Goal: Task Accomplishment & Management: Manage account settings

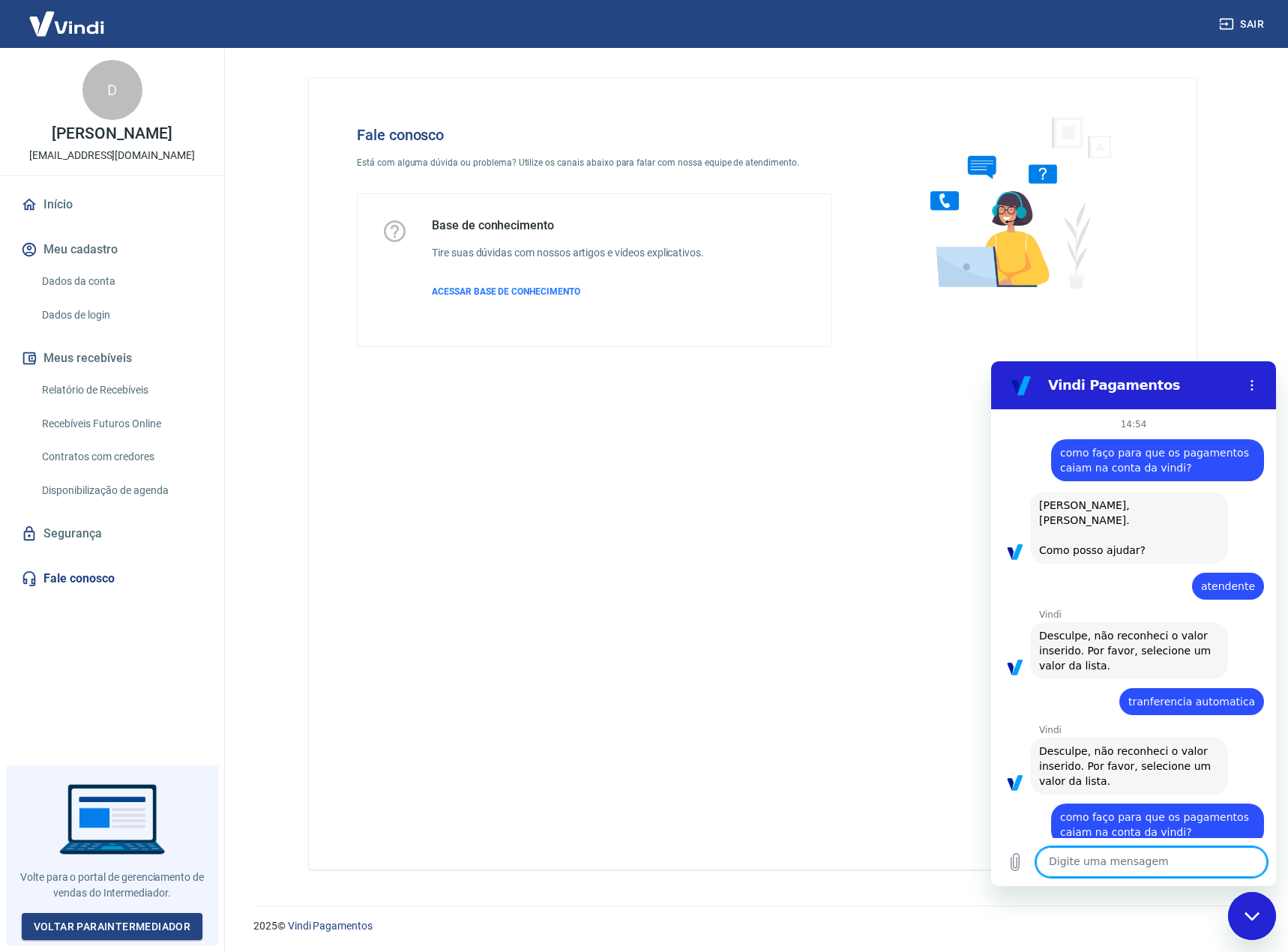
scroll to position [395, 0]
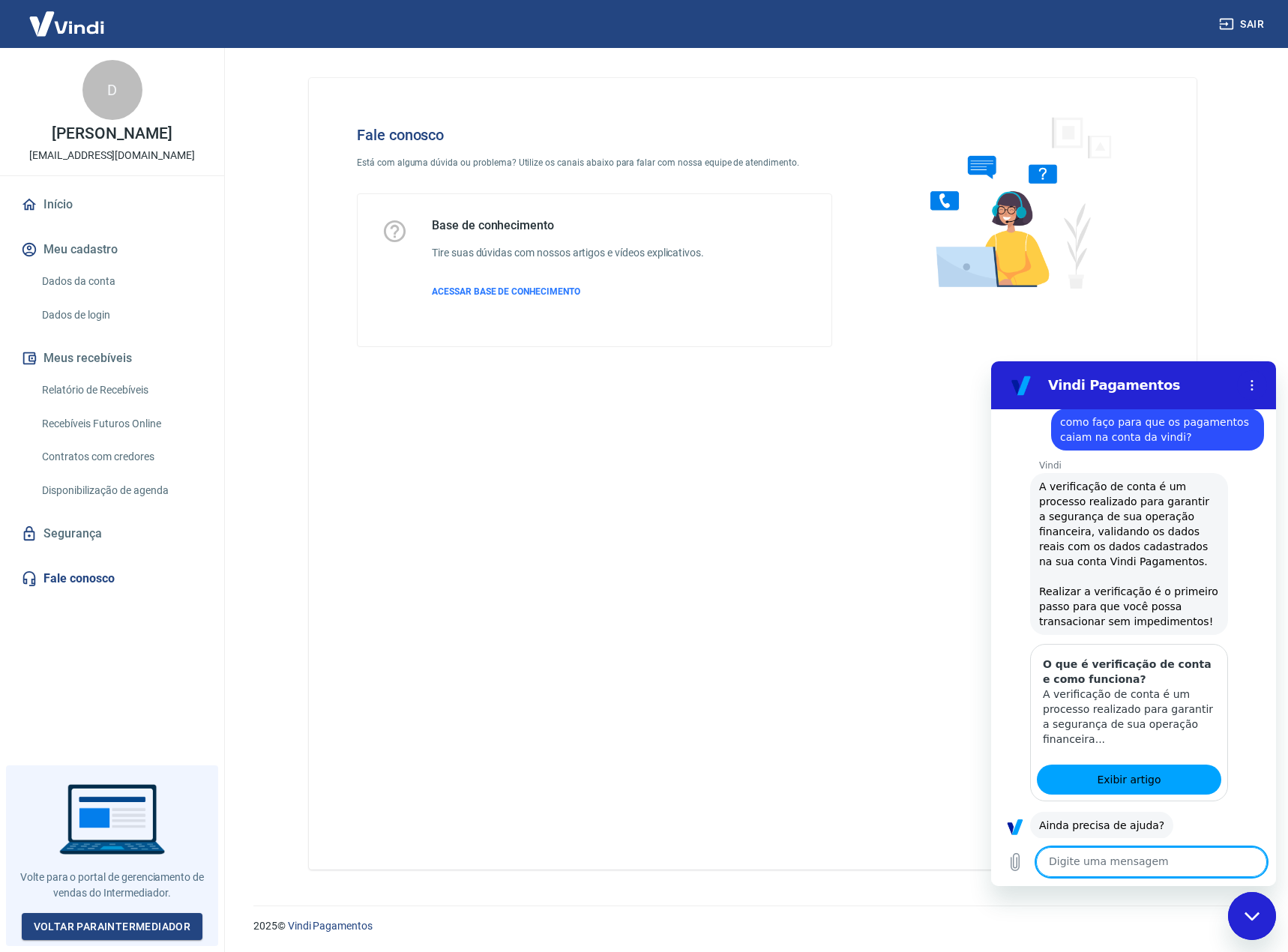
click at [1124, 857] on textarea at bounding box center [1151, 862] width 231 height 30
type textarea "boa tarde"
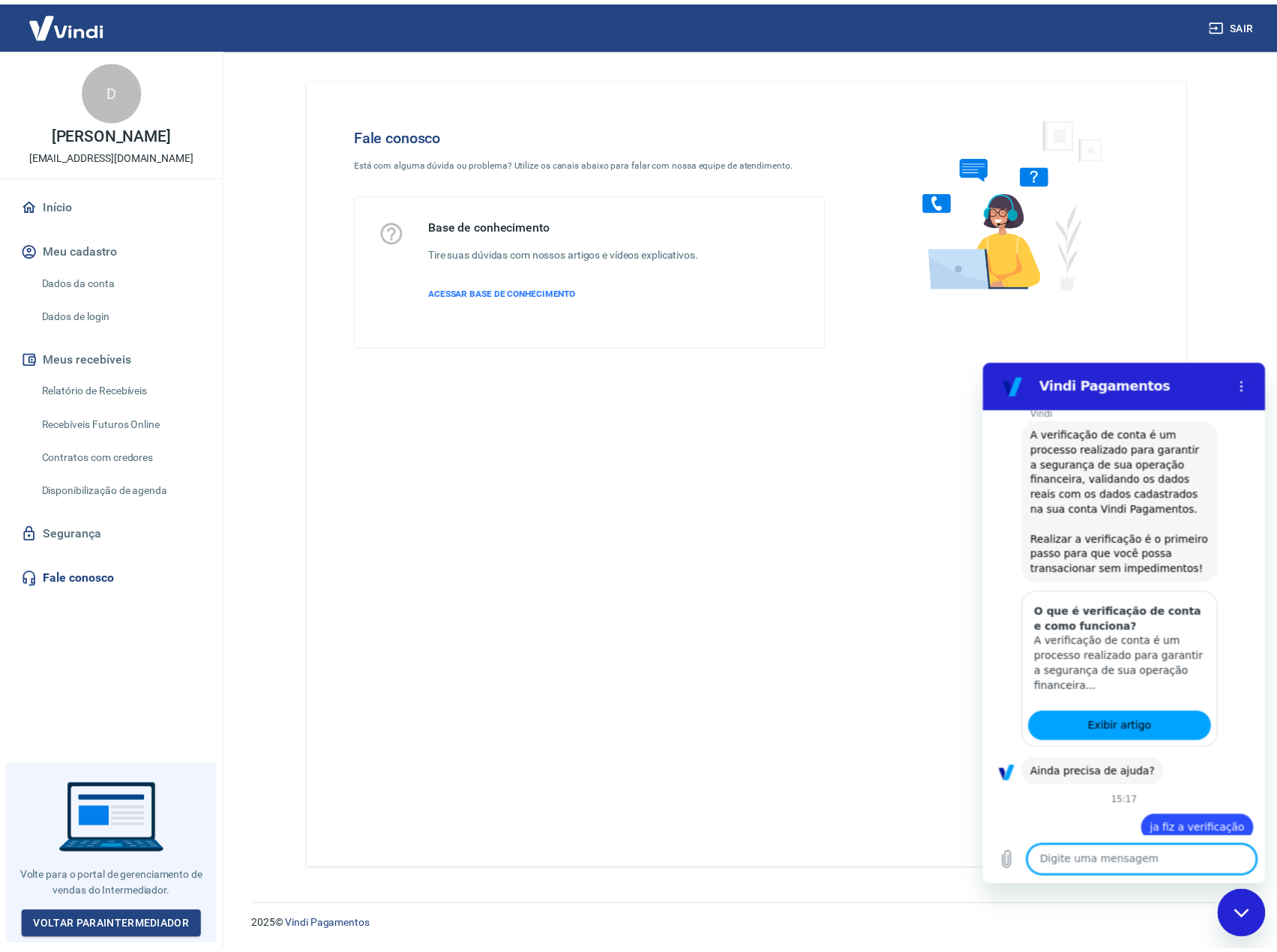
scroll to position [489, 0]
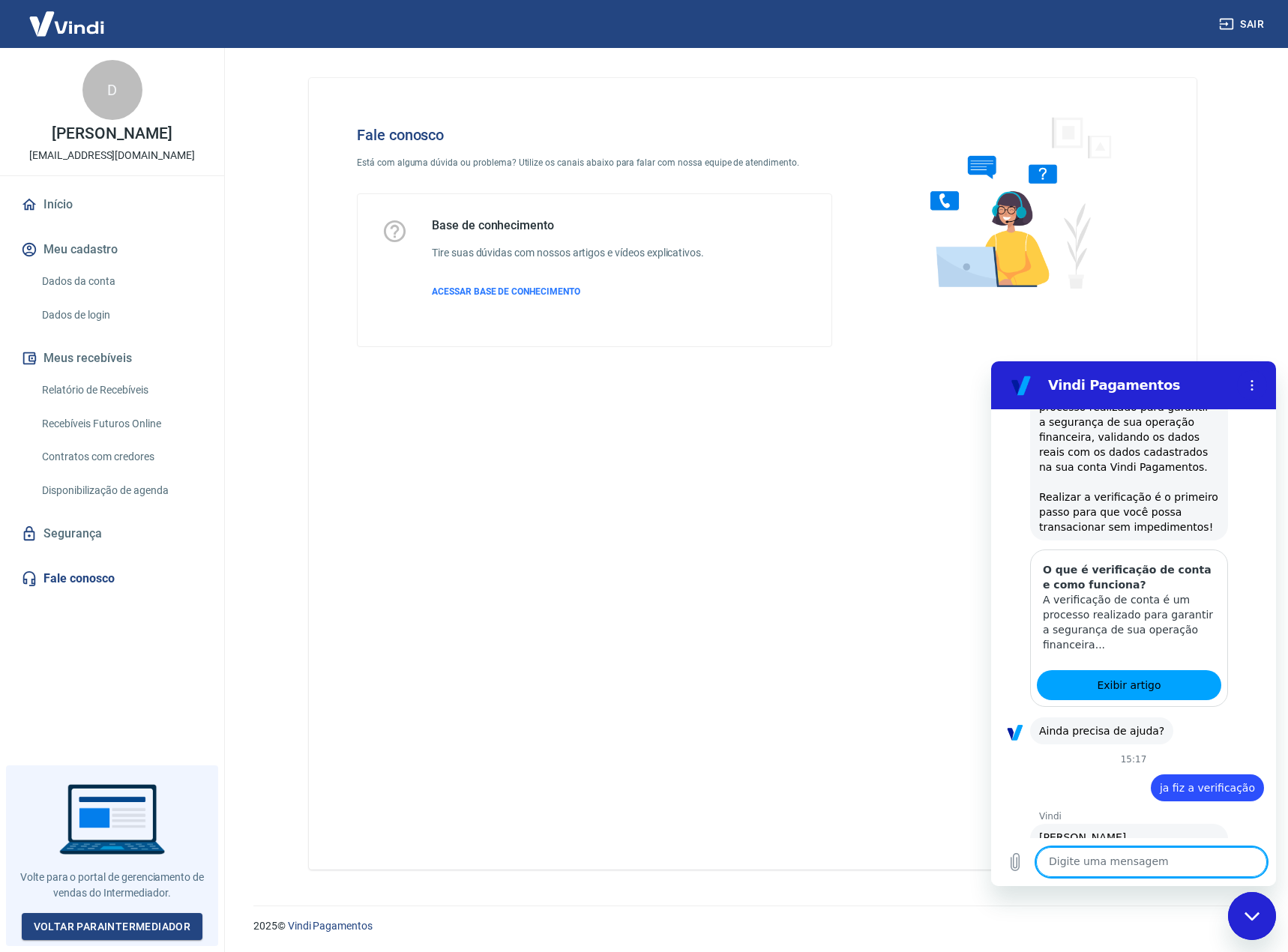
click at [1151, 679] on link "Exibir artigo" at bounding box center [1129, 685] width 184 height 30
click at [74, 284] on link "Dados da conta" at bounding box center [121, 281] width 170 height 30
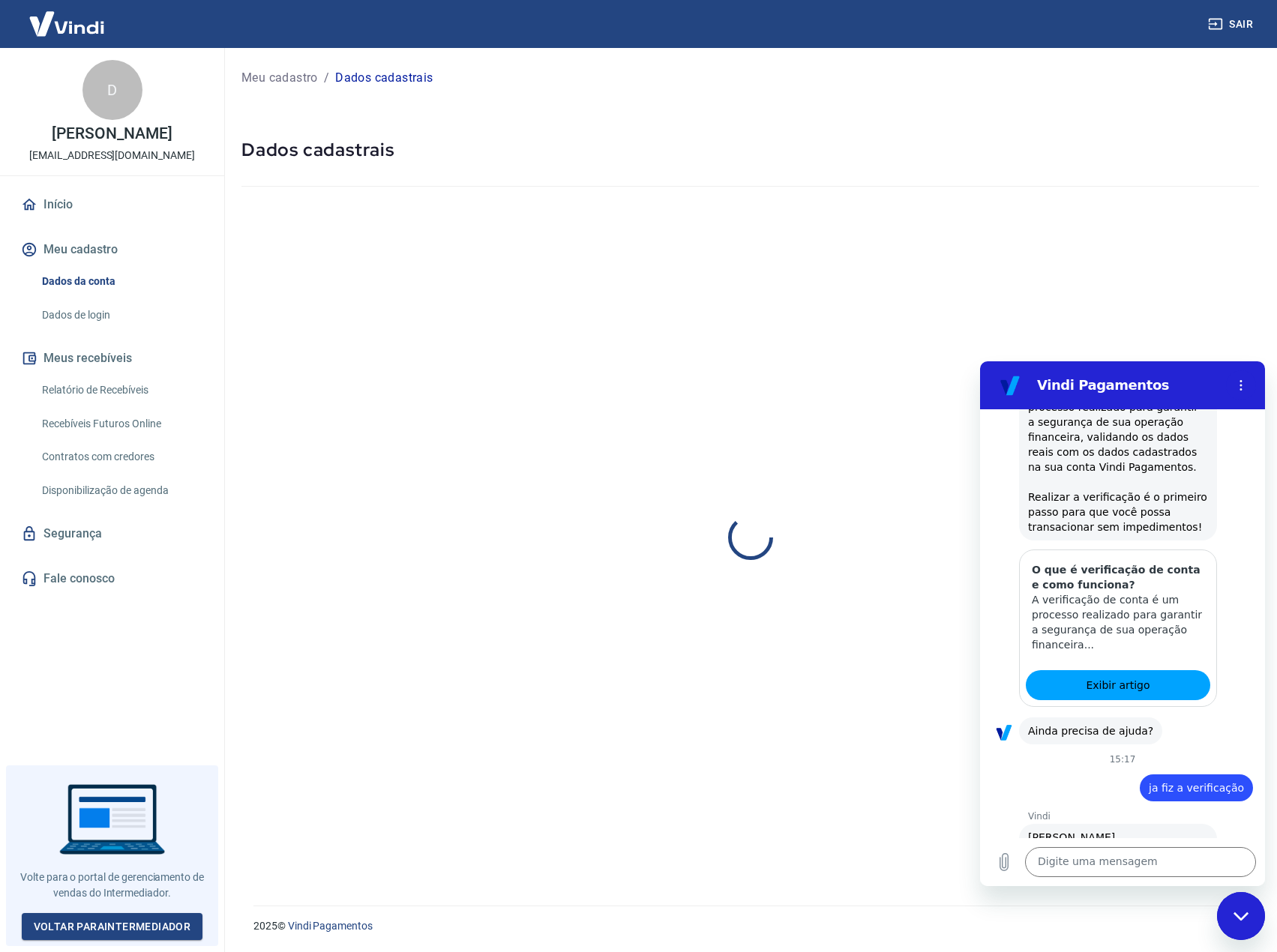
select select "RS"
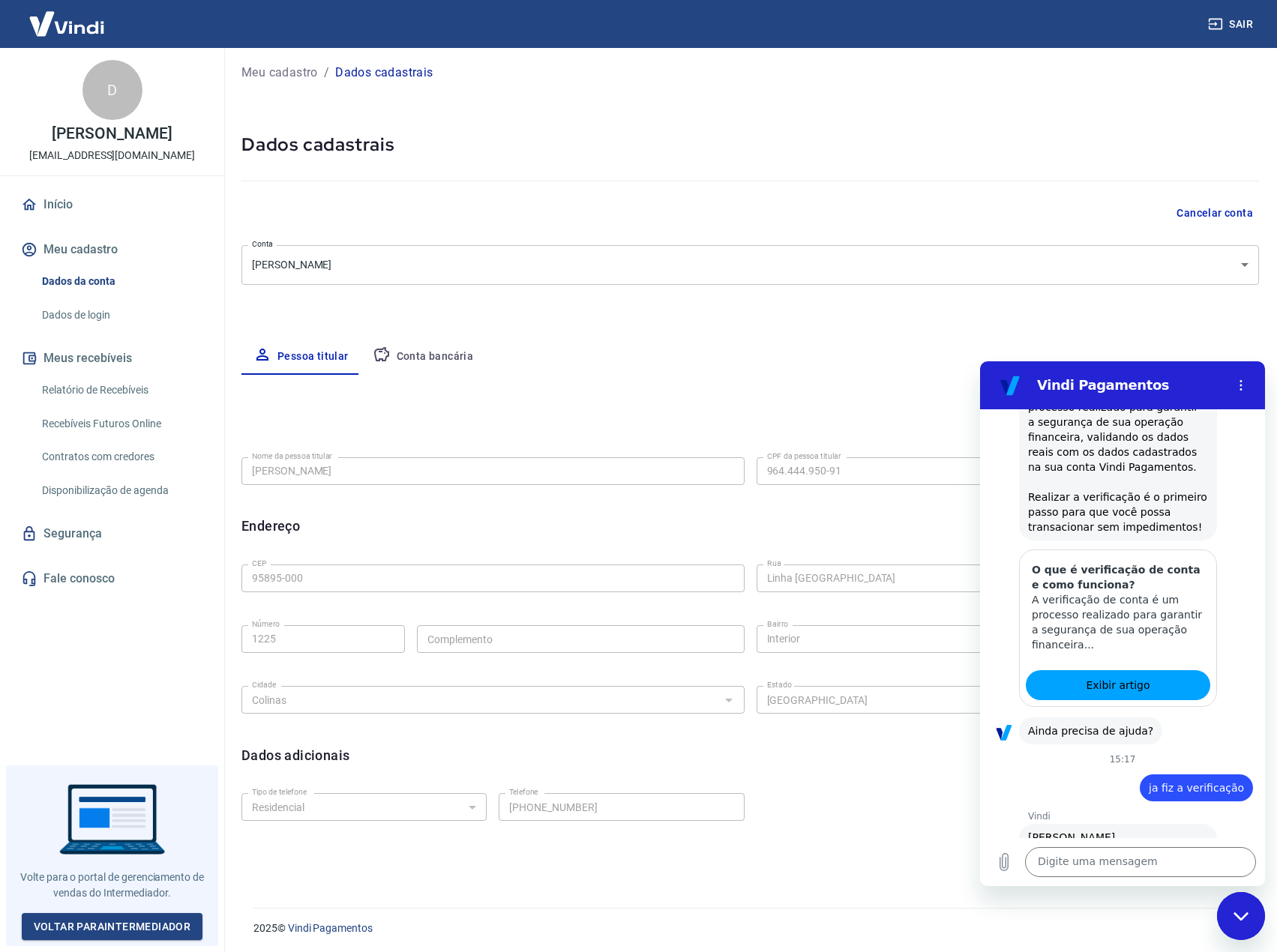
scroll to position [7, 0]
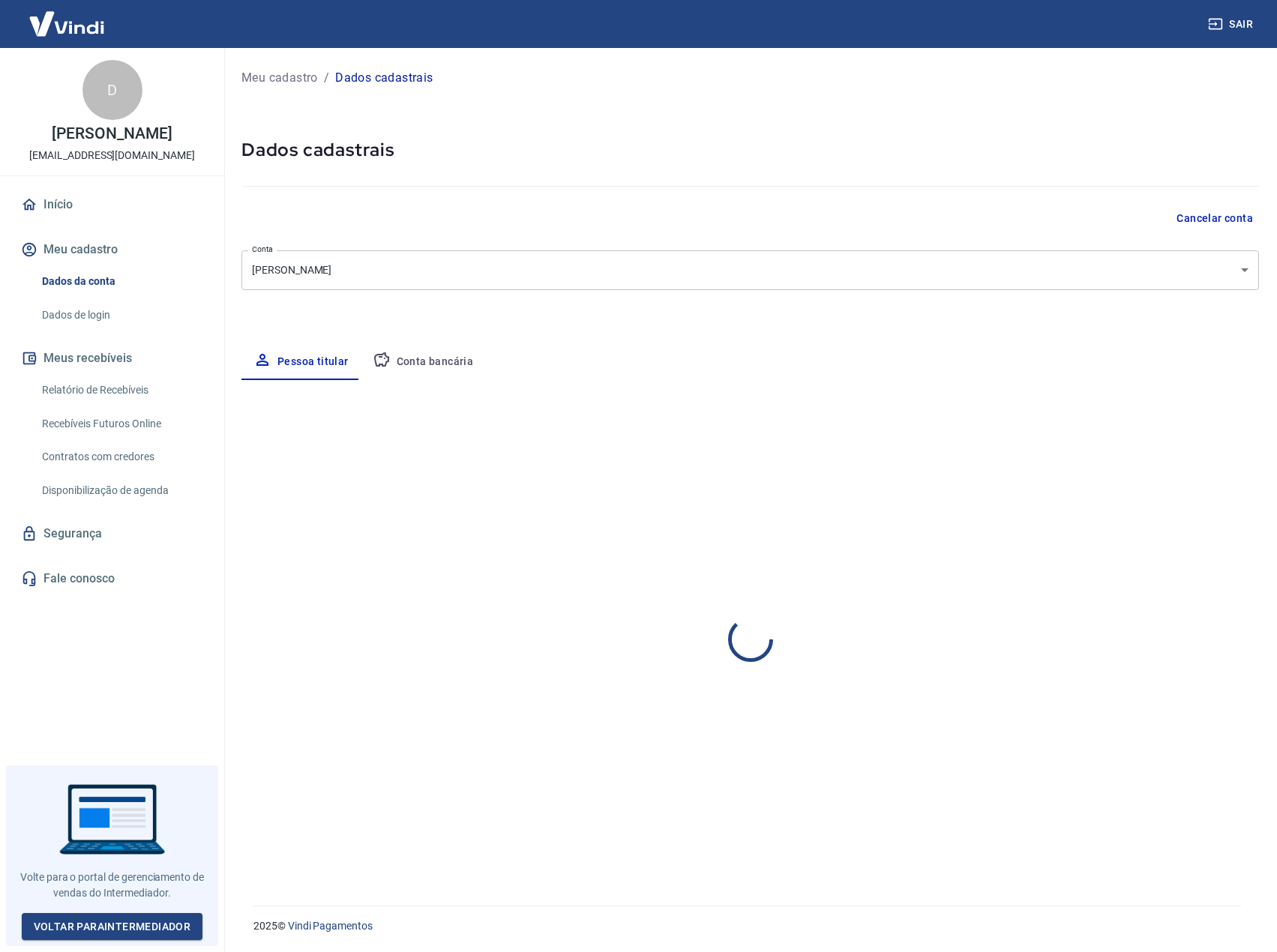
select select "RS"
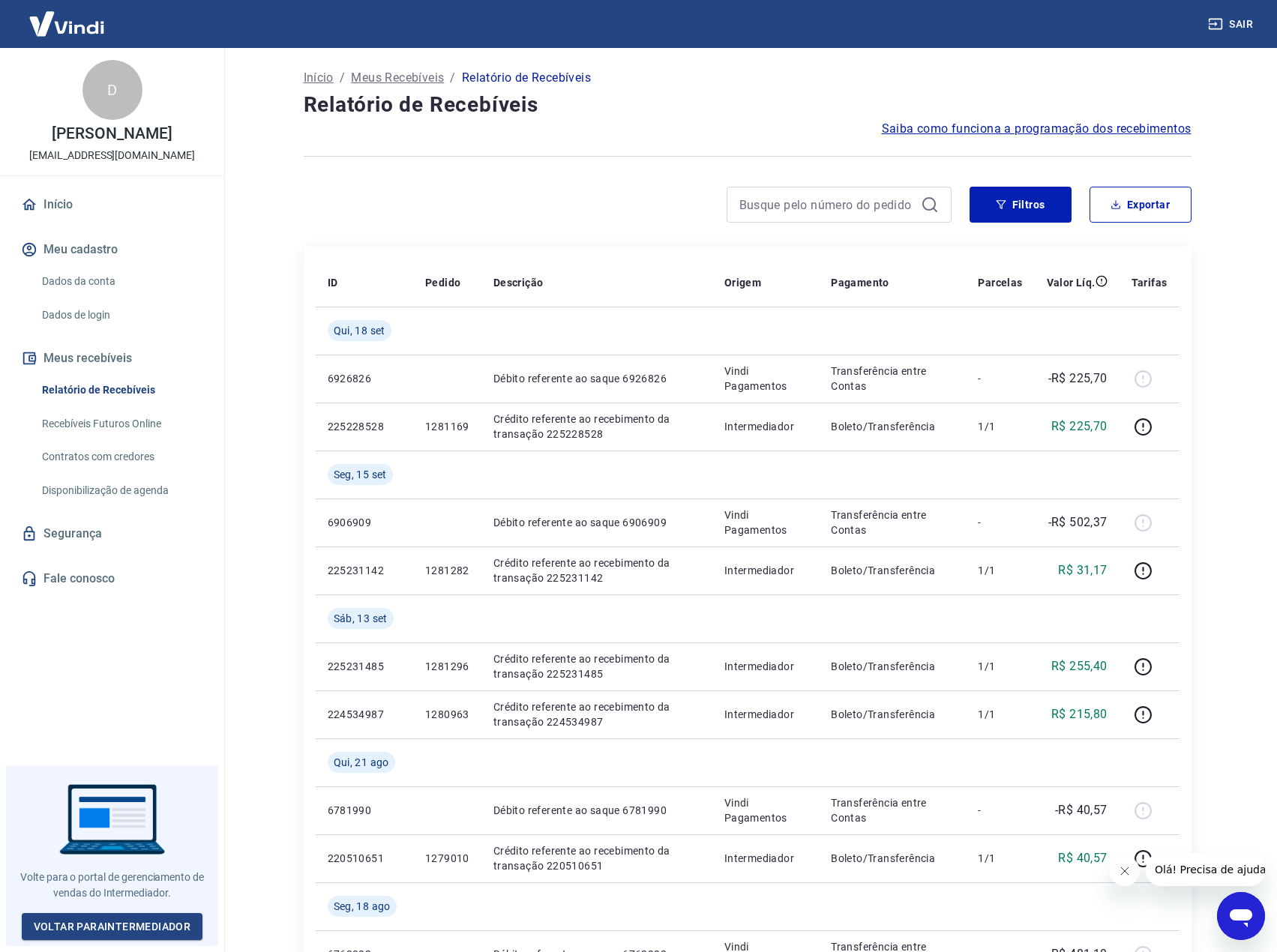
click at [1247, 912] on icon "Abrir janela de mensagens" at bounding box center [1240, 918] width 22 height 18
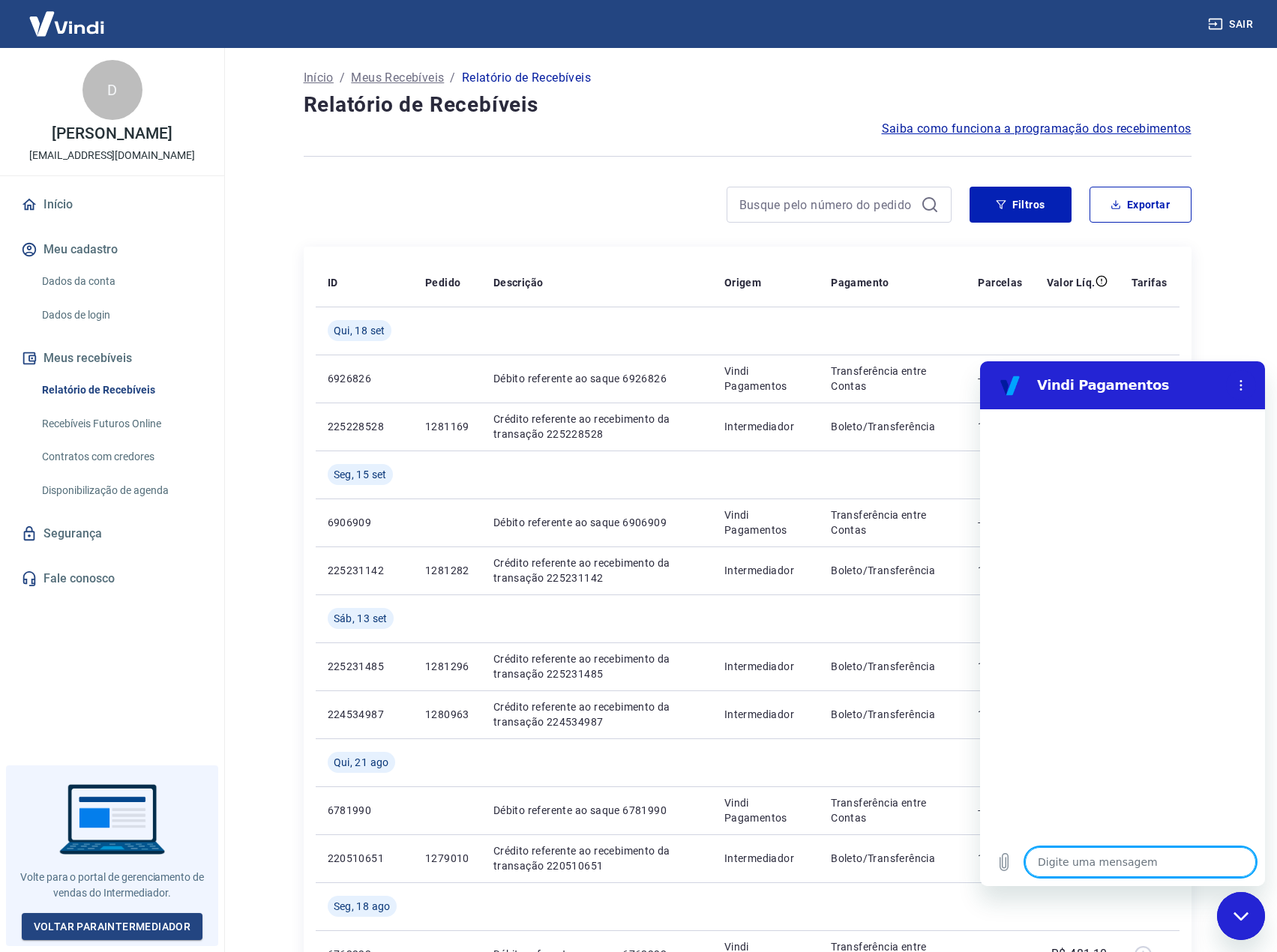
type textarea "f"
type textarea "x"
type textarea "fa"
type textarea "x"
type textarea "fal"
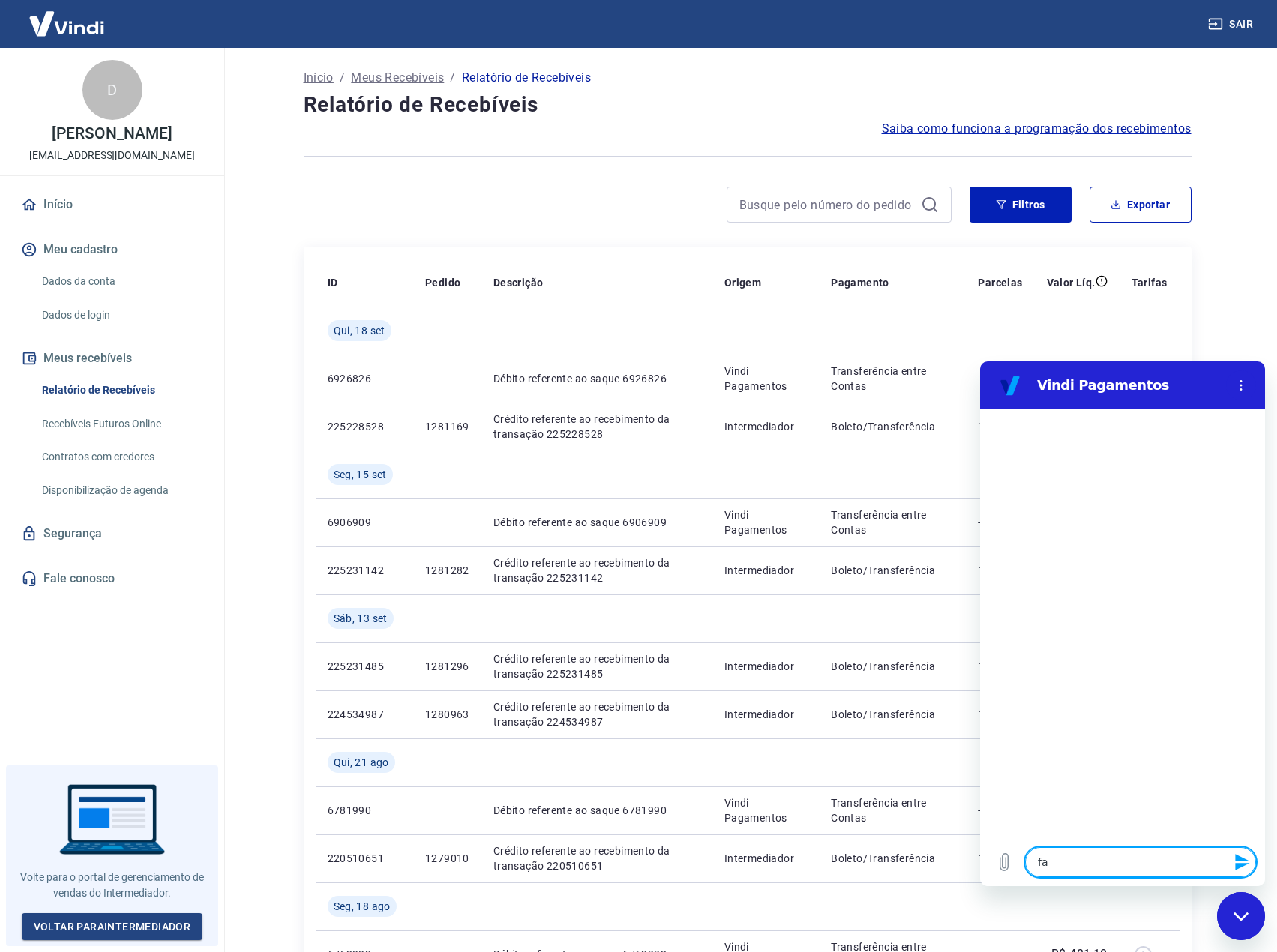
type textarea "x"
type textarea "fala"
type textarea "x"
type textarea "falar"
type textarea "x"
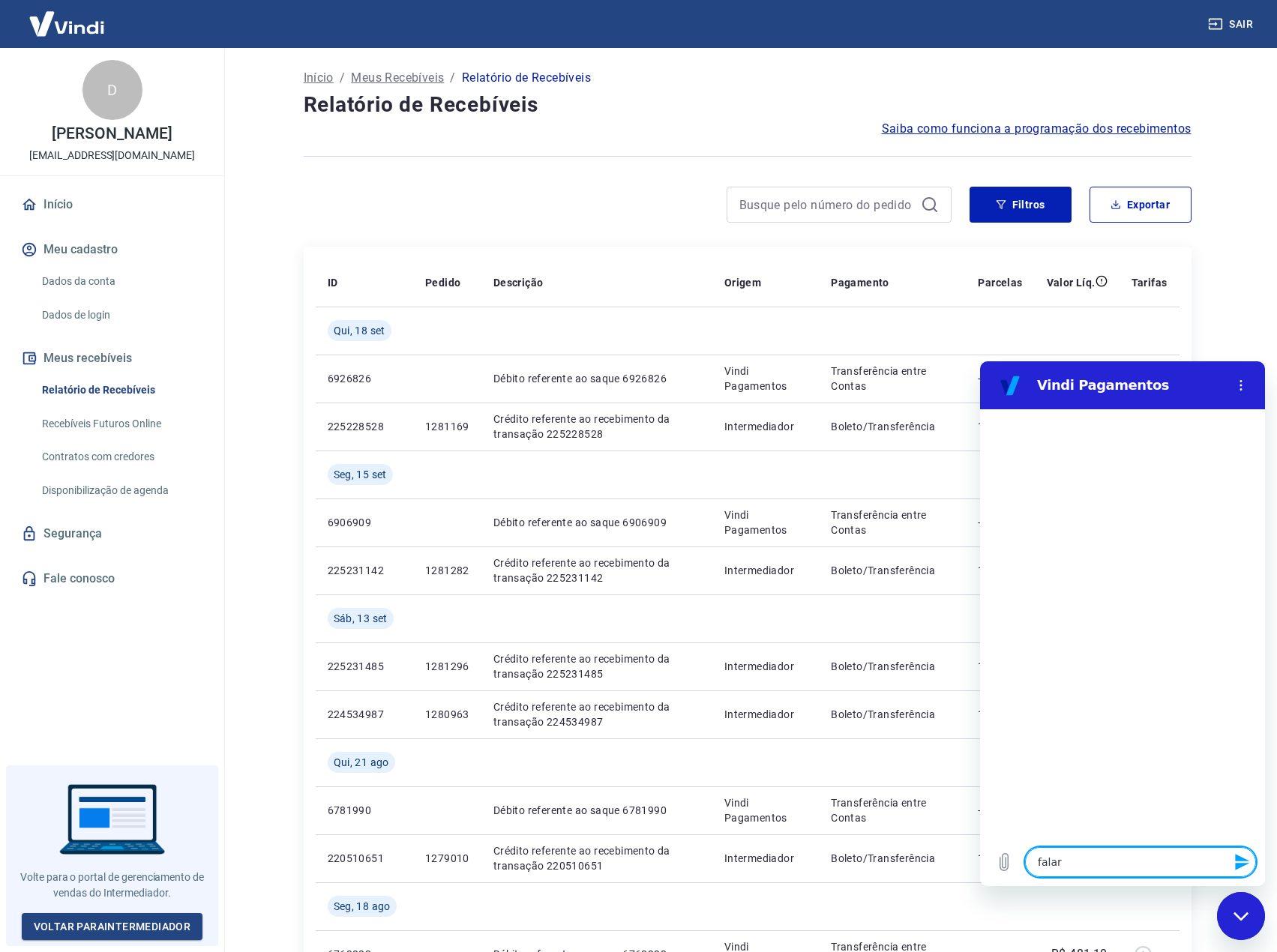
type textarea "falar"
type textarea "x"
type textarea "falar c"
type textarea "x"
type textarea "falar co"
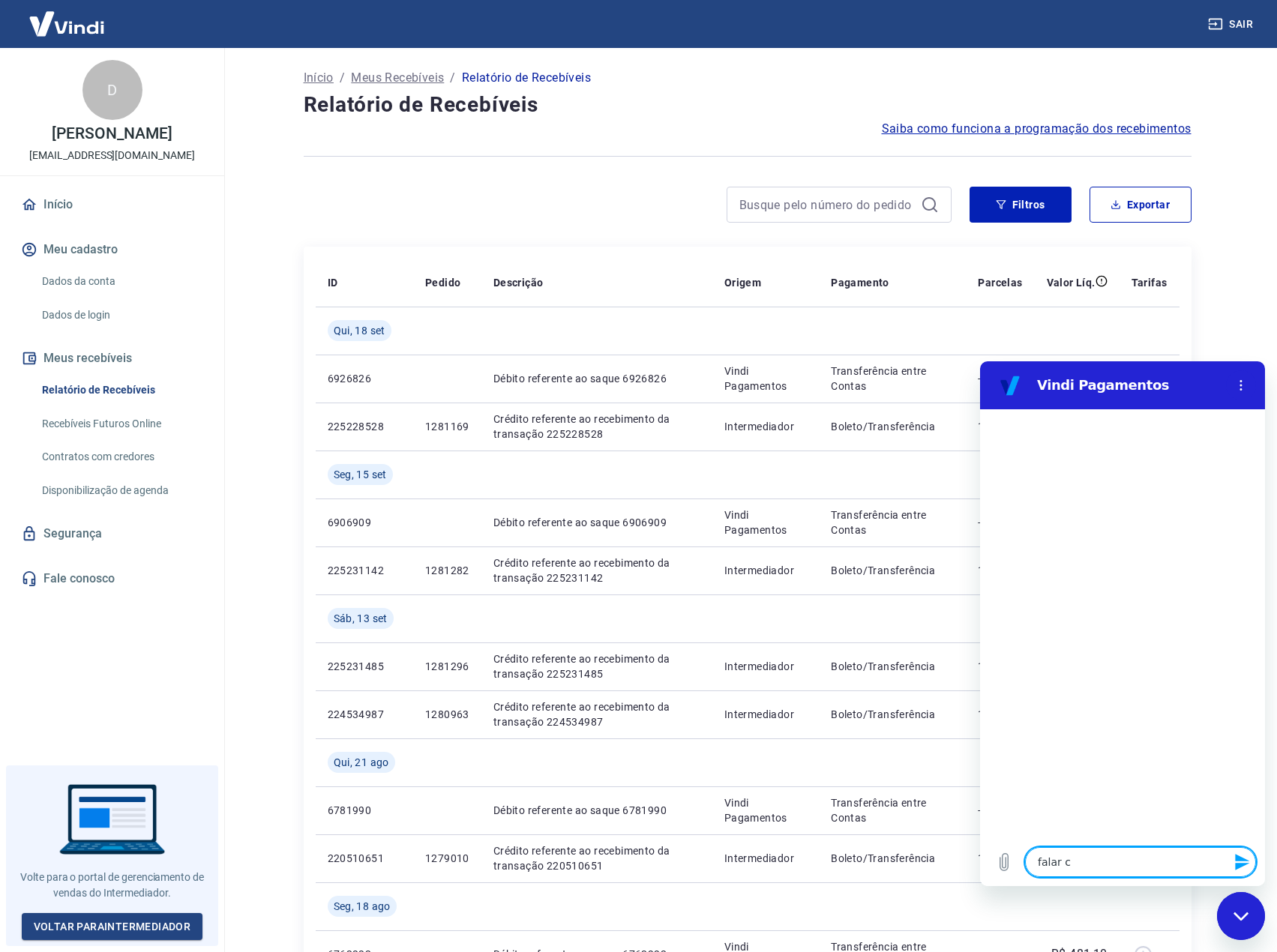
type textarea "x"
type textarea "falar com"
type textarea "x"
type textarea "falar com"
type textarea "x"
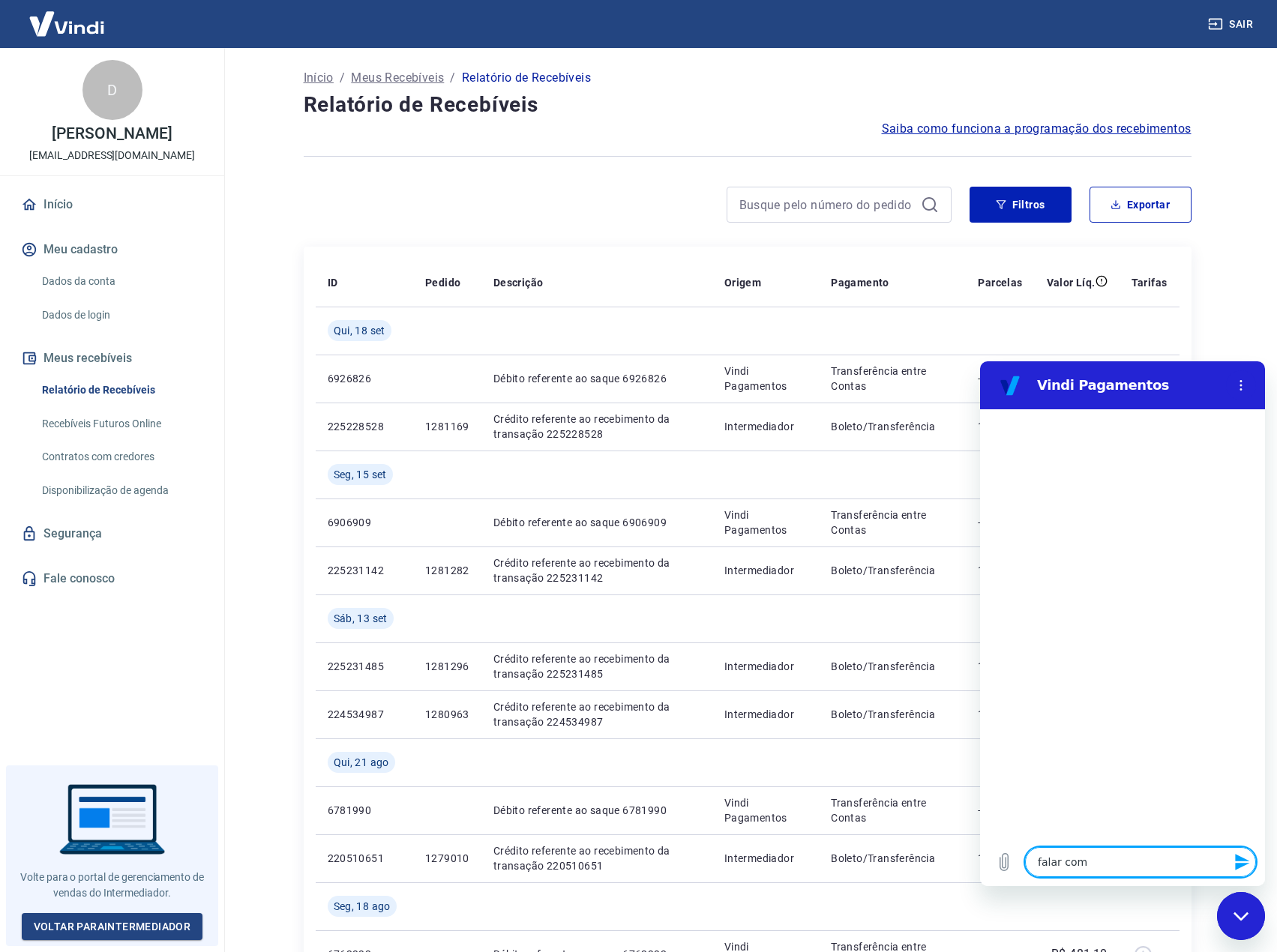
type textarea "falar com a"
type textarea "x"
type textarea "falar com at"
type textarea "x"
type textarea "falar com ate"
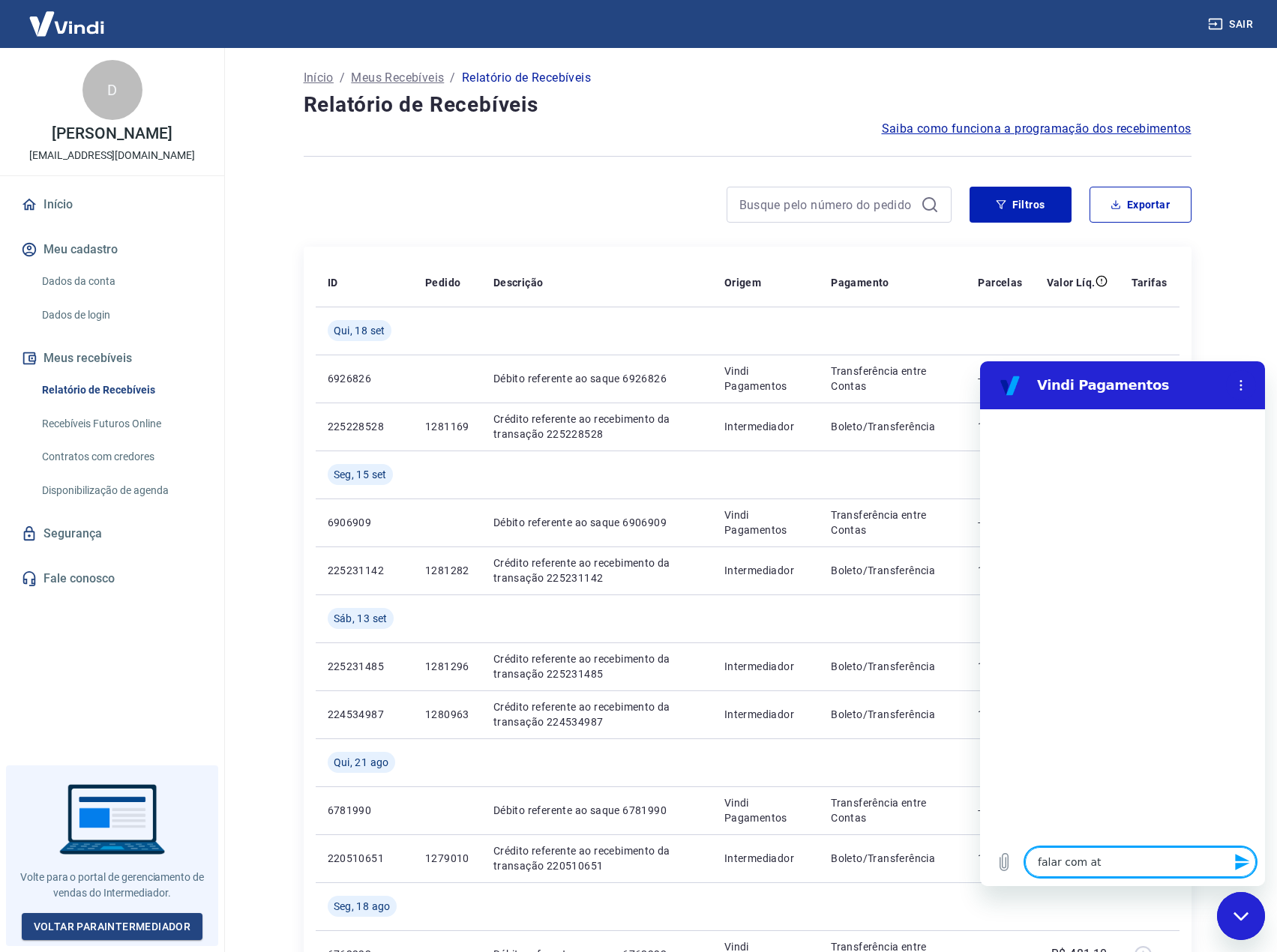
type textarea "x"
type textarea "falar com aten"
type textarea "x"
type textarea "falar com atend"
type textarea "x"
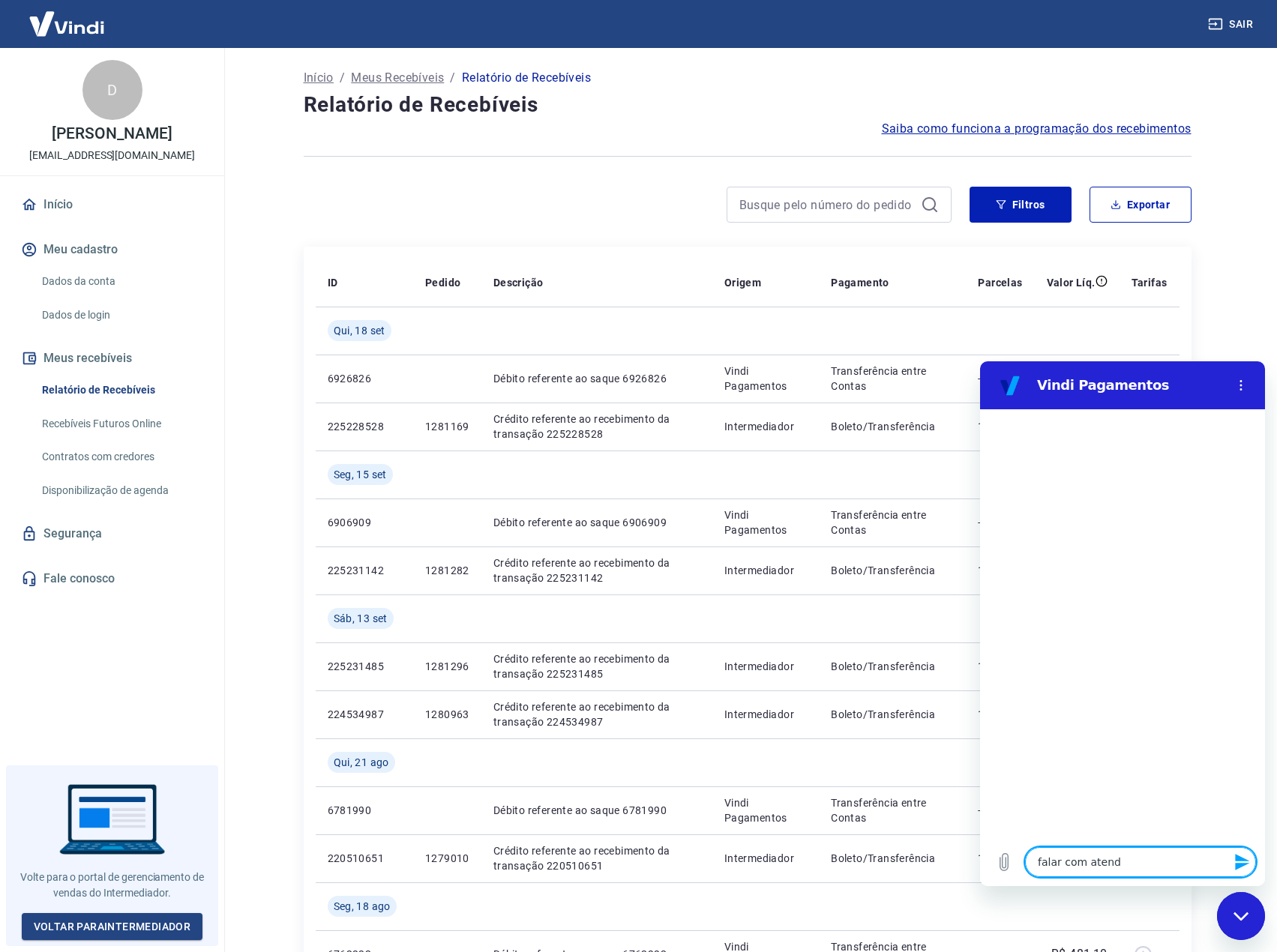
type textarea "falar com atende"
type textarea "x"
type textarea "falar com atenden"
type textarea "x"
type textarea "falar com atendent"
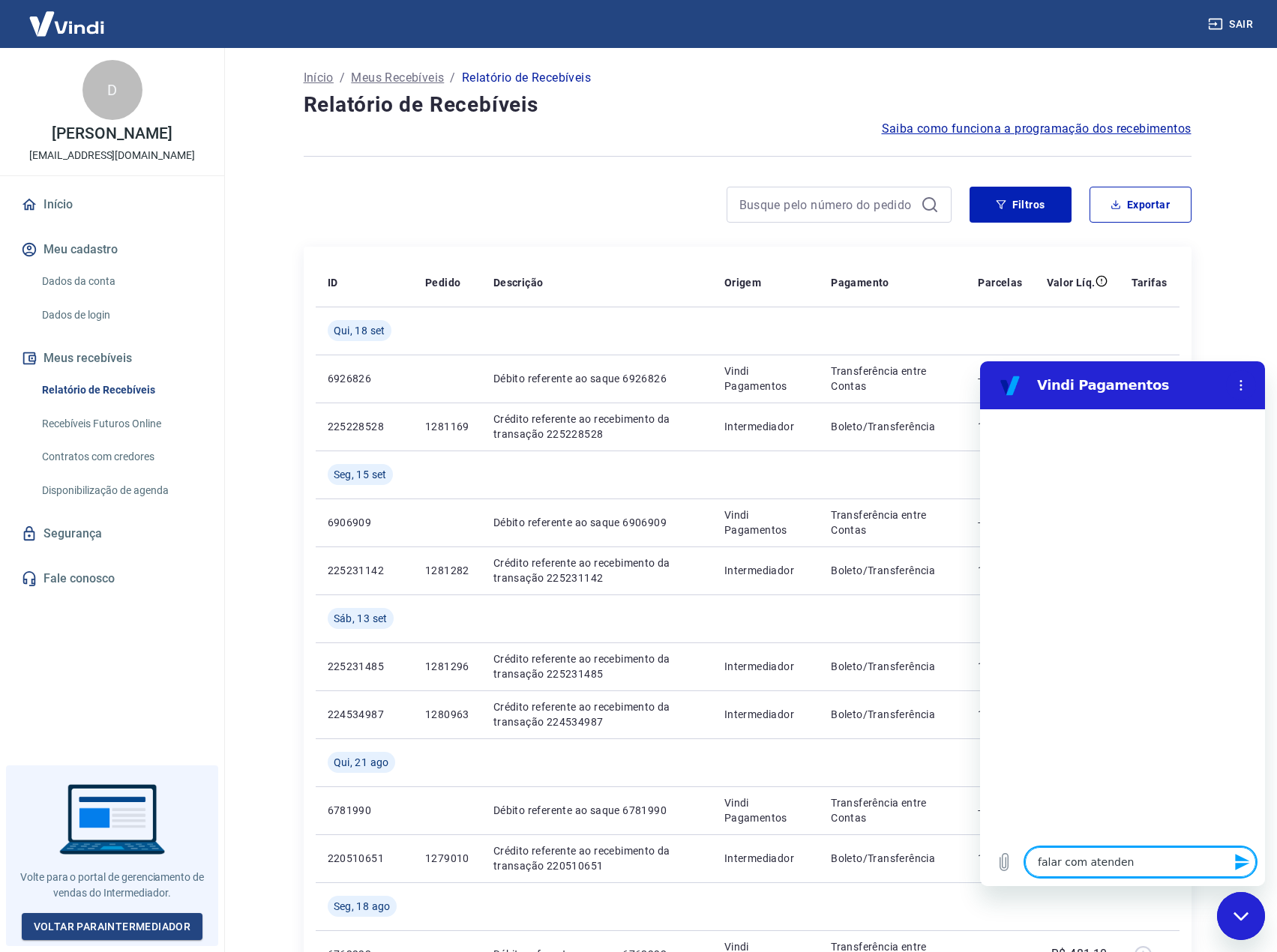
type textarea "x"
type textarea "falar com atendente"
type textarea "x"
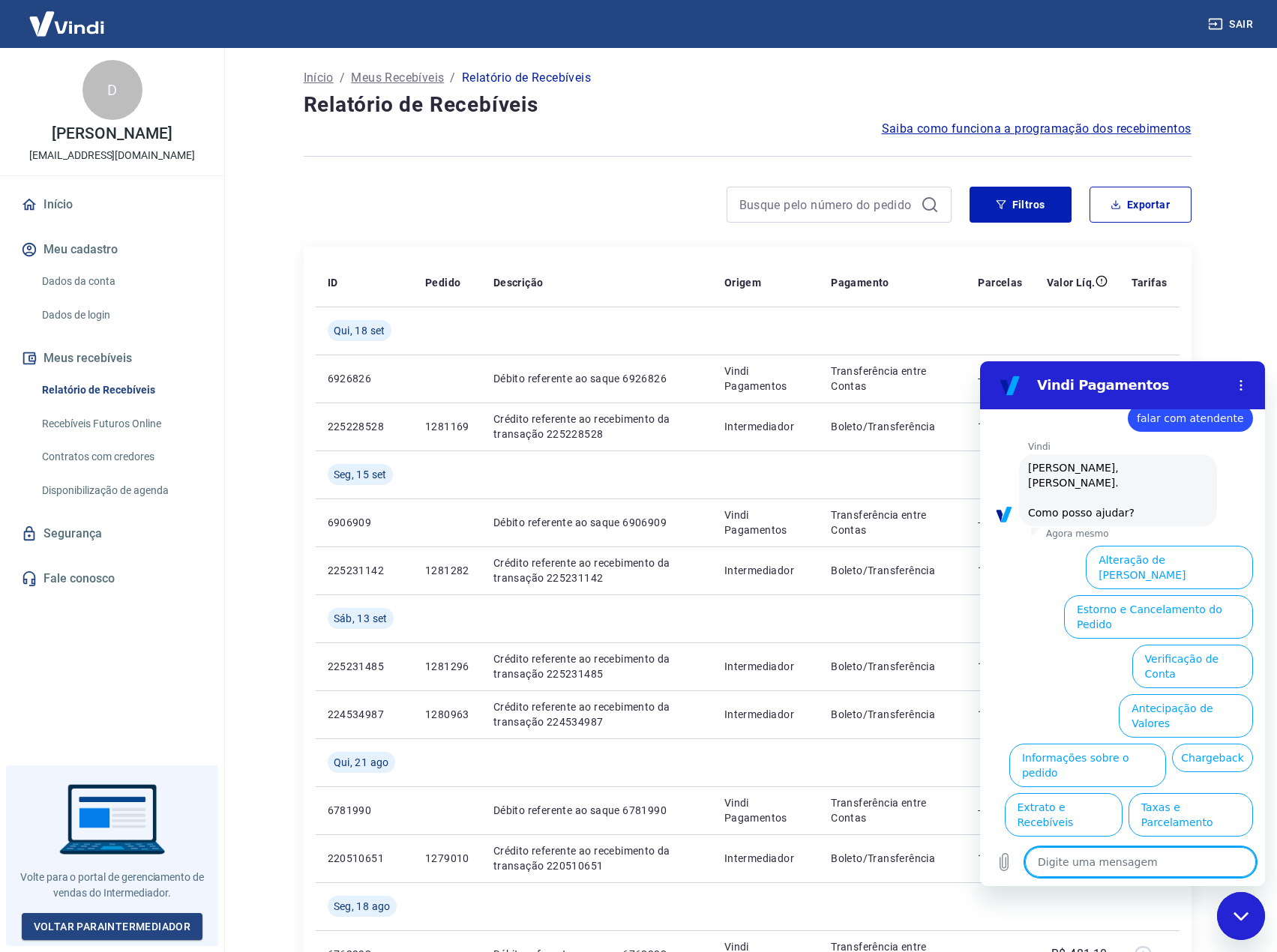
scroll to position [35, 0]
type textarea "g"
type textarea "x"
type textarea "go"
type textarea "x"
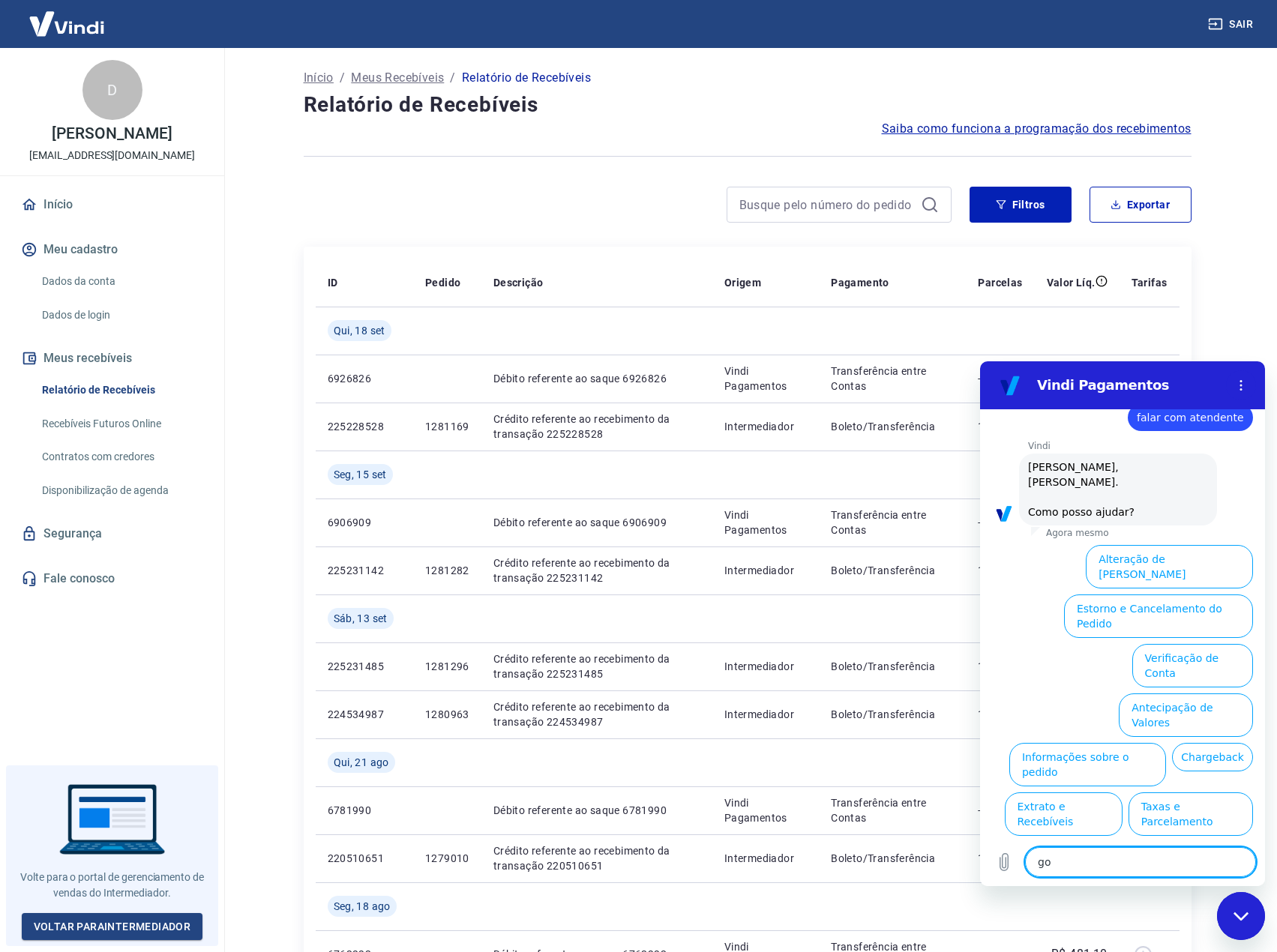
type textarea "gos"
type textarea "x"
type textarea "gost"
type textarea "x"
type textarea "gosta"
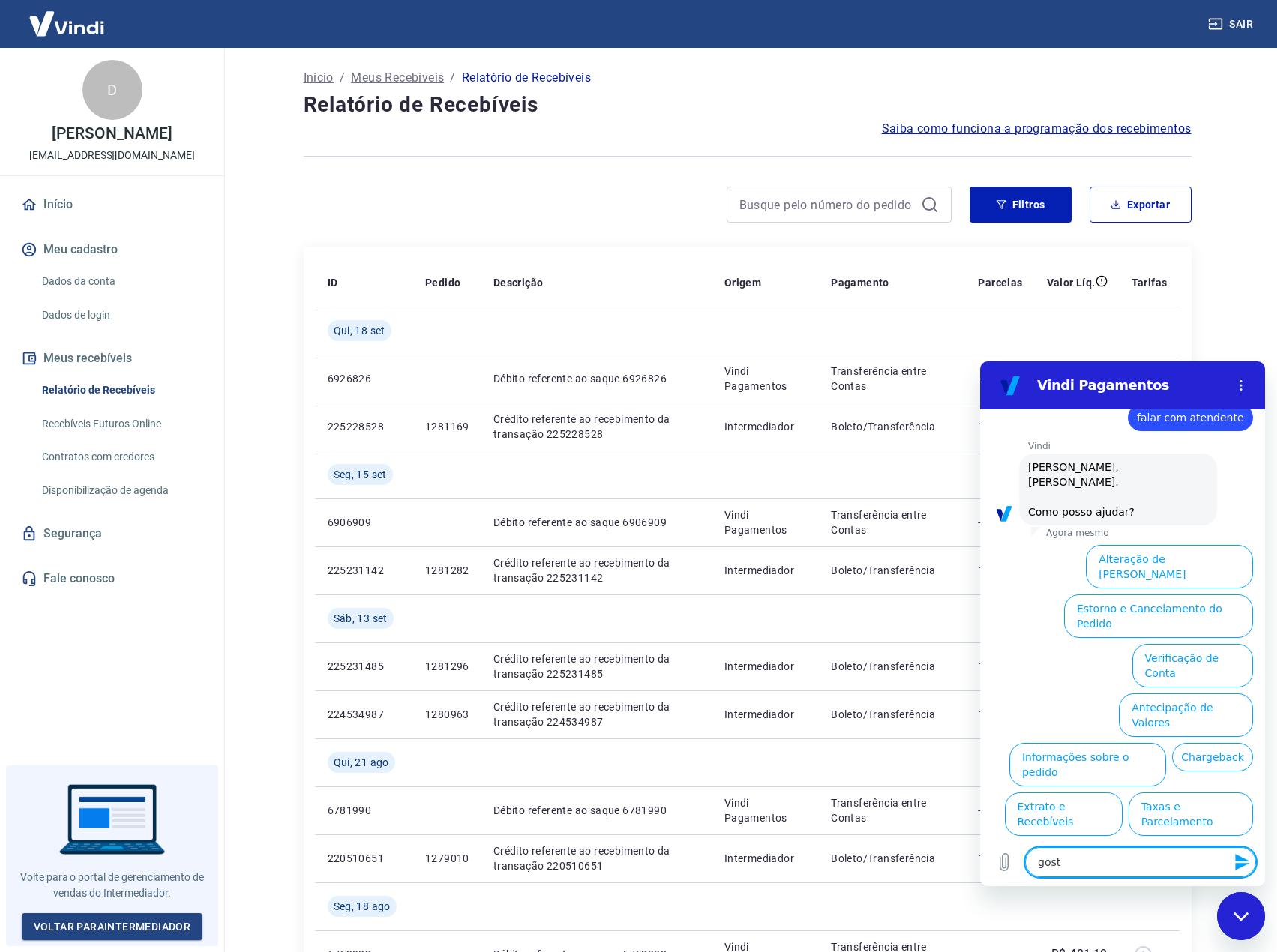
type textarea "x"
type textarea "gostar"
type textarea "x"
type textarea "gostari"
type textarea "x"
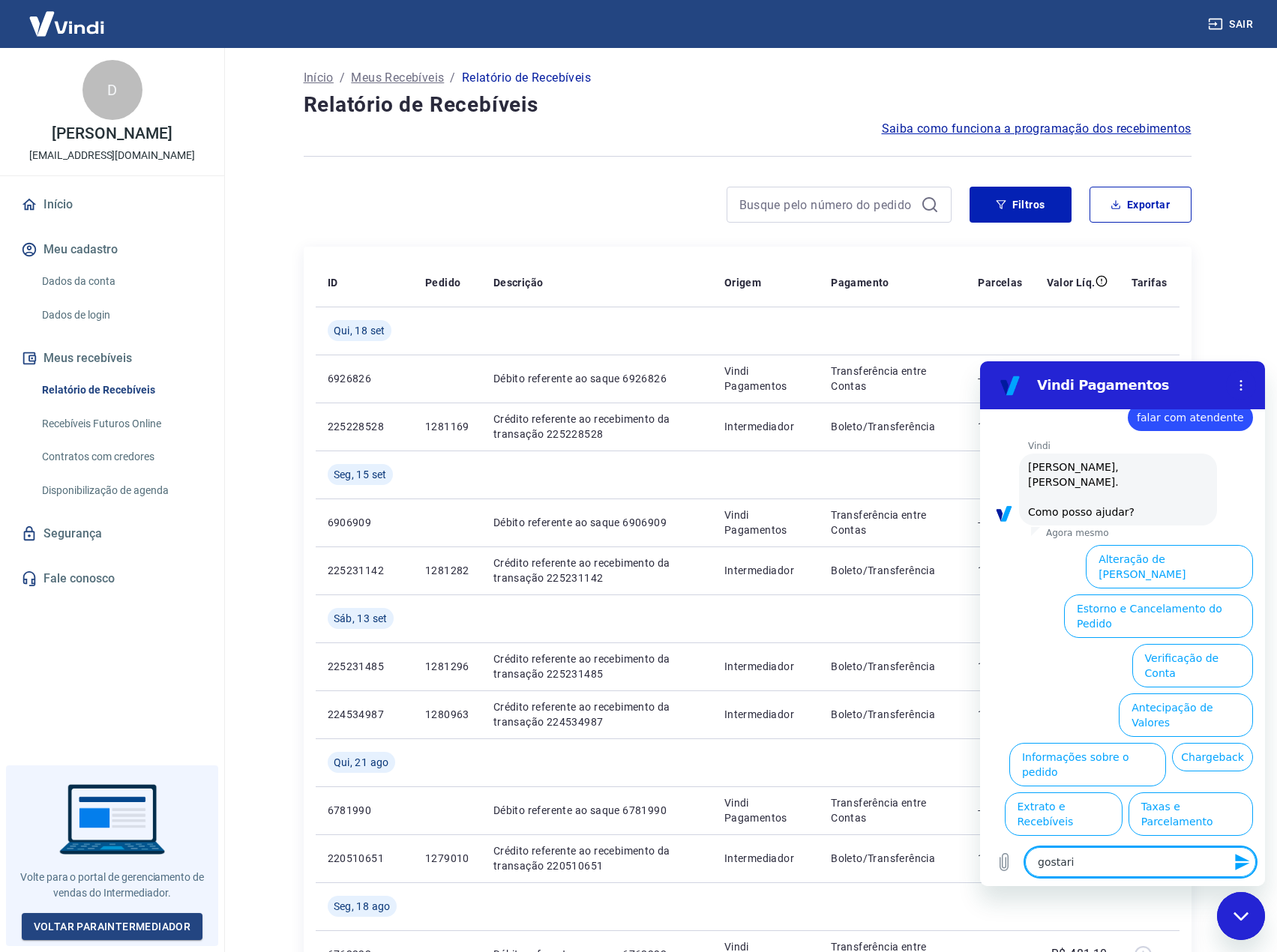
type textarea "gostaria"
type textarea "x"
type textarea "gostaria"
type textarea "x"
type textarea "gostaria d"
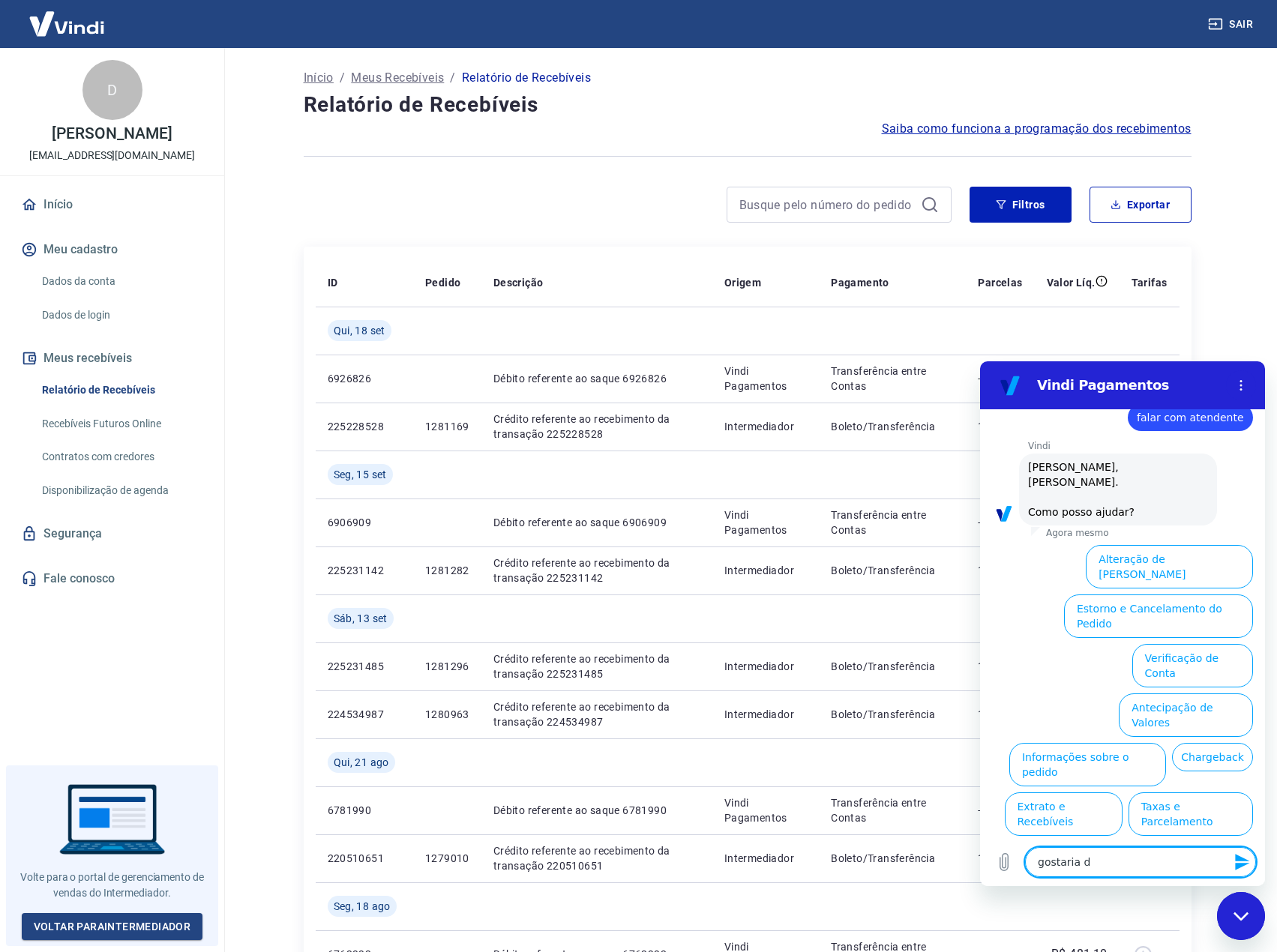
type textarea "x"
type textarea "gostaria de"
type textarea "x"
type textarea "gostaria de"
type textarea "x"
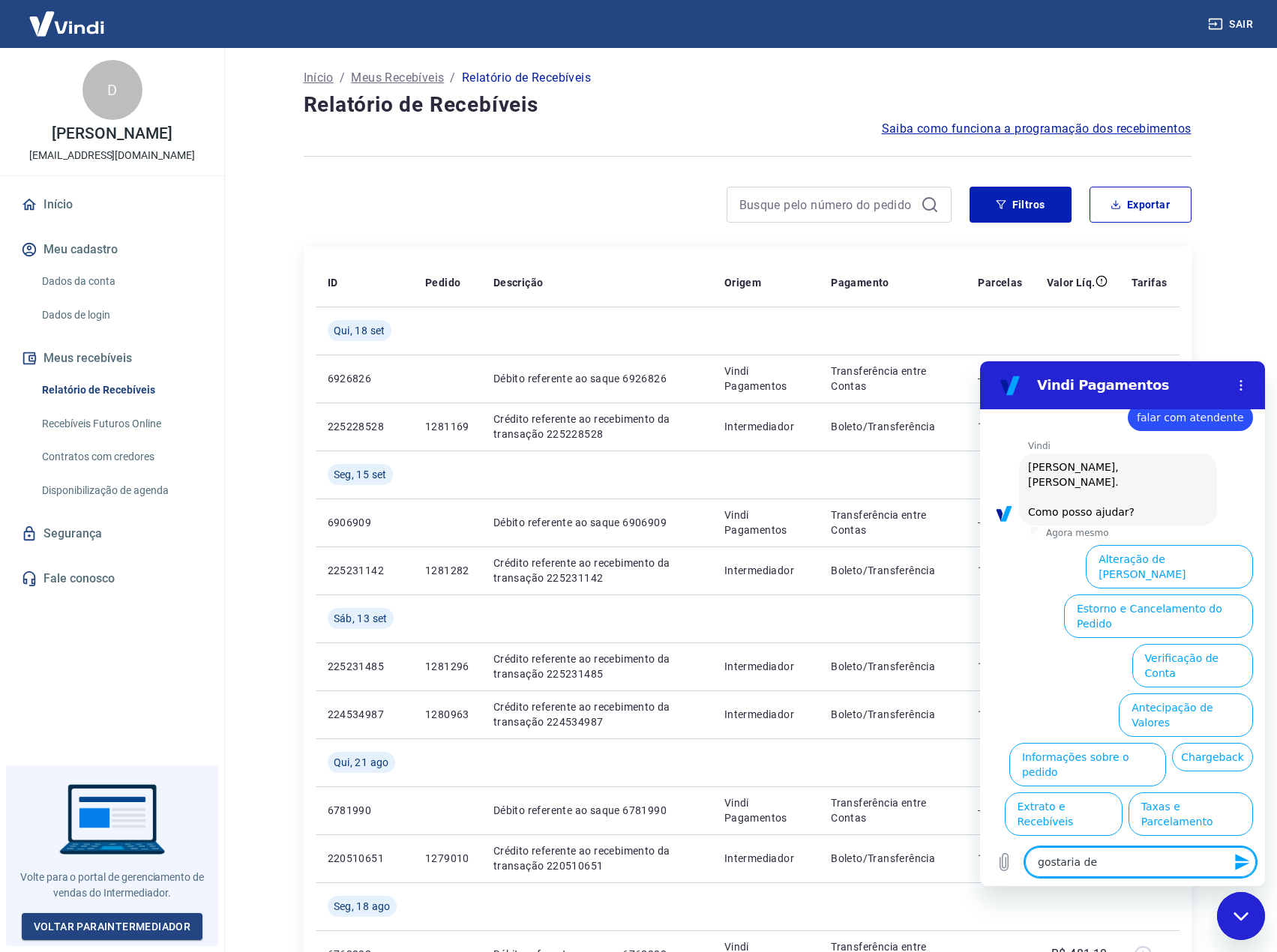
type textarea "gostaria de f"
type textarea "x"
type textarea "gostaria de fa"
type textarea "x"
type textarea "gostaria de fal"
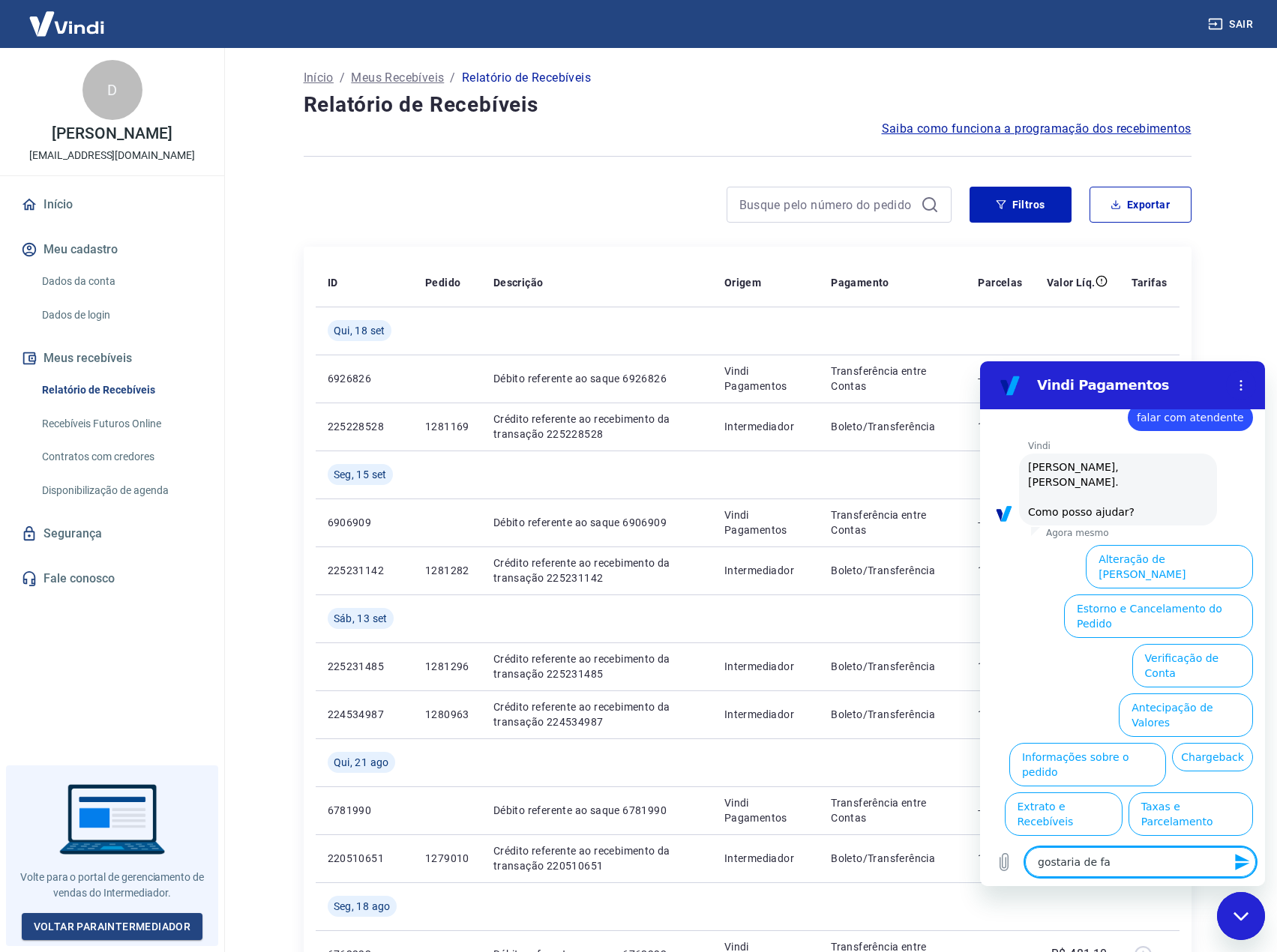
type textarea "x"
type textarea "gostaria de fala"
type textarea "x"
type textarea "gostaria de falar"
type textarea "x"
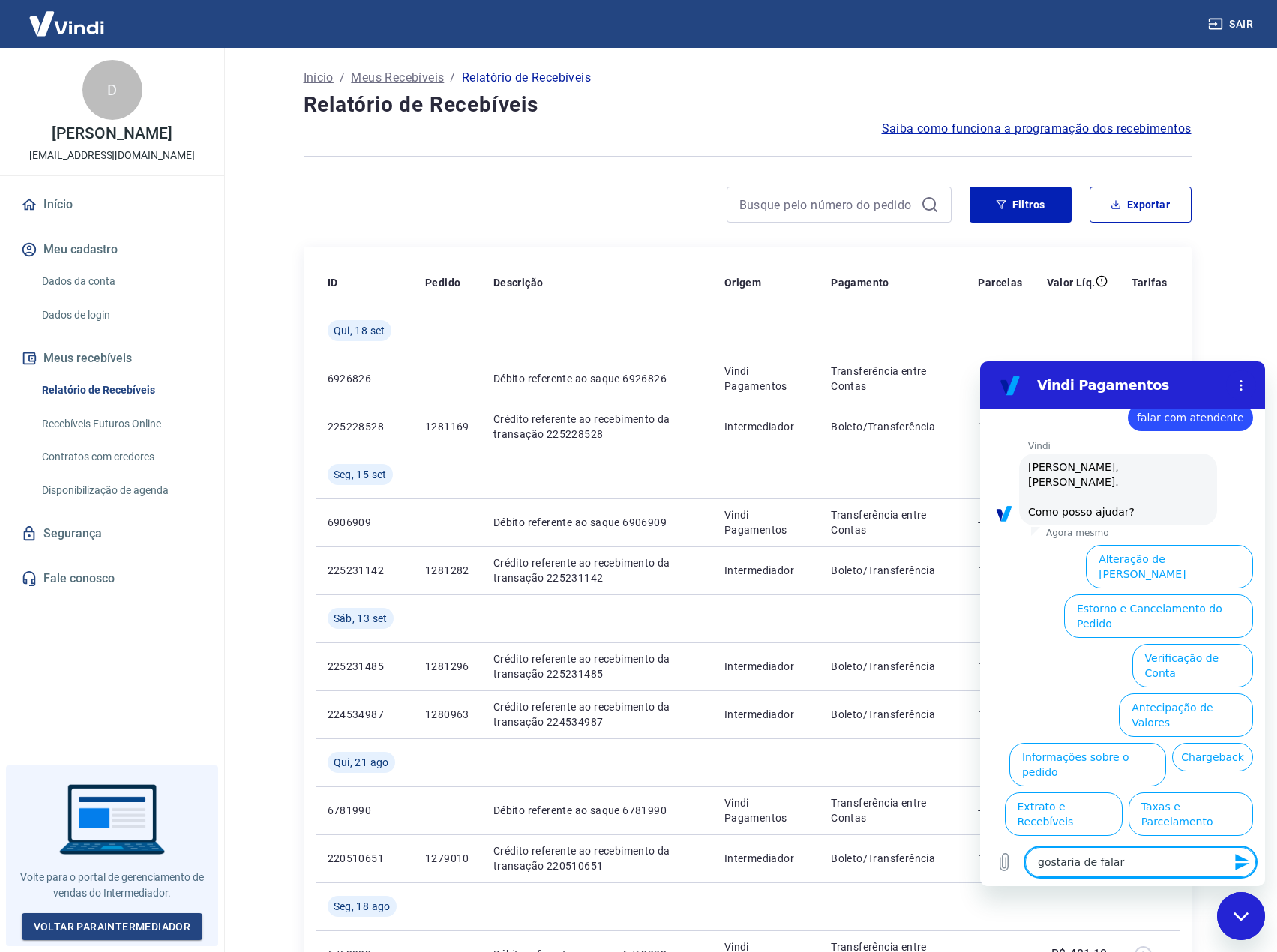
type textarea "gostaria de falar"
type textarea "x"
type textarea "gostaria de falar c"
type textarea "x"
type textarea "gostaria de falar co"
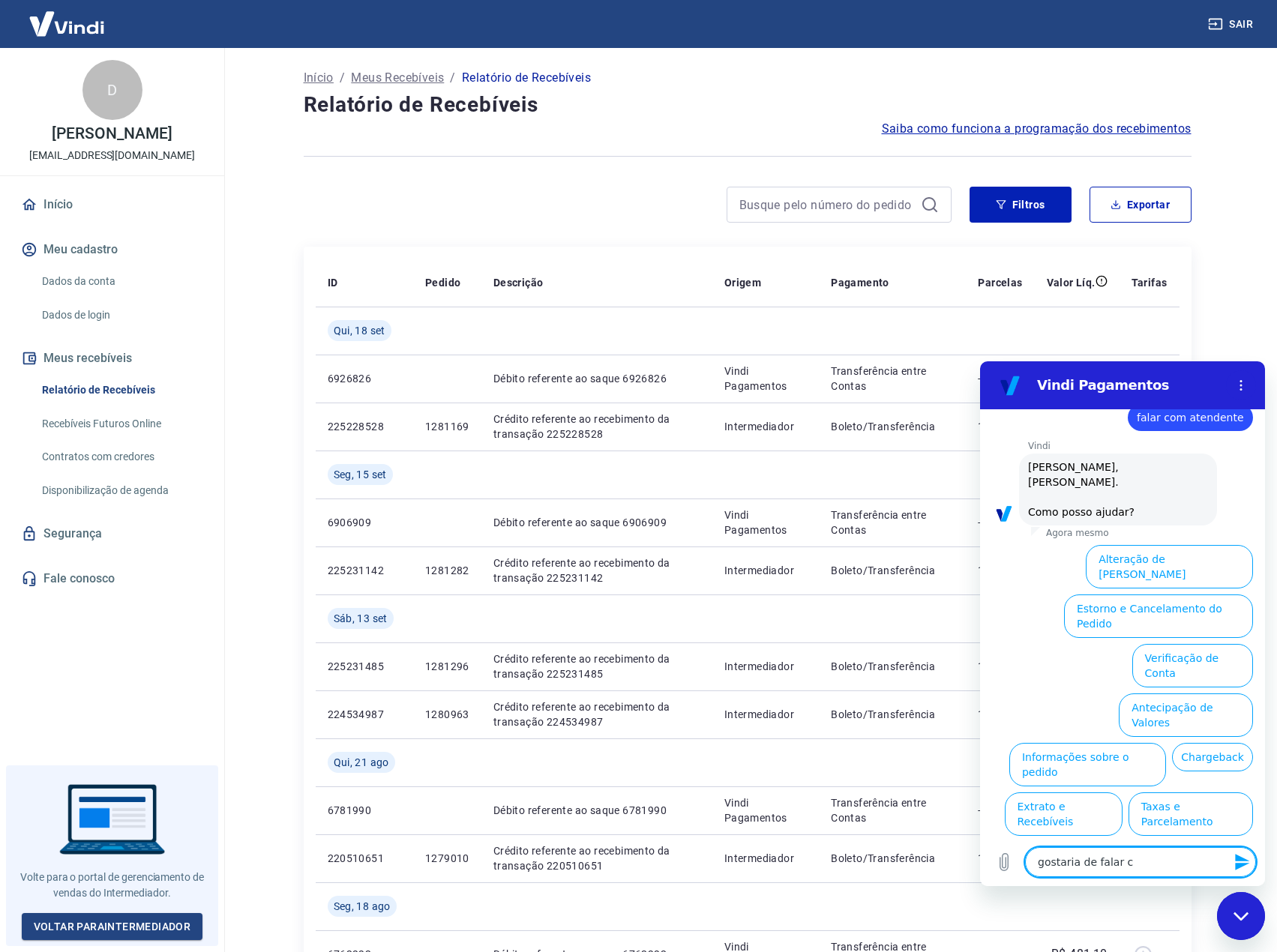
type textarea "x"
type textarea "gostaria de falar com"
type textarea "x"
type textarea "gostaria de falar com"
type textarea "x"
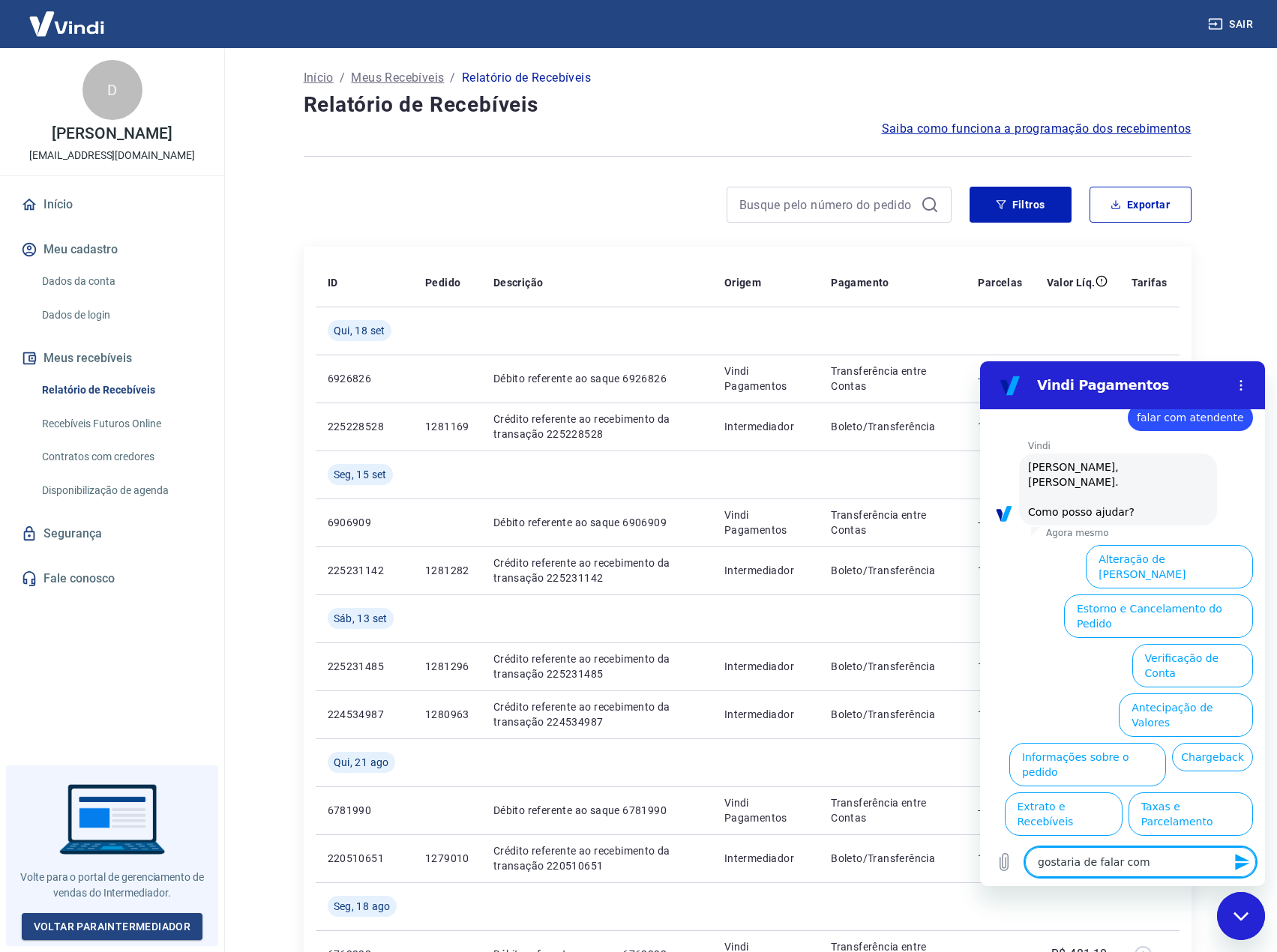
type textarea "gostaria de falar com a"
type textarea "x"
type textarea "gostaria de falar com at"
type textarea "x"
type textarea "gostaria de falar com ate"
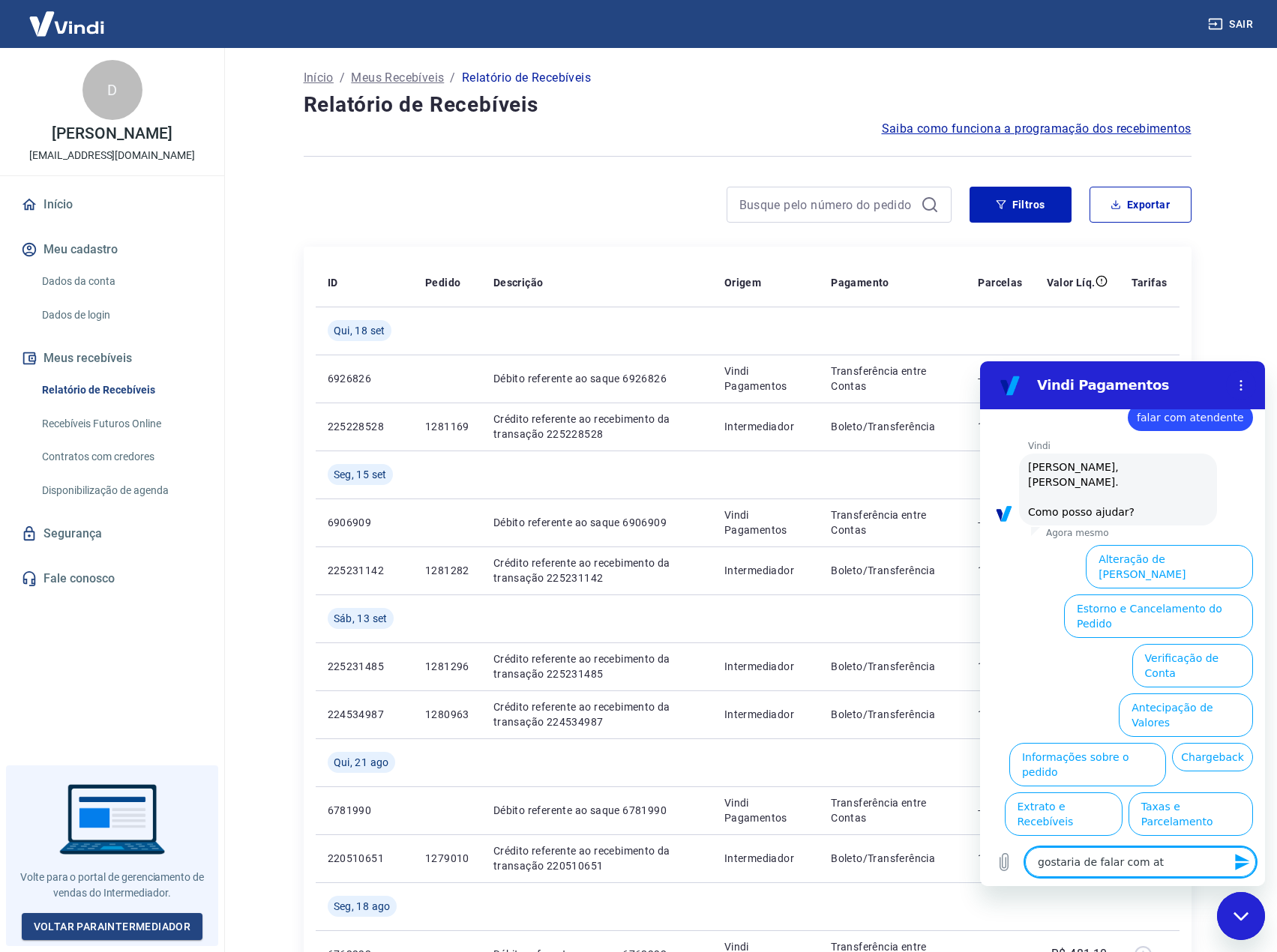
type textarea "x"
type textarea "gostaria de falar com aten"
type textarea "x"
type textarea "gostaria de falar com atend"
type textarea "x"
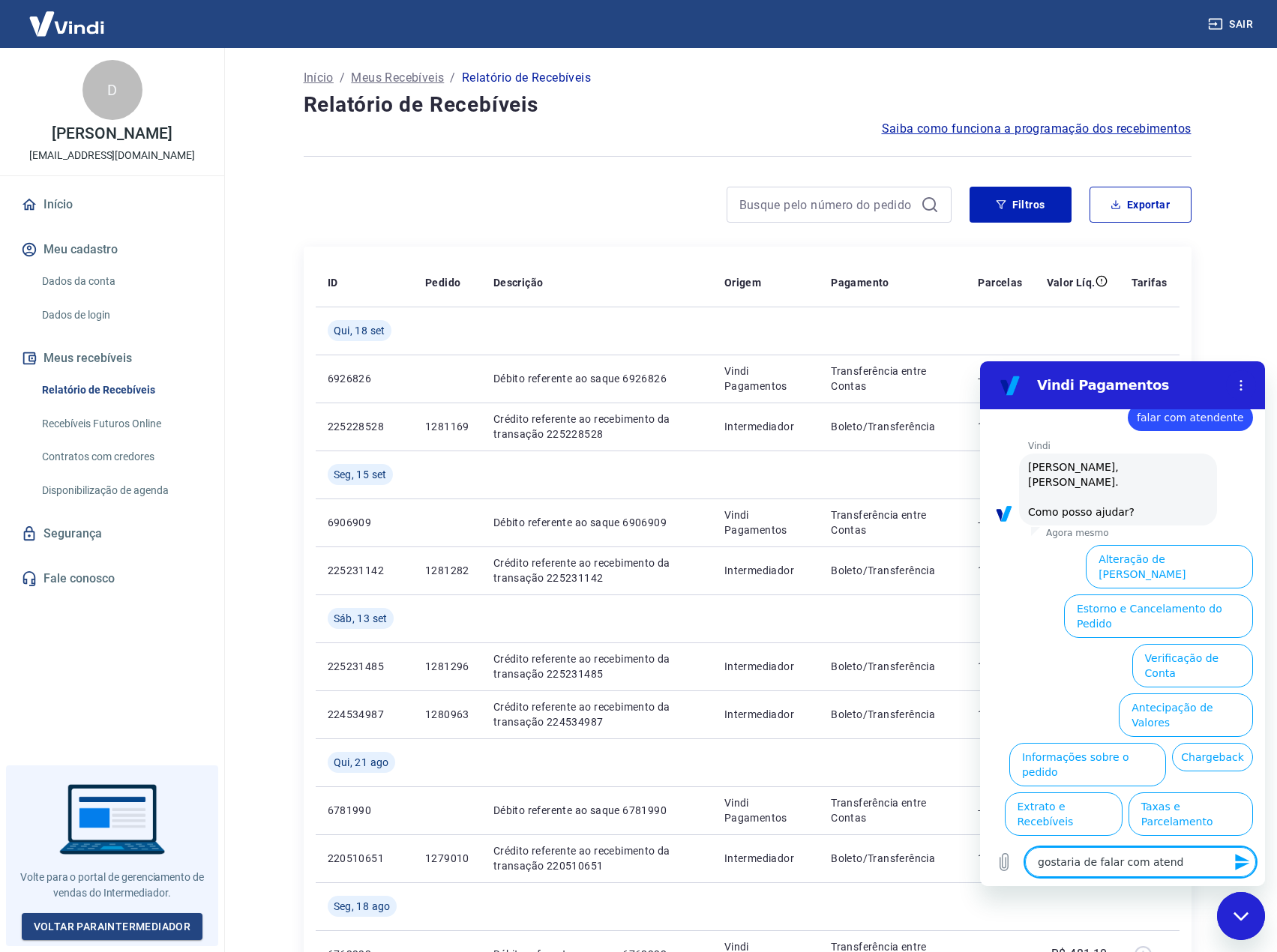
type textarea "gostaria de falar com atende"
type textarea "x"
type textarea "gostaria de falar com atenden"
type textarea "x"
type textarea "gostaria de falar com atendent"
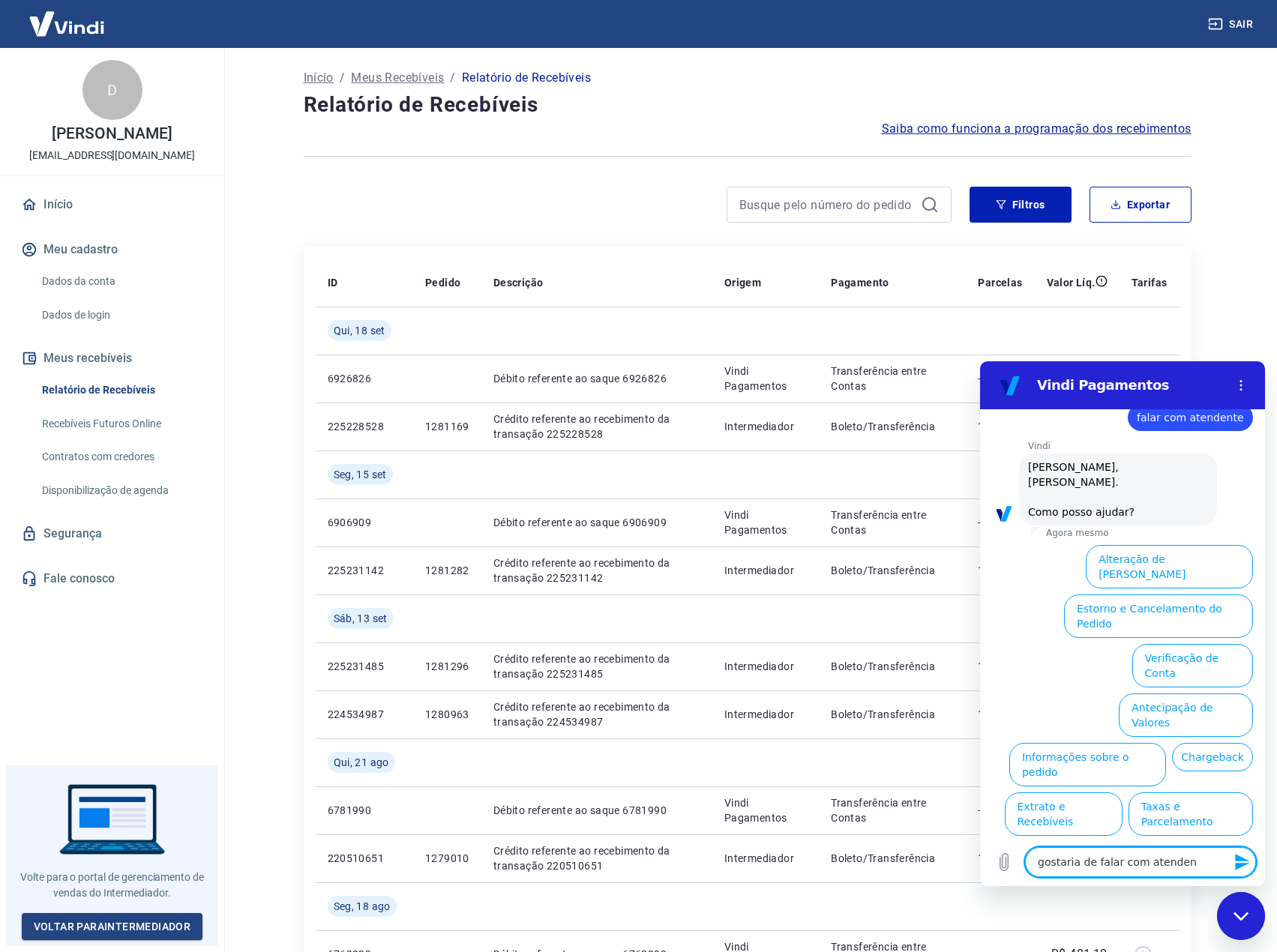
type textarea "x"
type textarea "gostaria de falar com atendente"
type textarea "x"
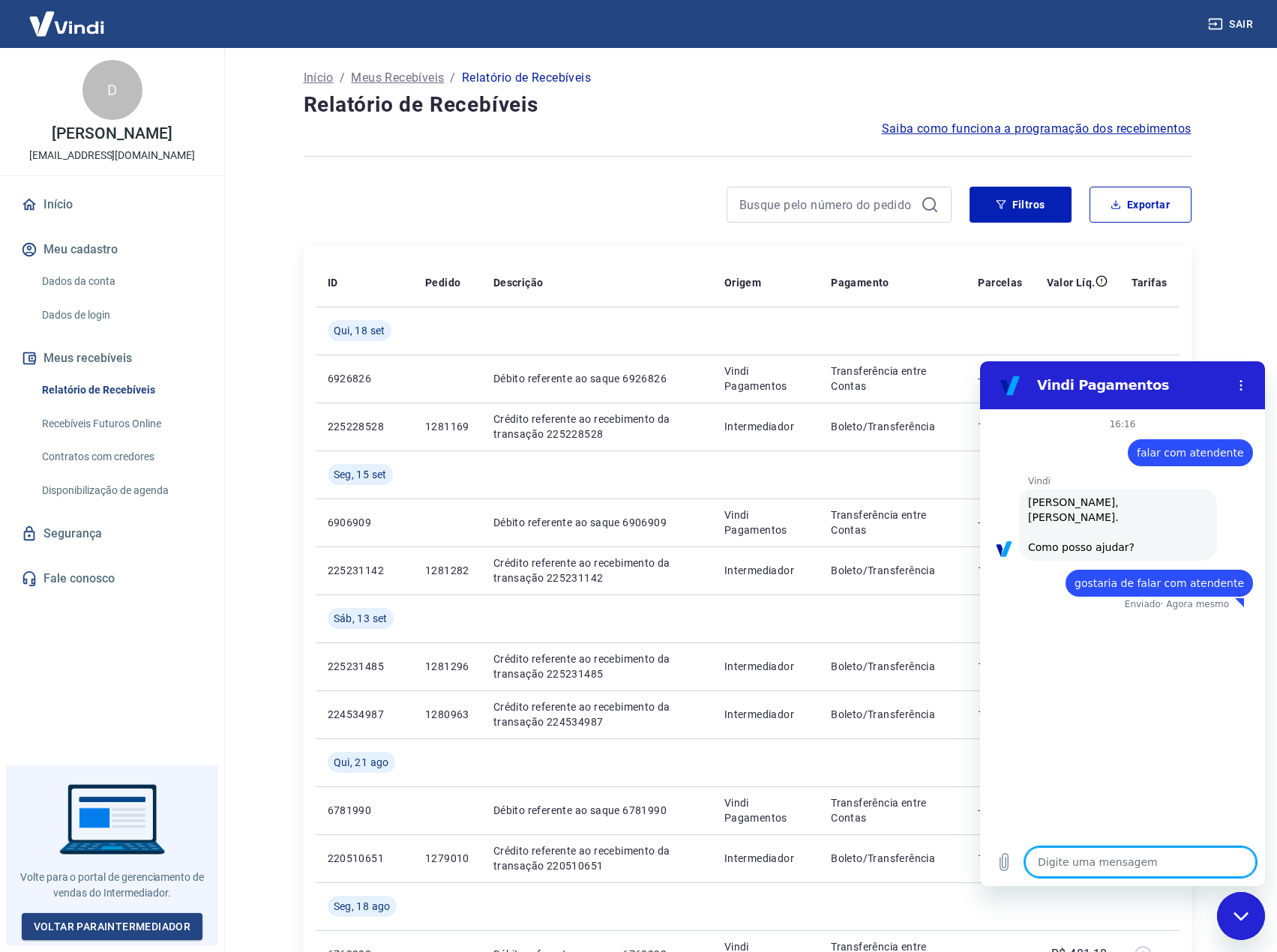
type textarea "x"
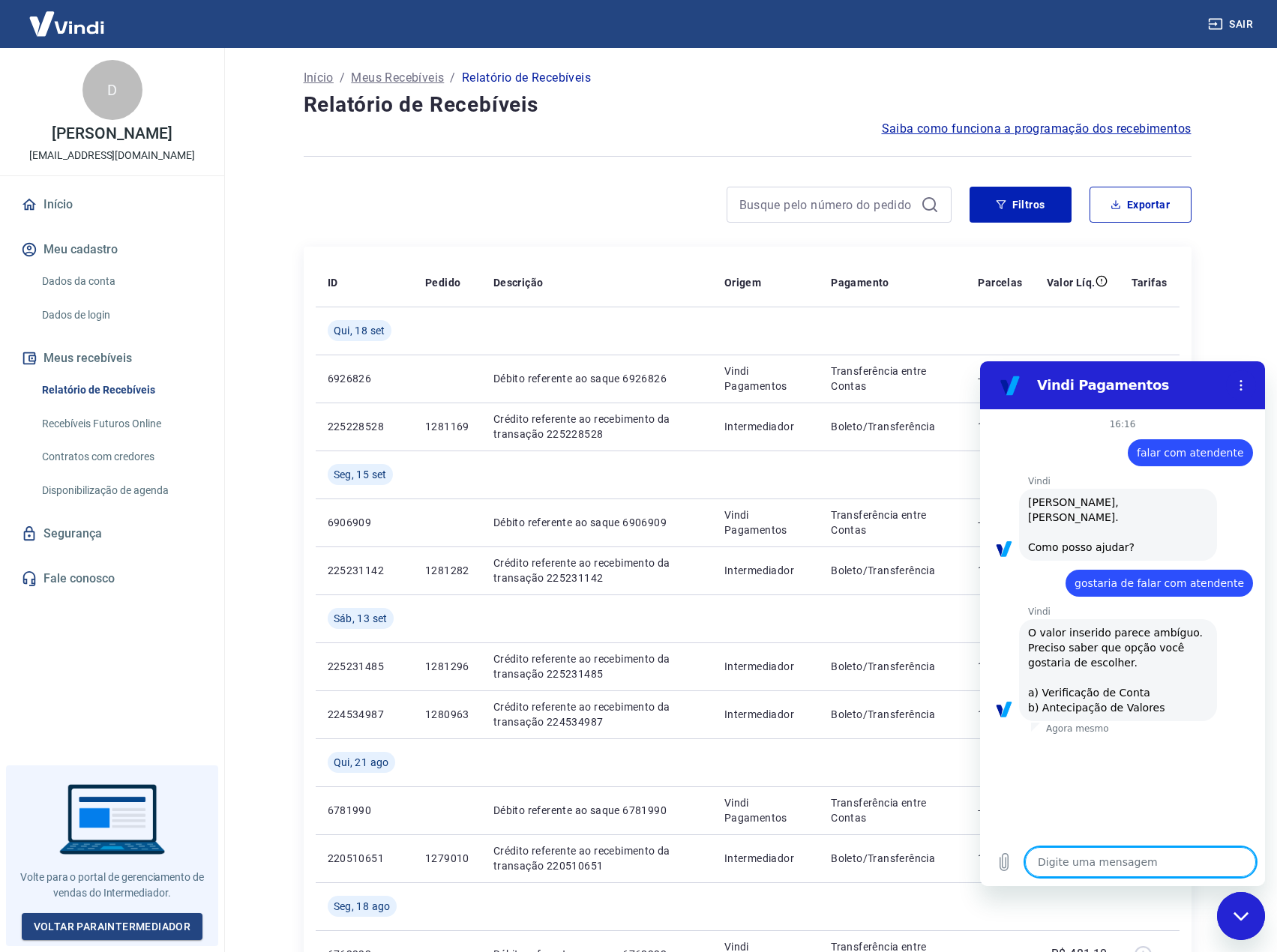
type textarea "a"
type textarea "x"
type textarea "at"
type textarea "x"
type textarea "ate"
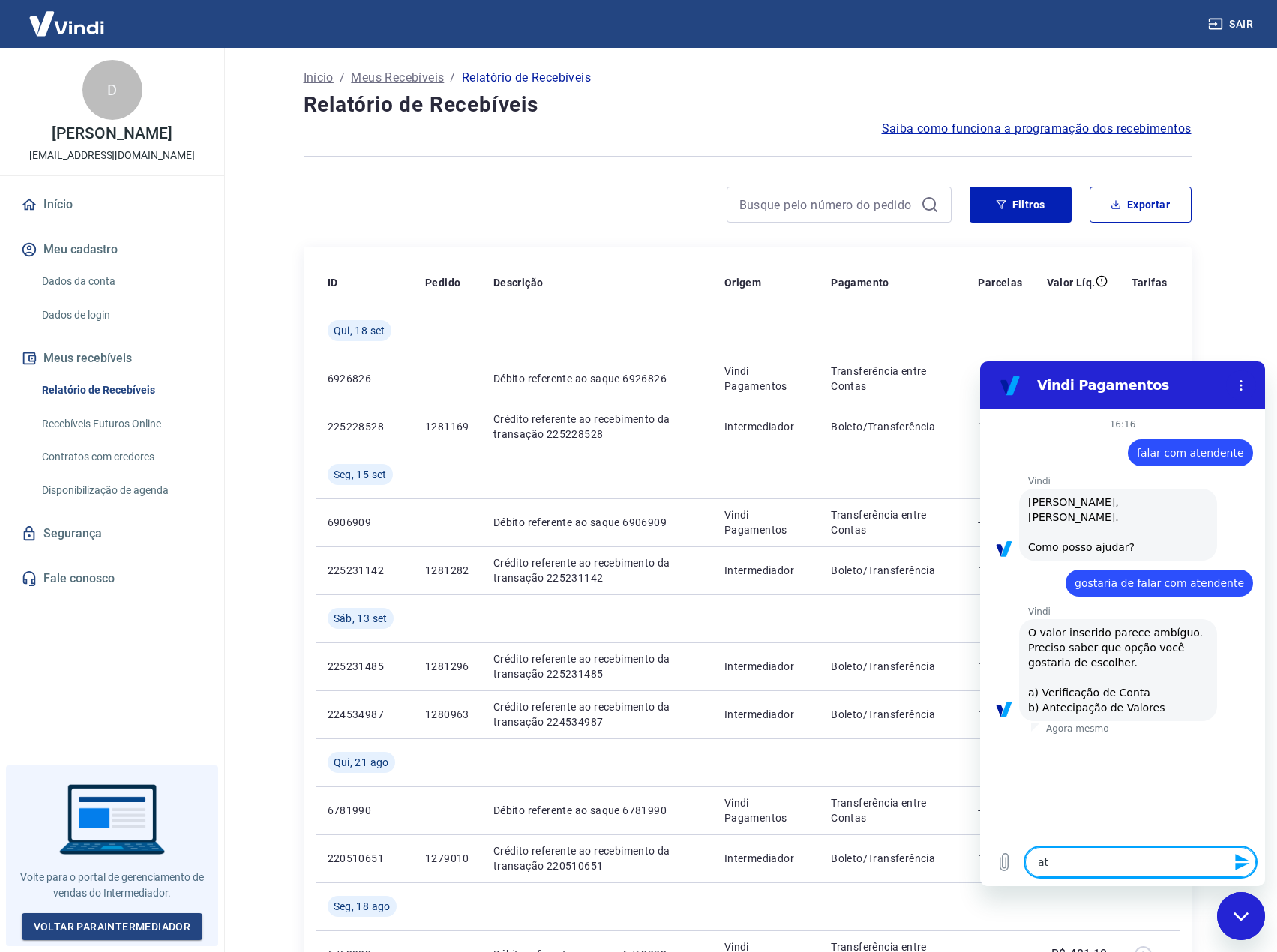
type textarea "x"
type textarea "aten"
type textarea "x"
type textarea "atend"
type textarea "x"
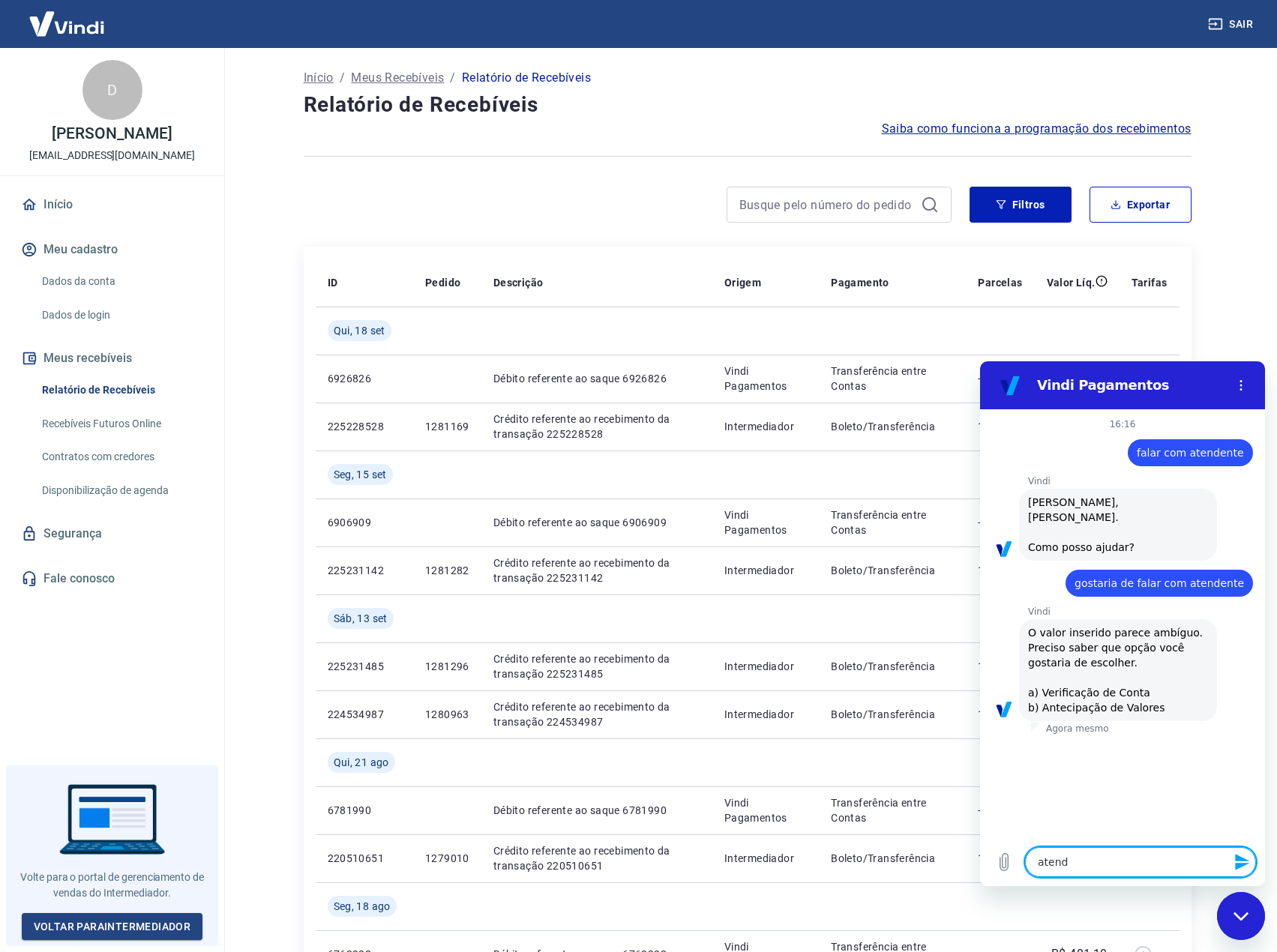
type textarea "atende"
type textarea "x"
type textarea "atenden"
type textarea "x"
type textarea "atendent"
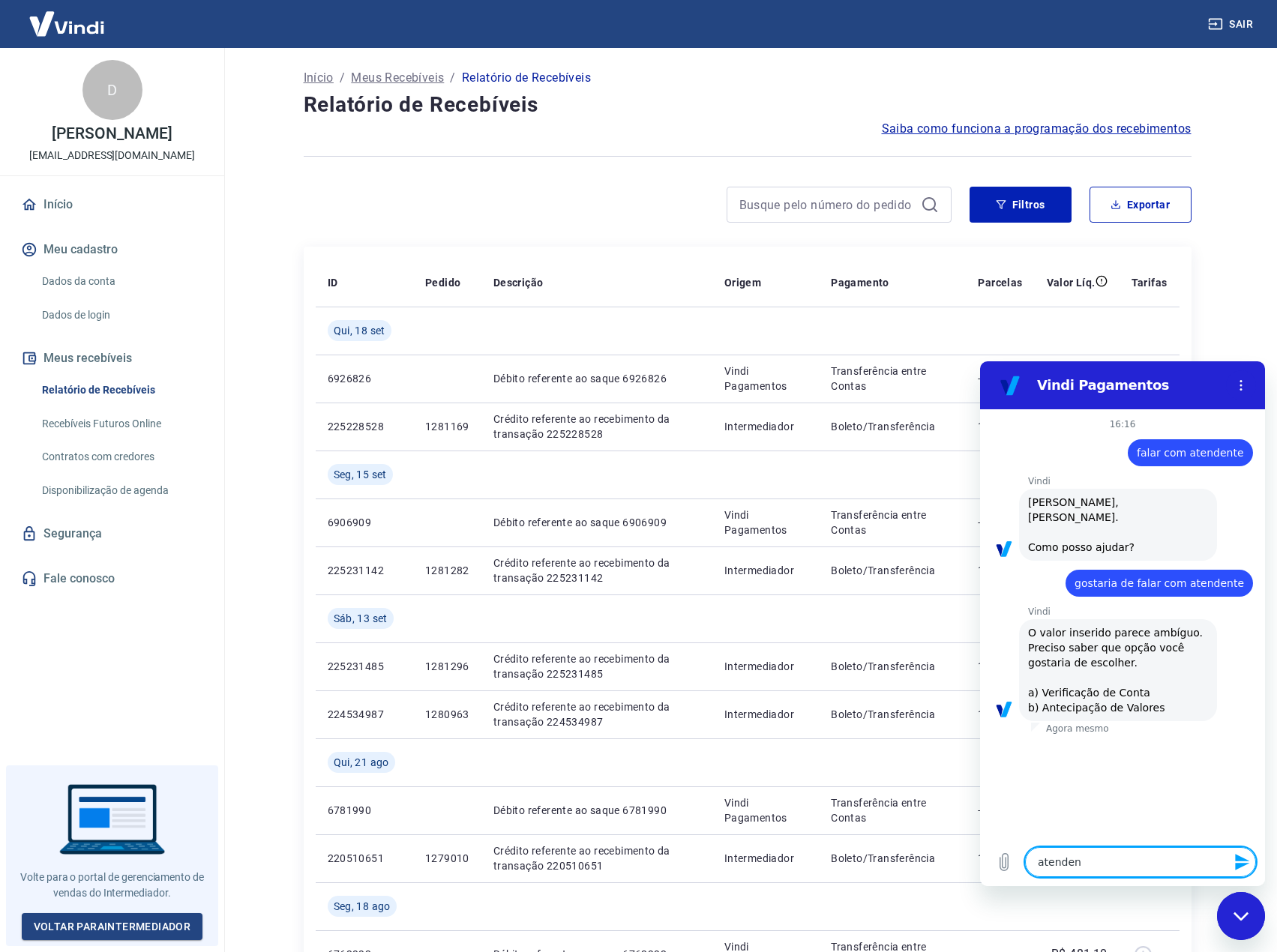
type textarea "x"
type textarea "atendente"
type textarea "x"
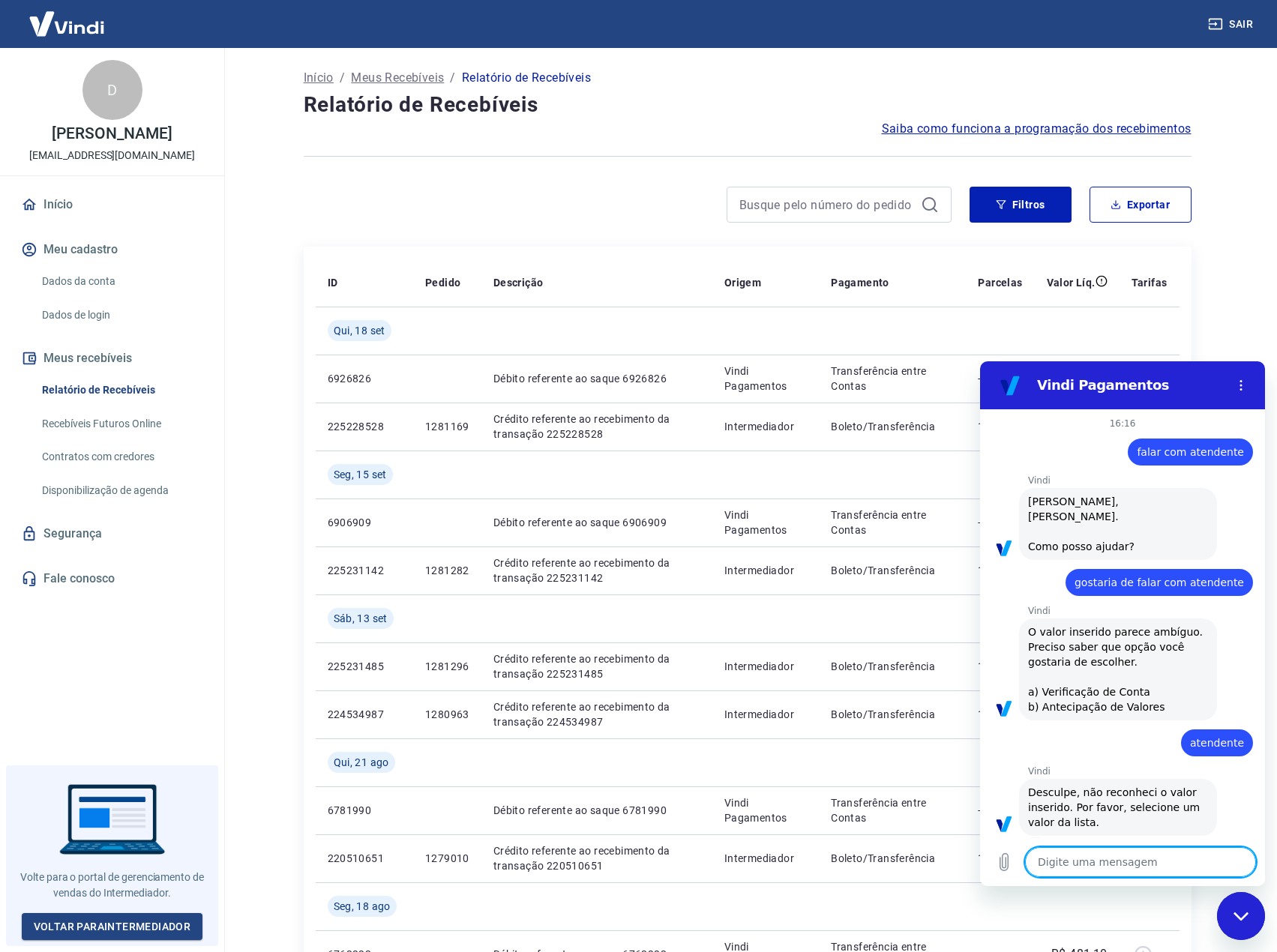
type textarea "f"
type textarea "x"
type textarea "fa"
type textarea "x"
type textarea "fal"
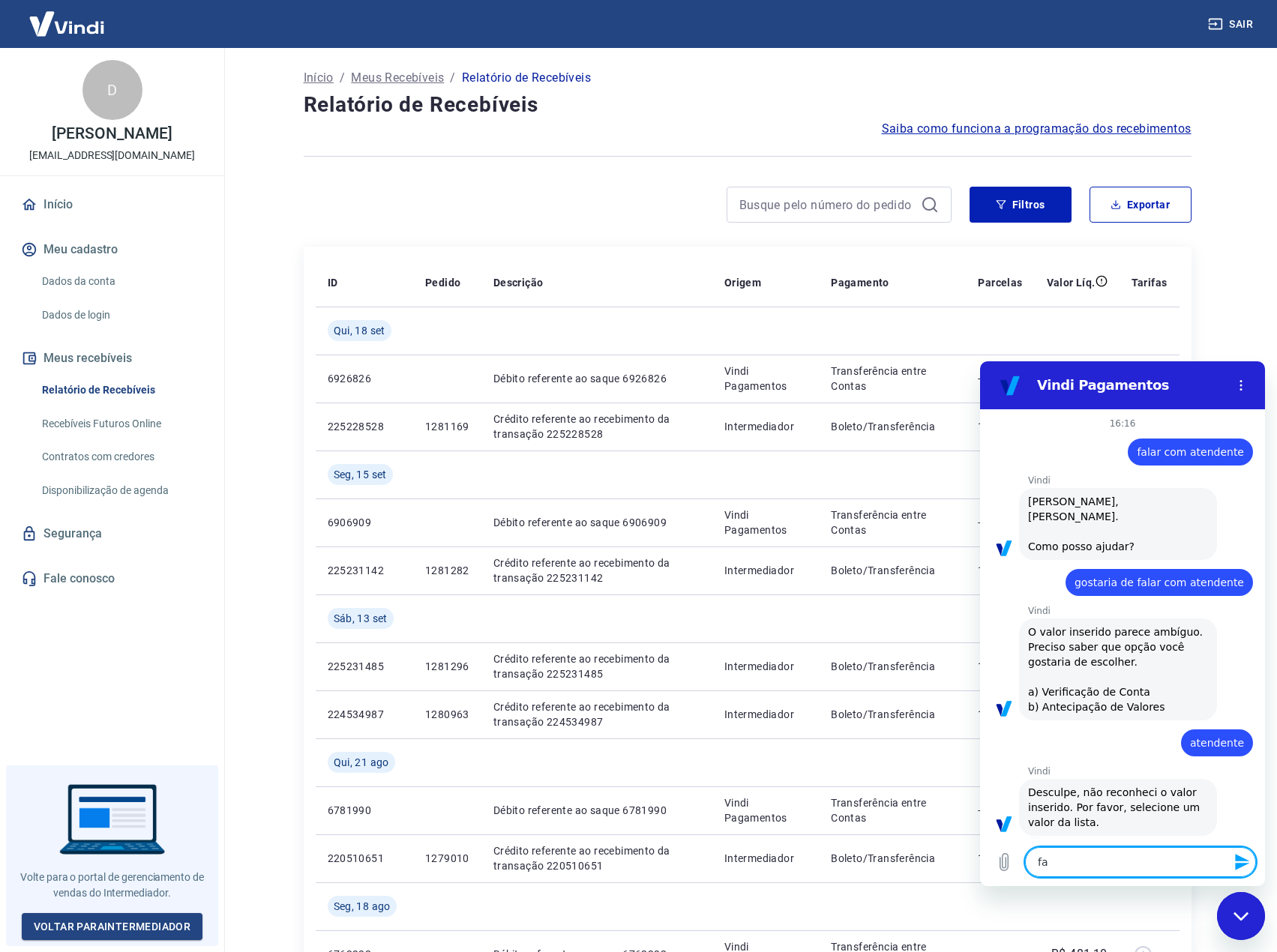
type textarea "x"
type textarea "fala"
type textarea "x"
type textarea "falar"
type textarea "x"
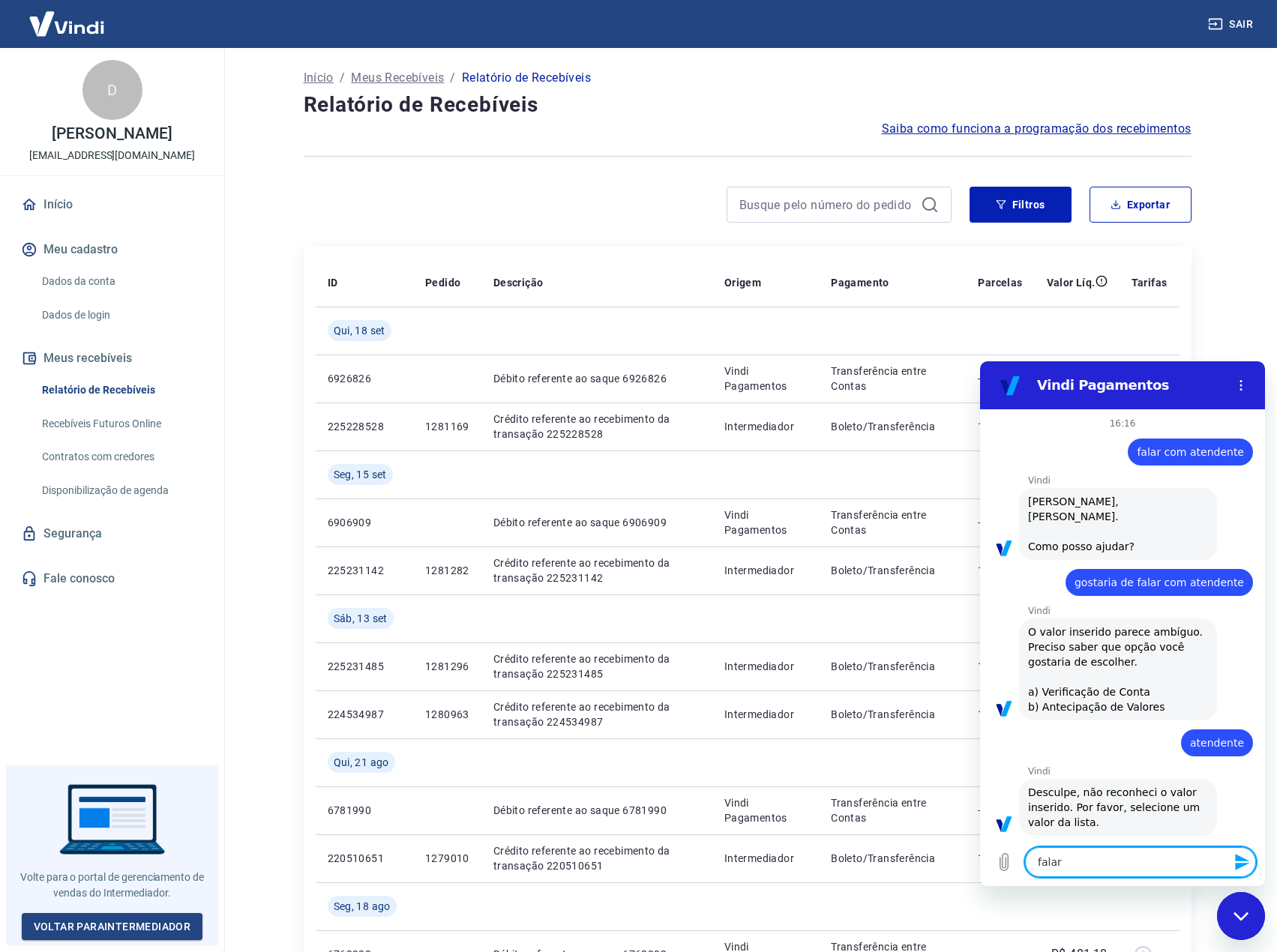
type textarea "falar"
type textarea "x"
type textarea "falar c"
type textarea "x"
type textarea "falar co"
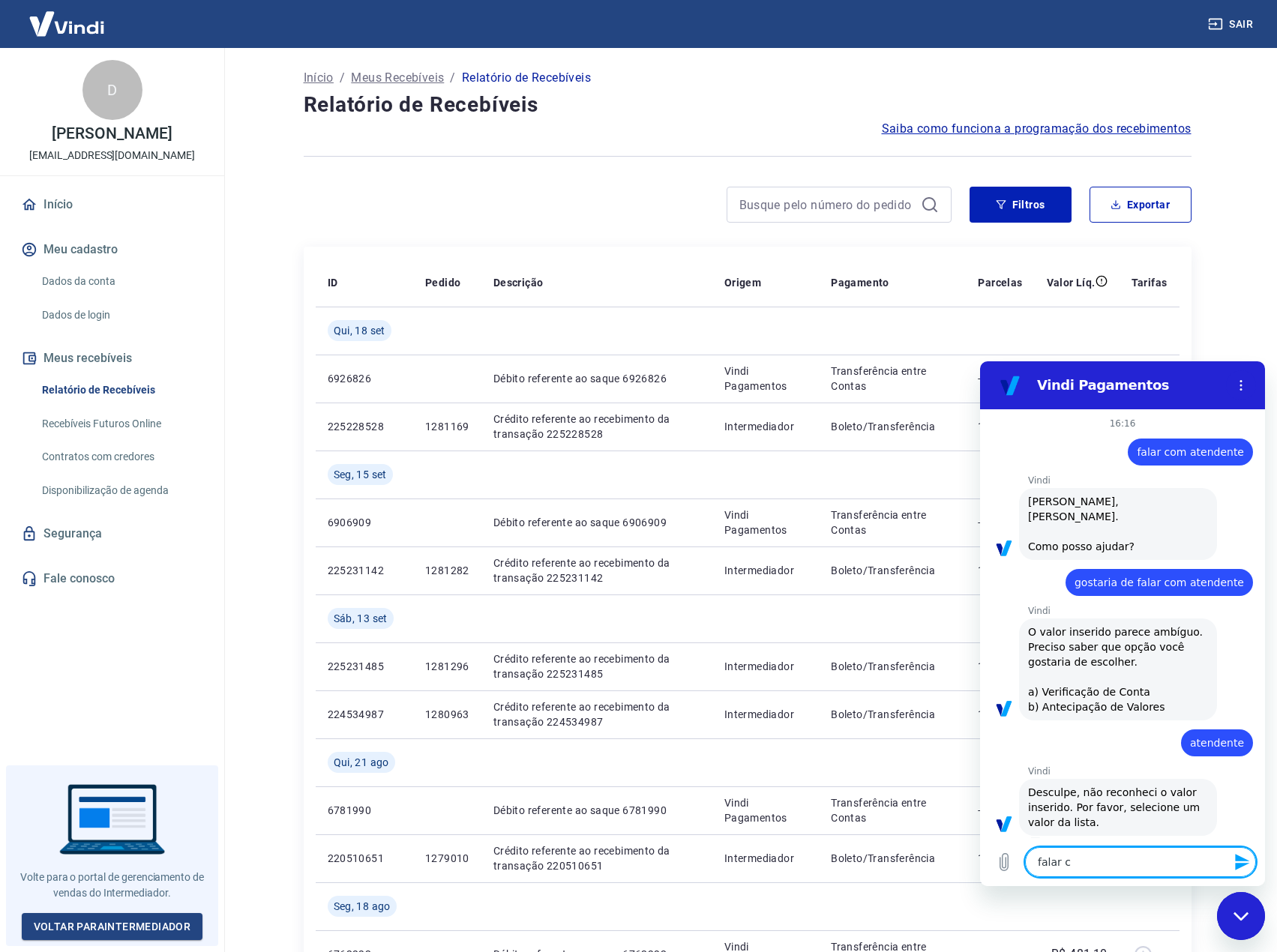
type textarea "x"
type textarea "falar com"
type textarea "x"
type textarea "falar com"
type textarea "x"
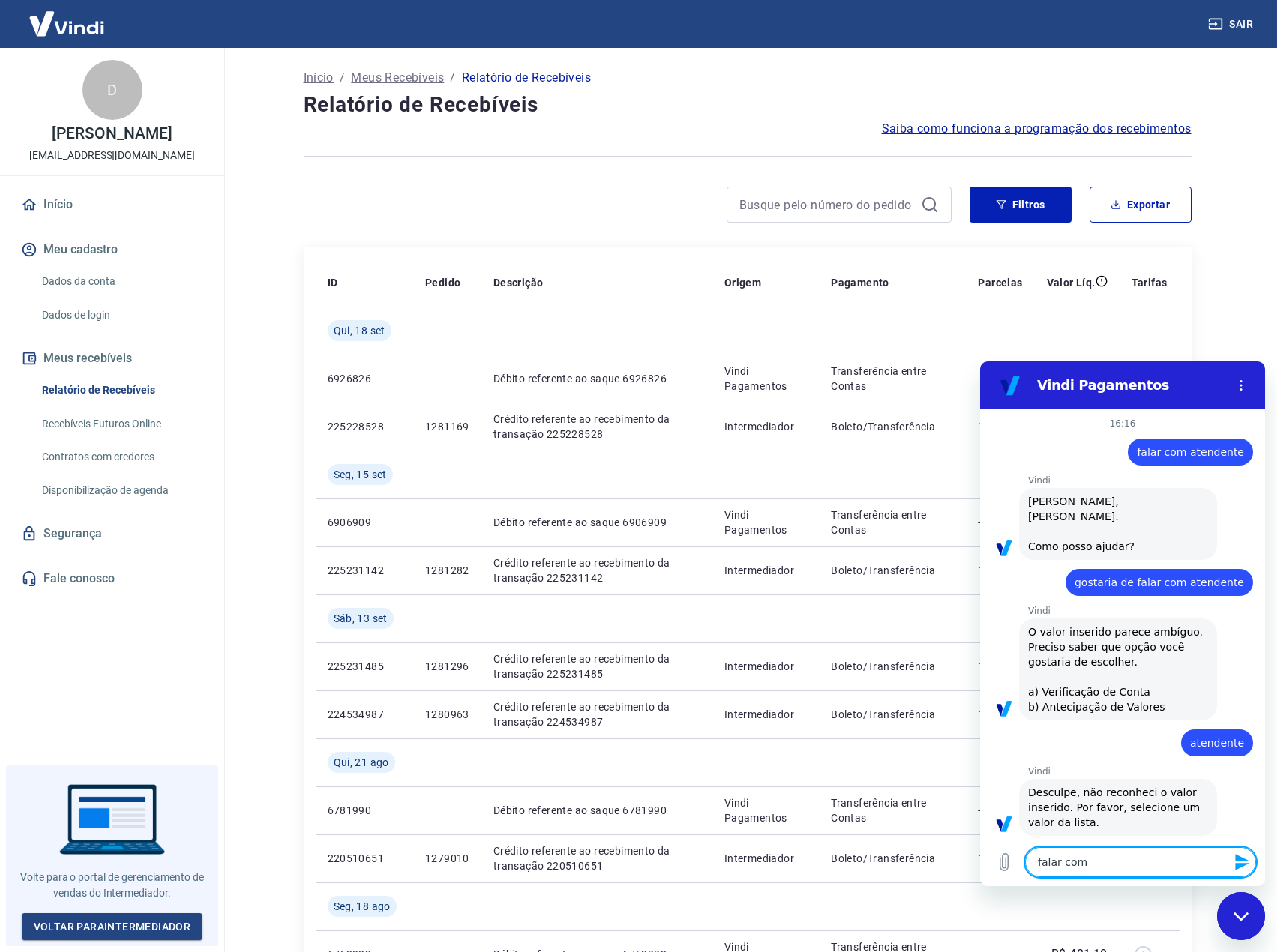
type textarea "falar com a"
type textarea "x"
type textarea "falar com at"
type textarea "x"
type textarea "falar com ate"
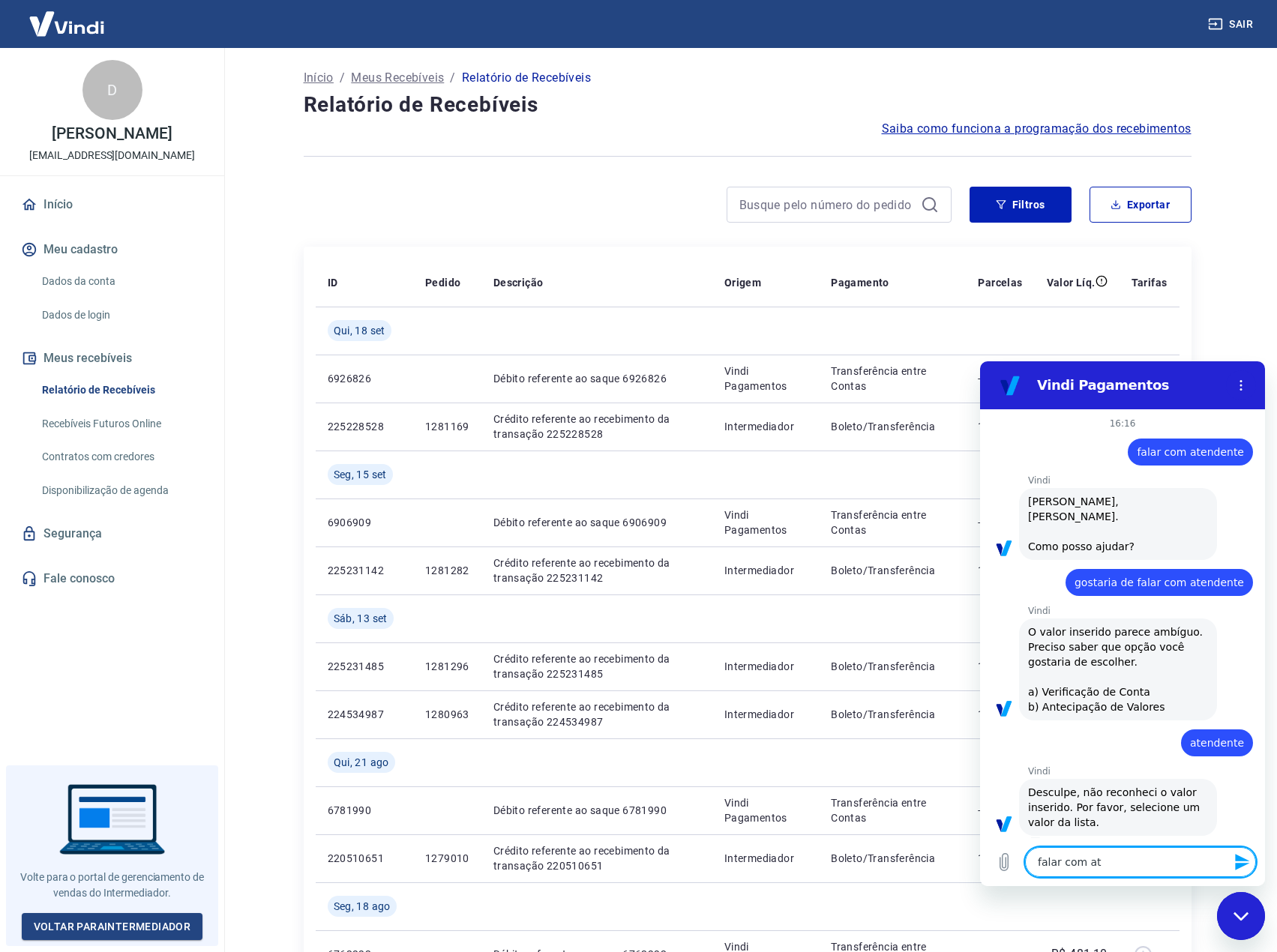
type textarea "x"
type textarea "falar com aten"
type textarea "x"
type textarea "falar com atent"
type textarea "x"
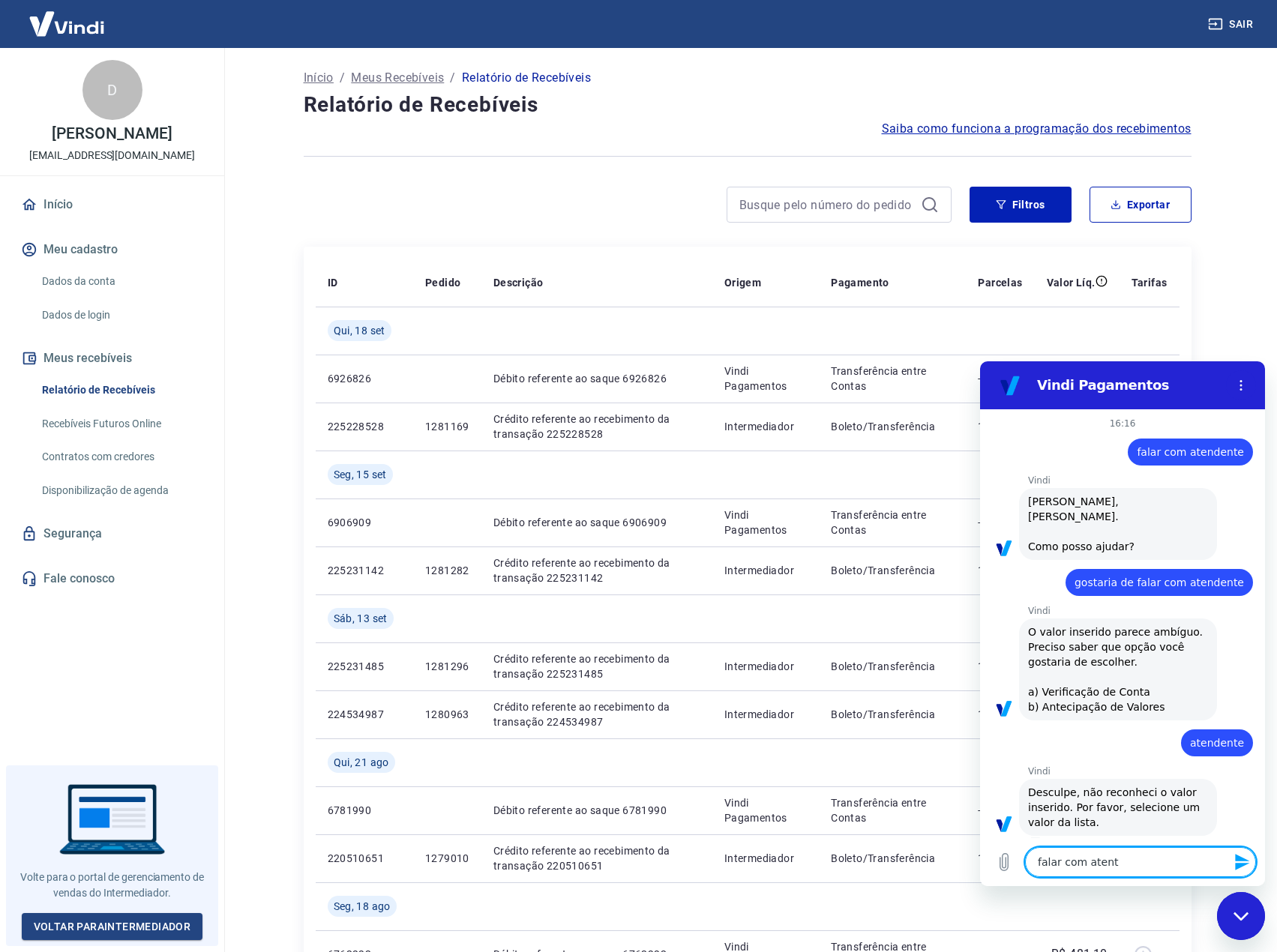
type textarea "falar com atente"
type textarea "x"
type textarea "falar com atent"
type textarea "x"
type textarea "falar com aten"
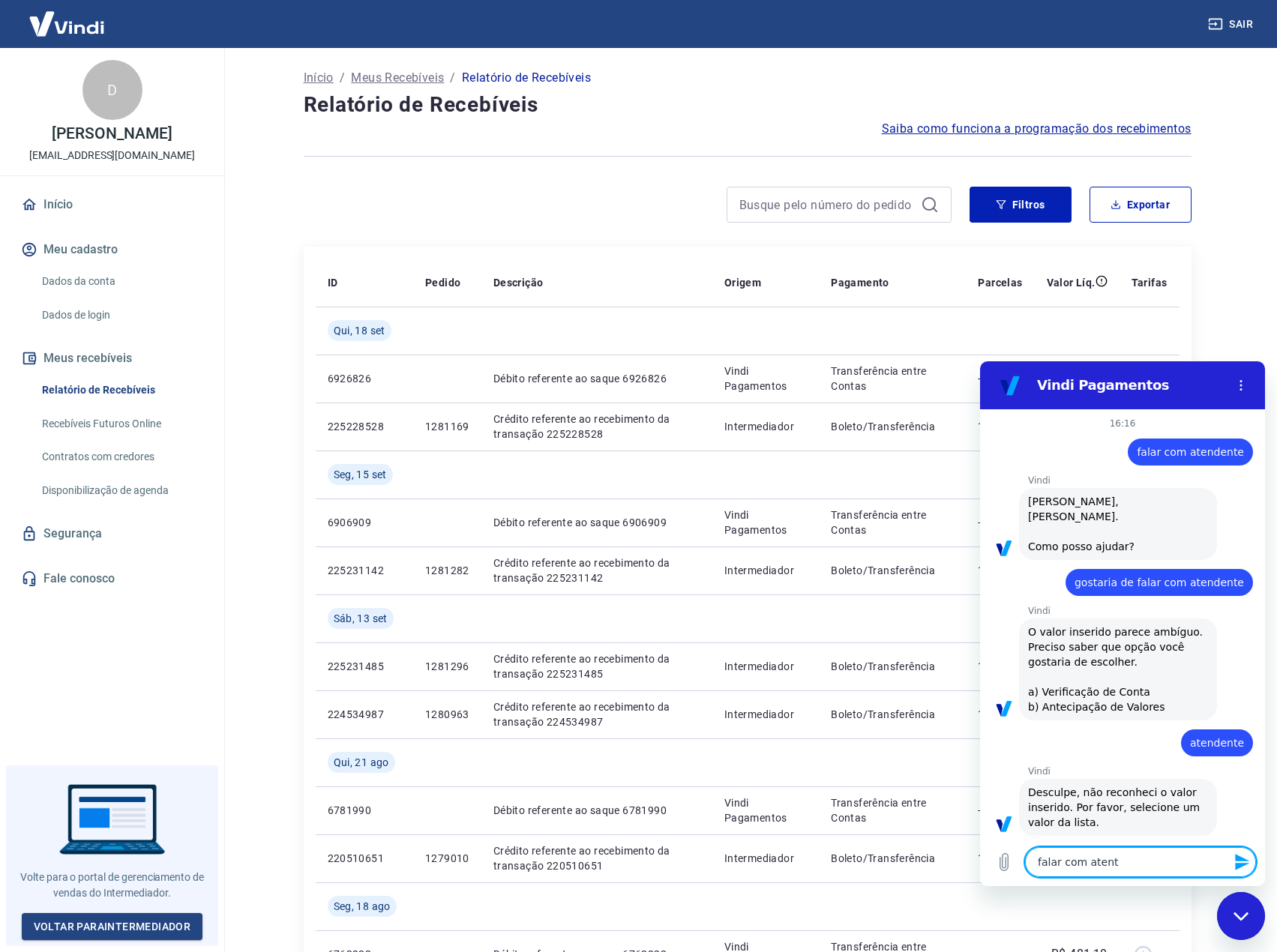
type textarea "x"
type textarea "falar com atend"
type textarea "x"
type textarea "falar com atende"
type textarea "x"
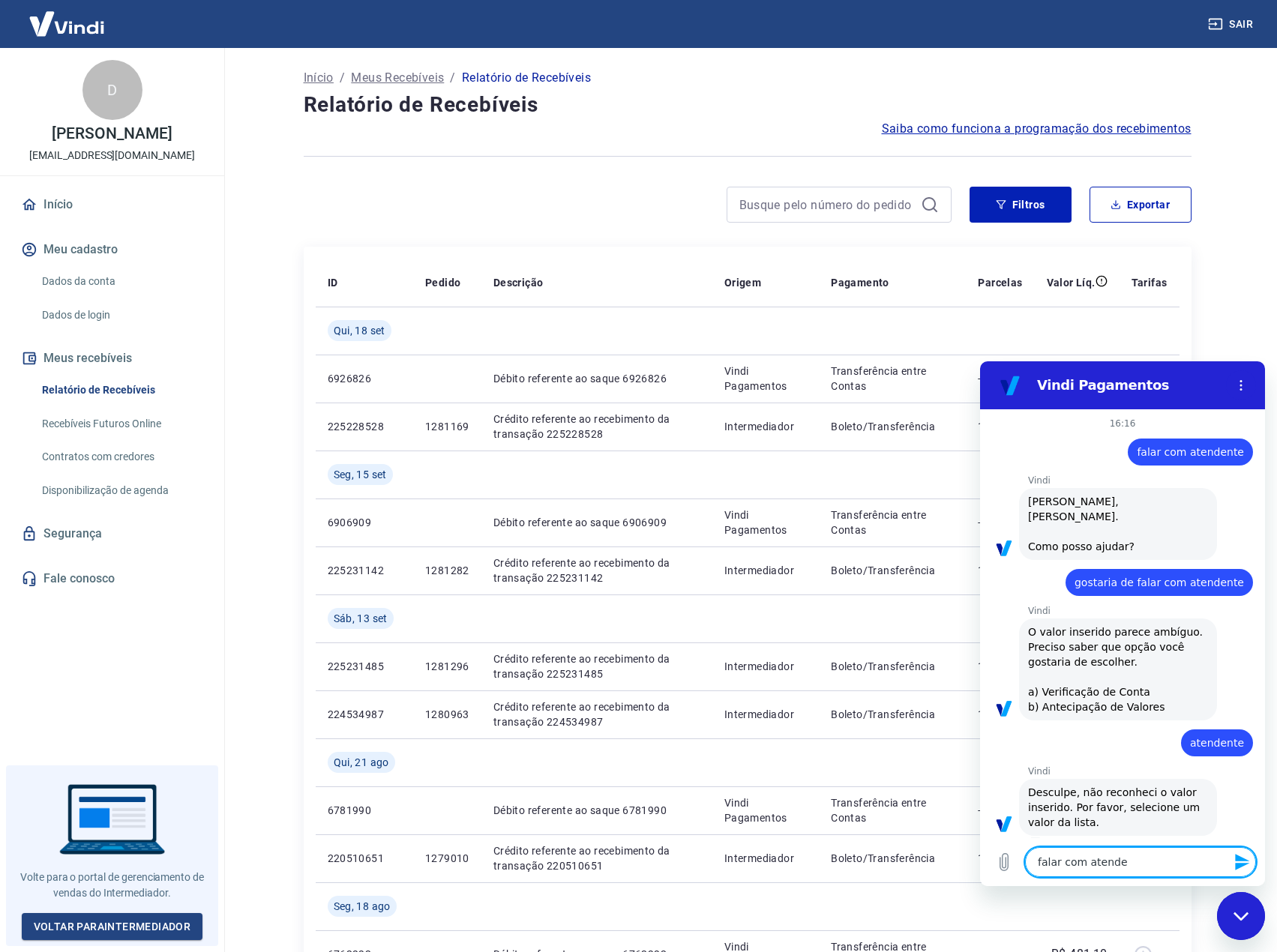
type textarea "falar com atenden"
type textarea "x"
type textarea "falar com atendent"
type textarea "x"
type textarea "falar com atendente"
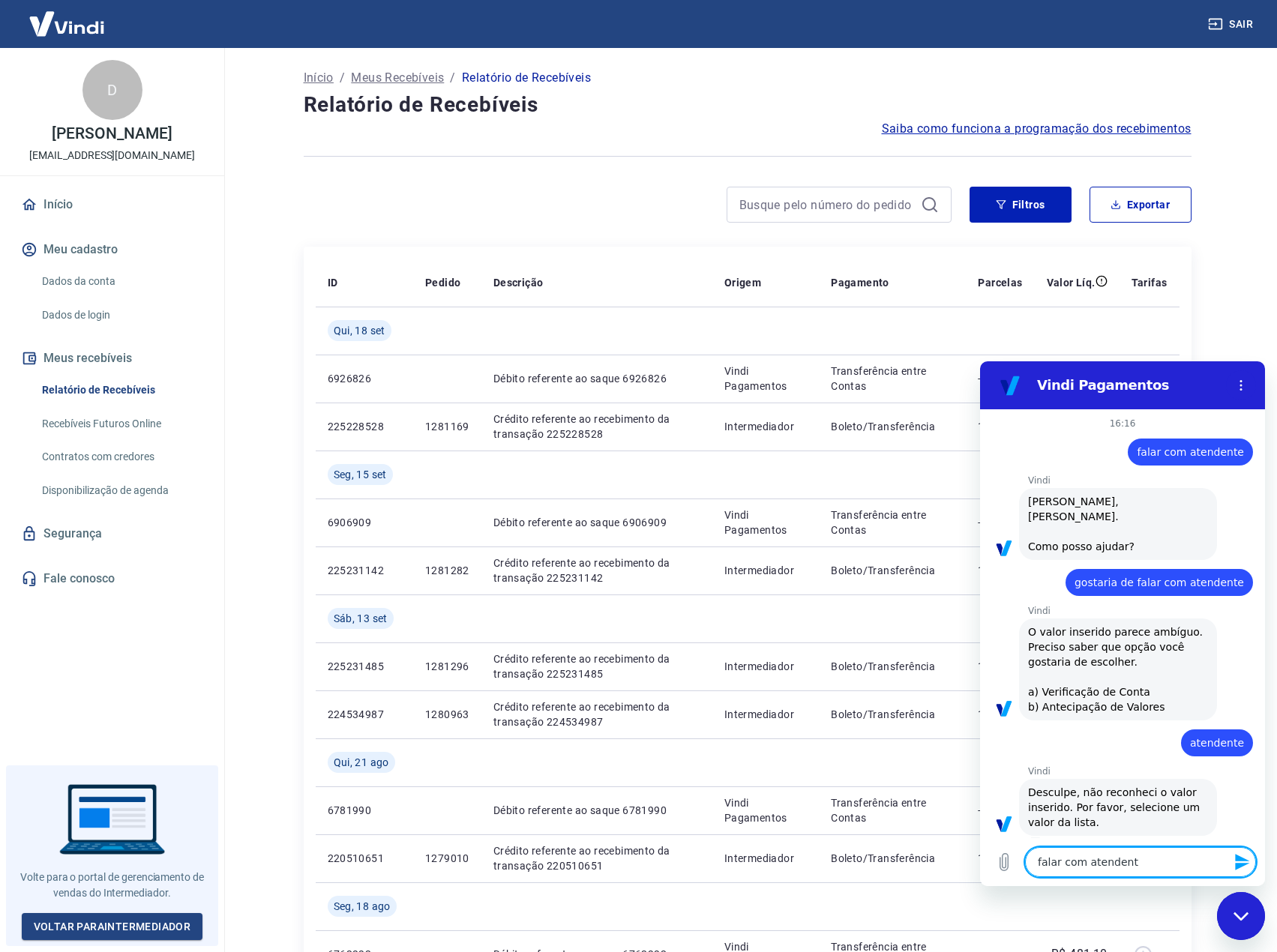
type textarea "x"
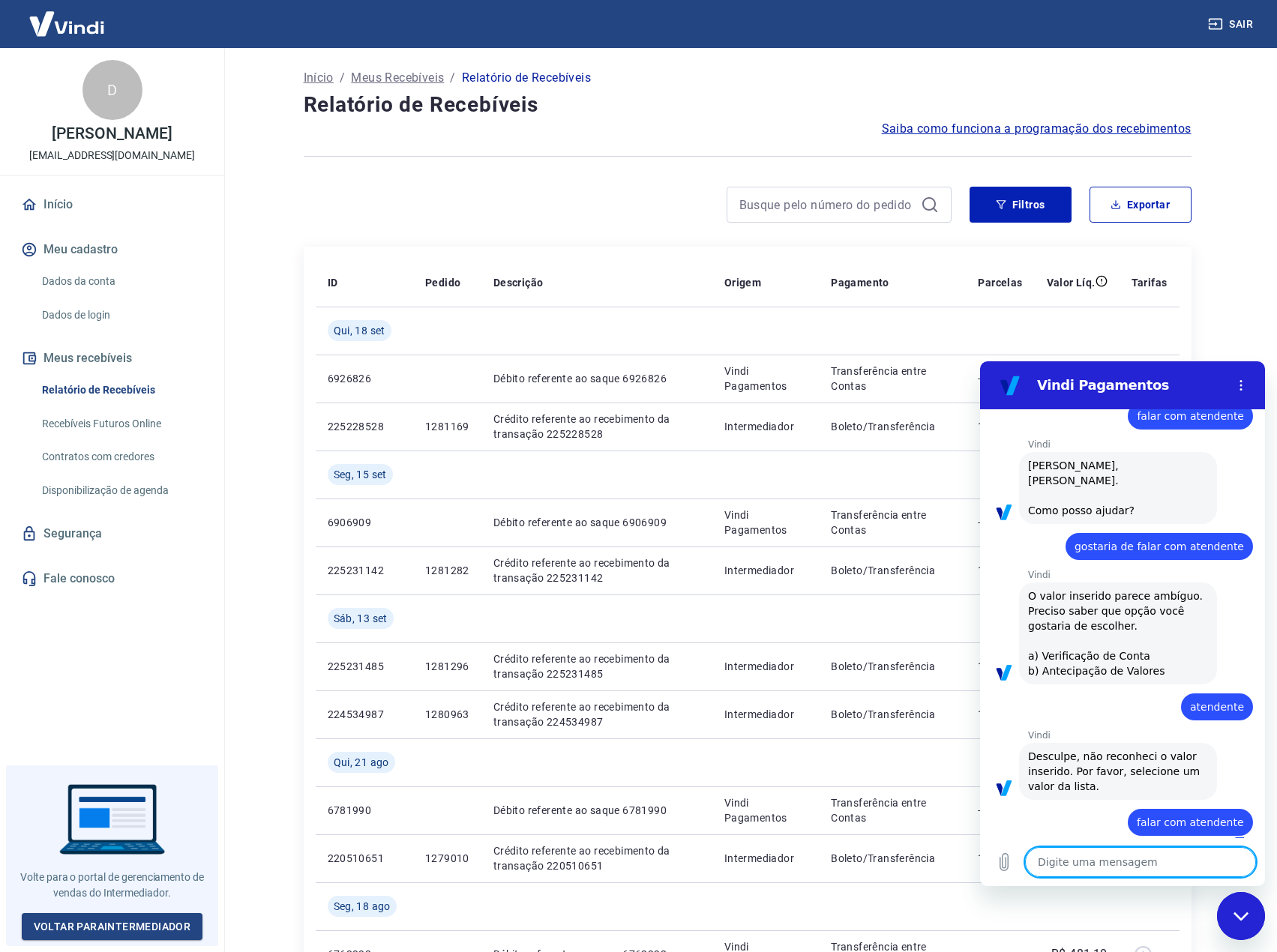
type textarea "x"
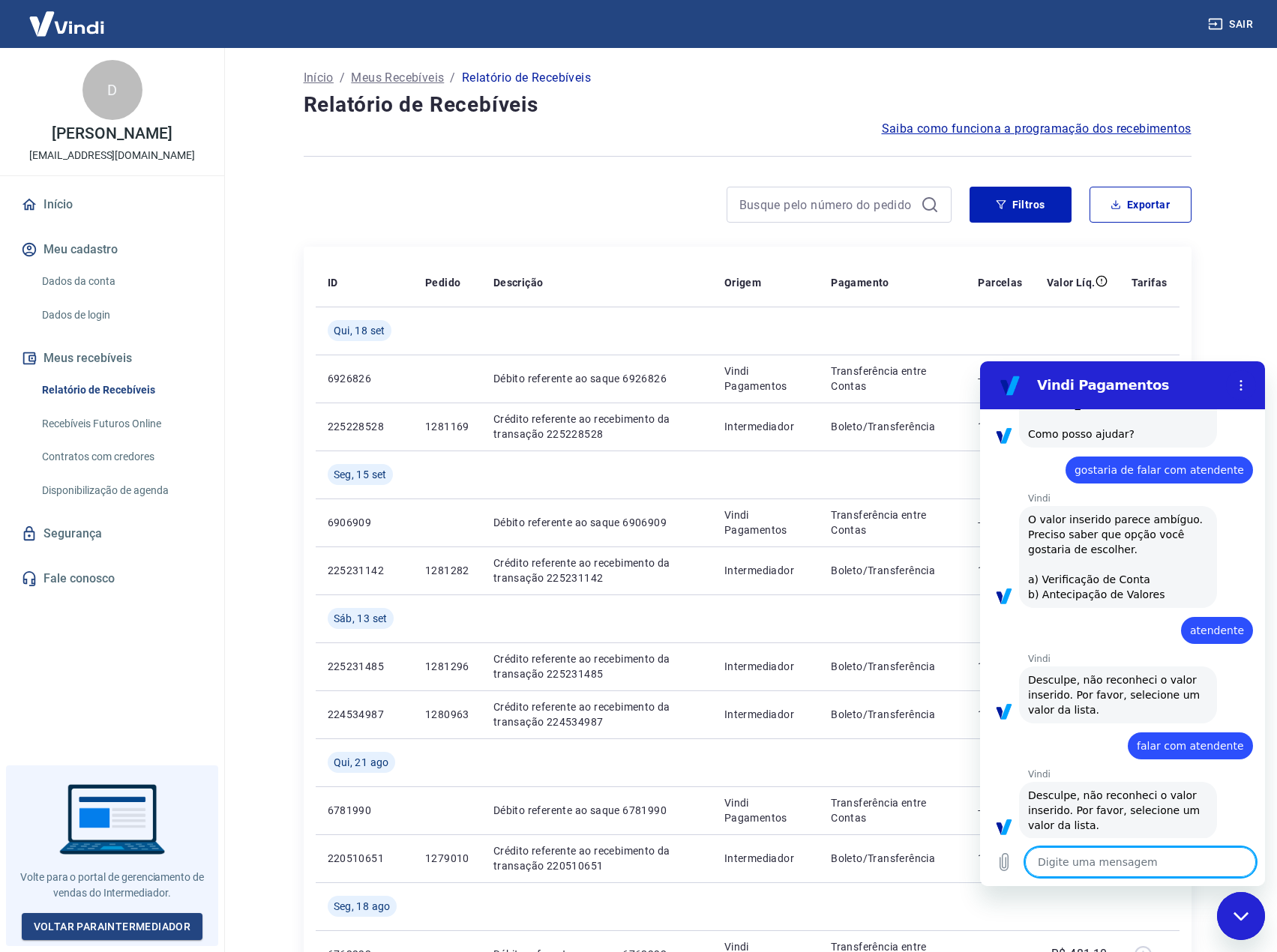
scroll to position [116, 0]
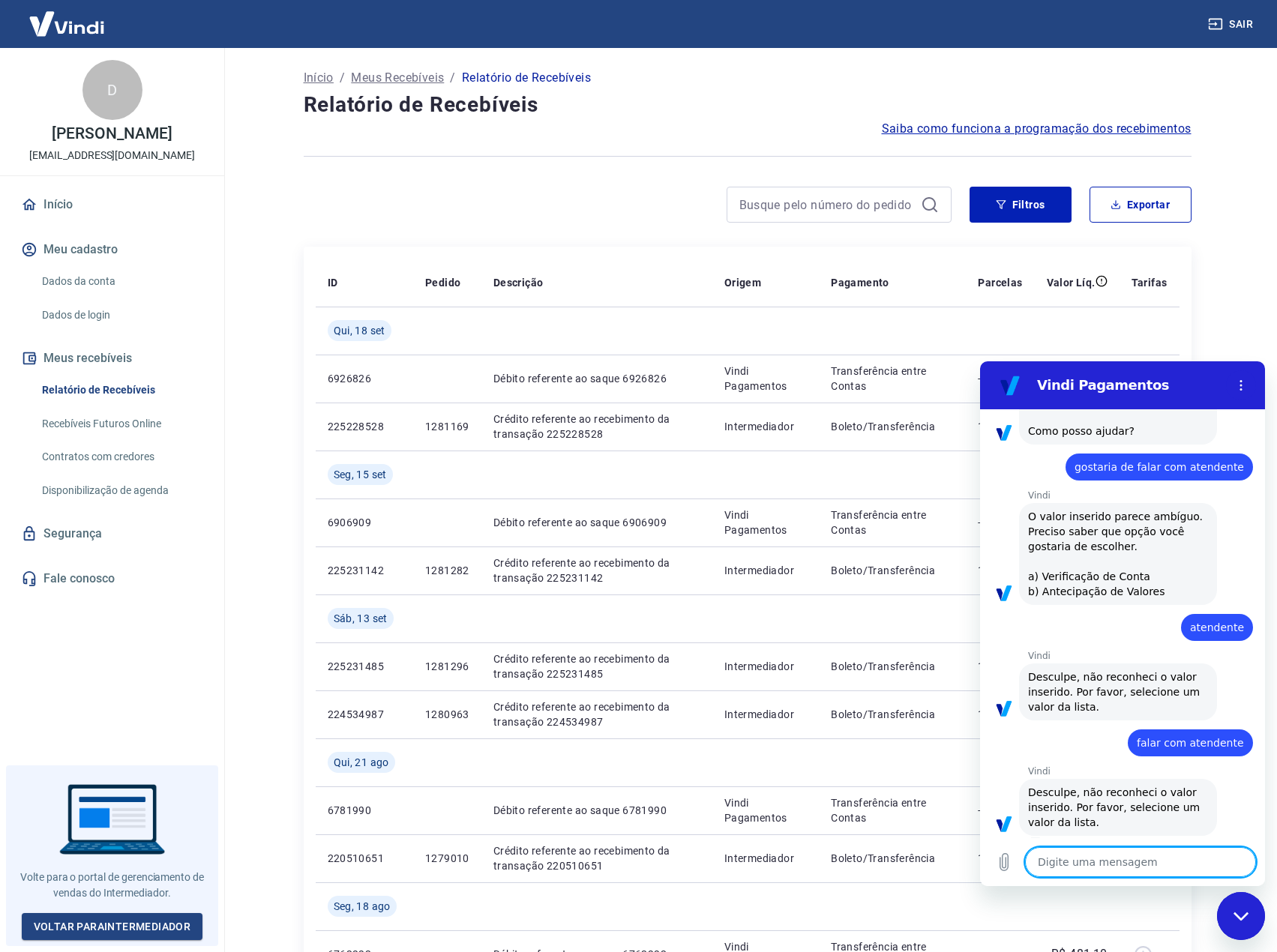
type textarea "g"
type textarea "x"
type textarea "go"
type textarea "x"
type textarea "gos"
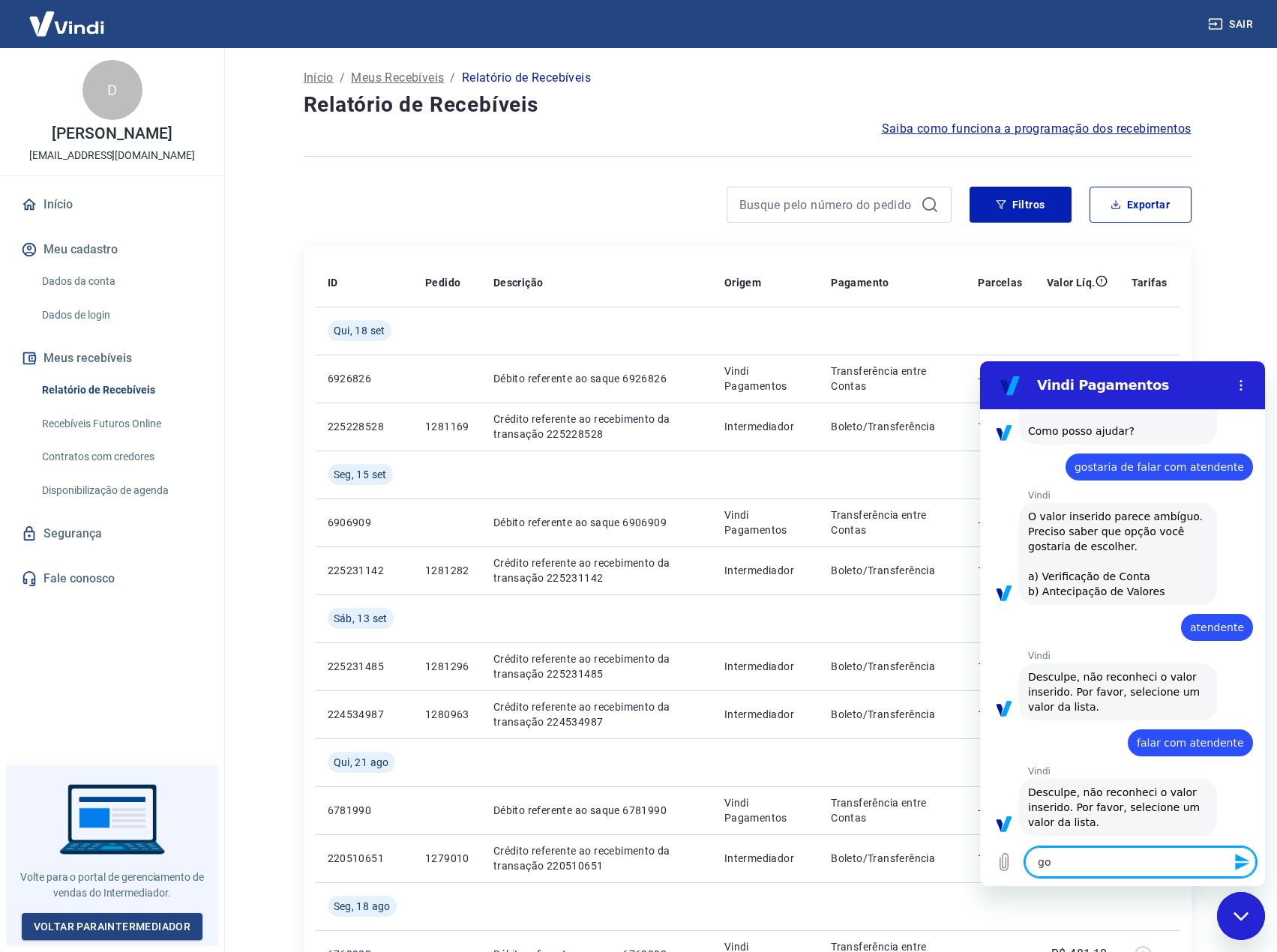
type textarea "x"
type textarea "gost"
type textarea "x"
type textarea "gosta"
type textarea "x"
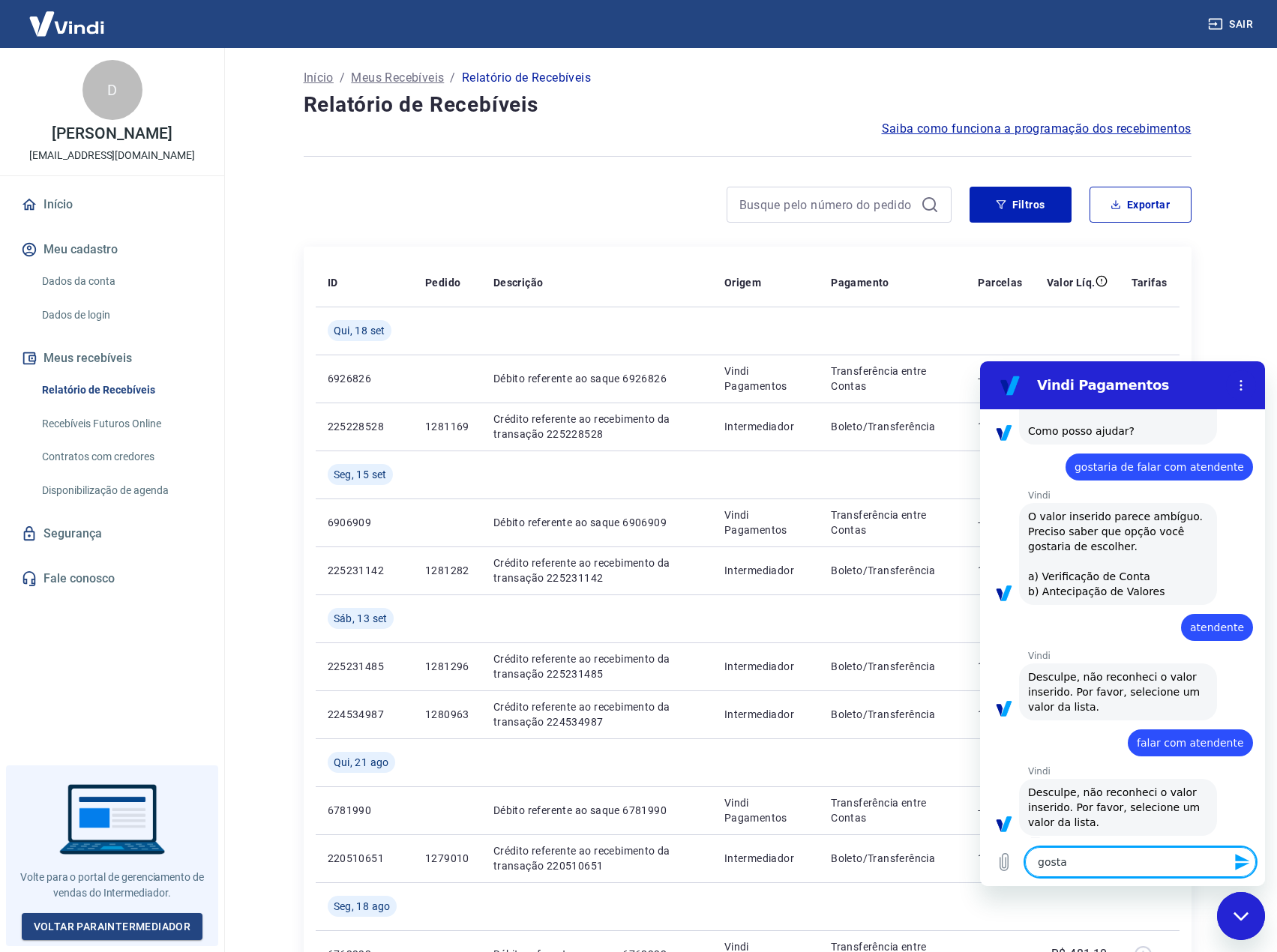
type textarea "gostar"
type textarea "x"
type textarea "gostari"
type textarea "x"
type textarea "gostaria"
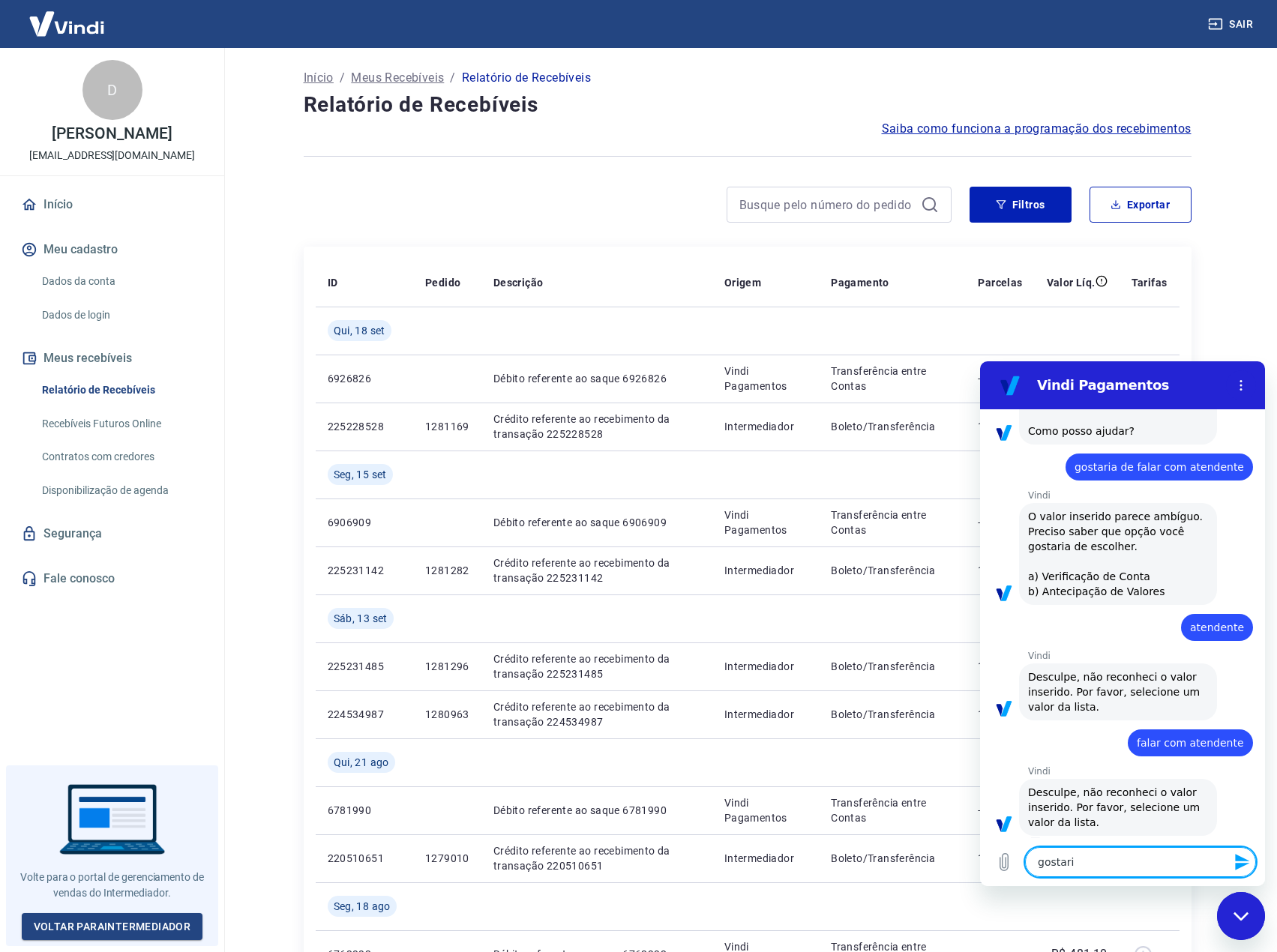
type textarea "x"
type textarea "gostaria"
type textarea "x"
type textarea "gostaria d"
type textarea "x"
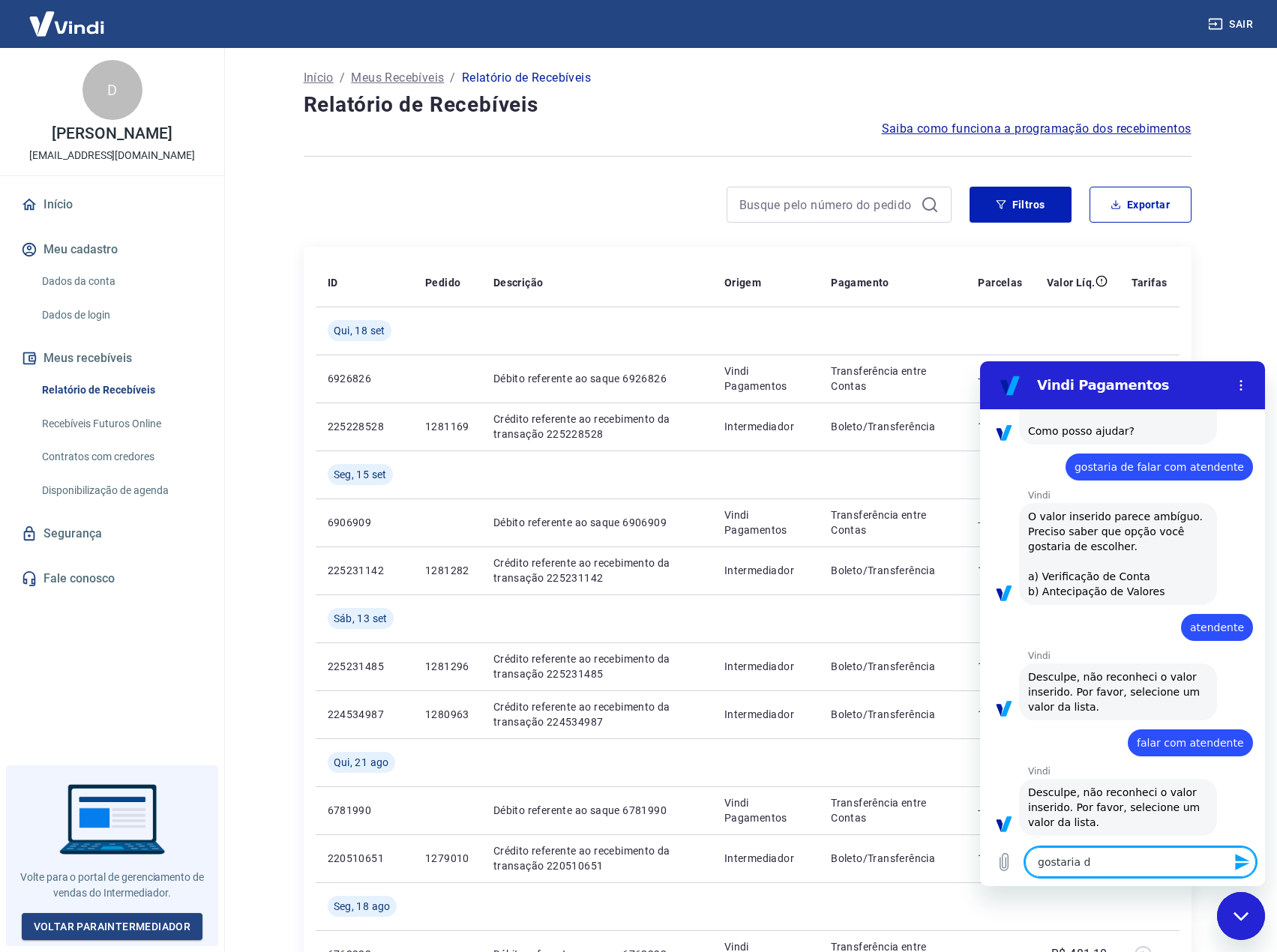
type textarea "gostaria de"
type textarea "x"
type textarea "gostaria de"
type textarea "x"
type textarea "gostaria de f"
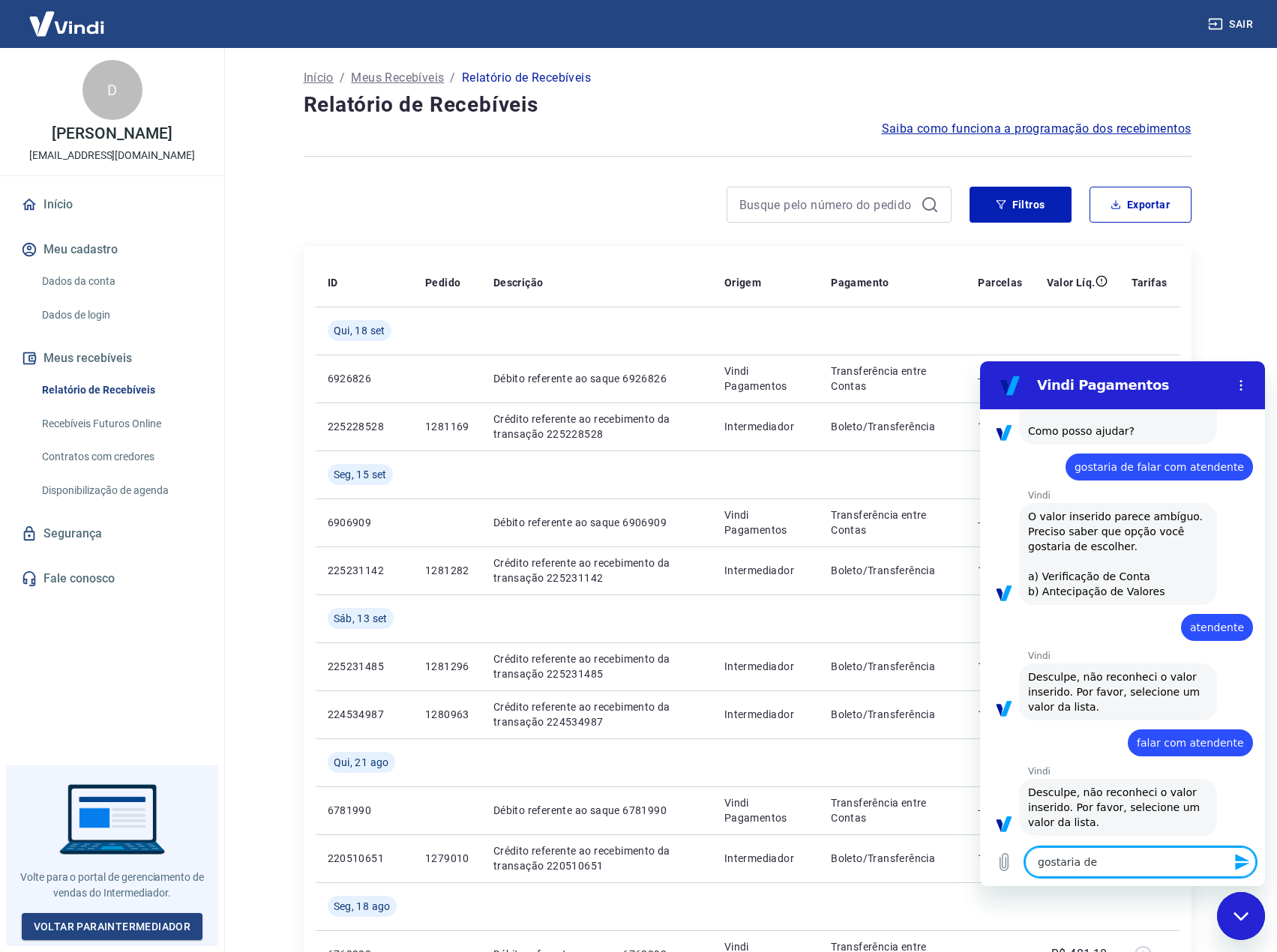
type textarea "x"
type textarea "gostaria de fa"
type textarea "x"
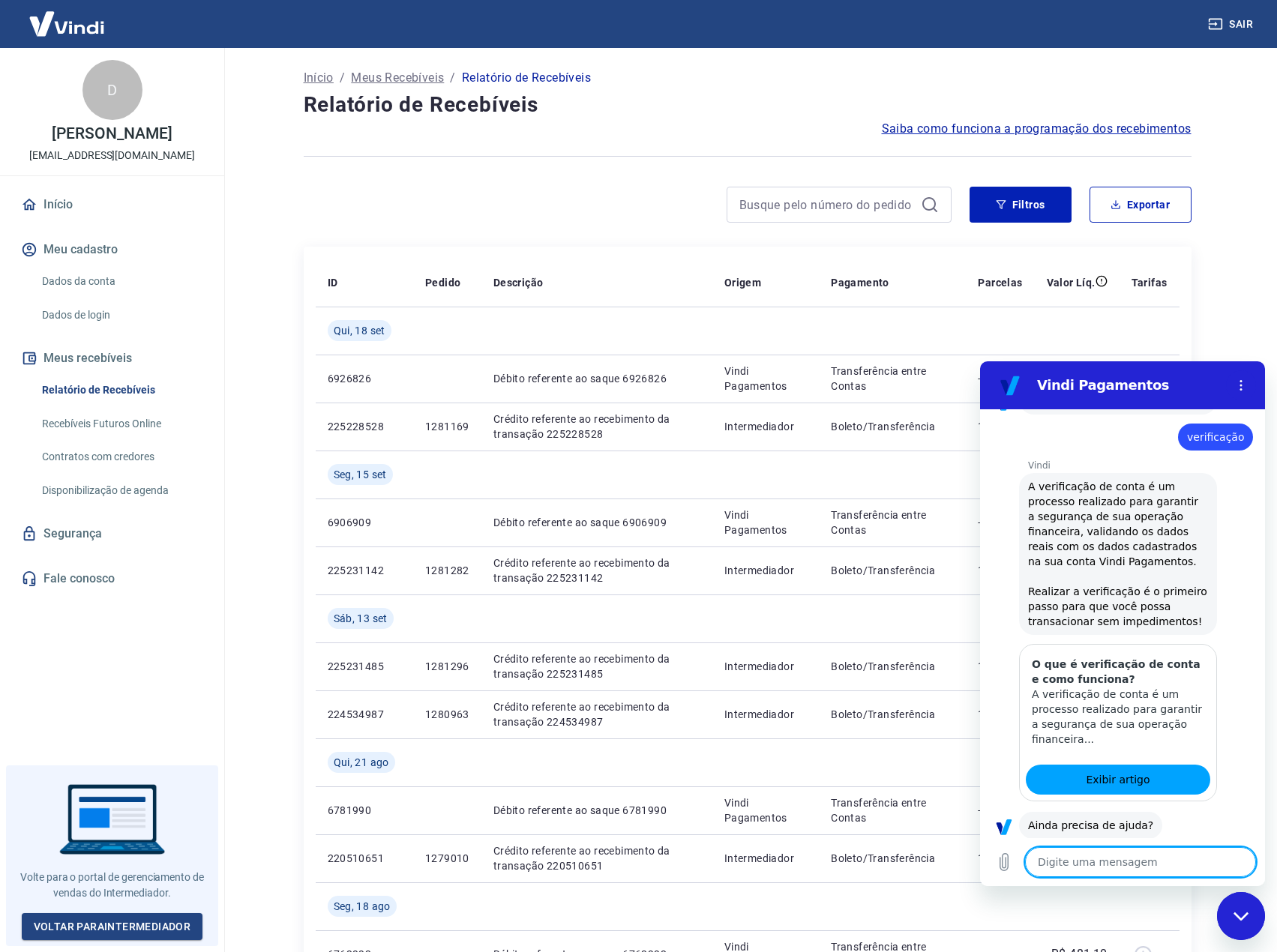
scroll to position [735, 0]
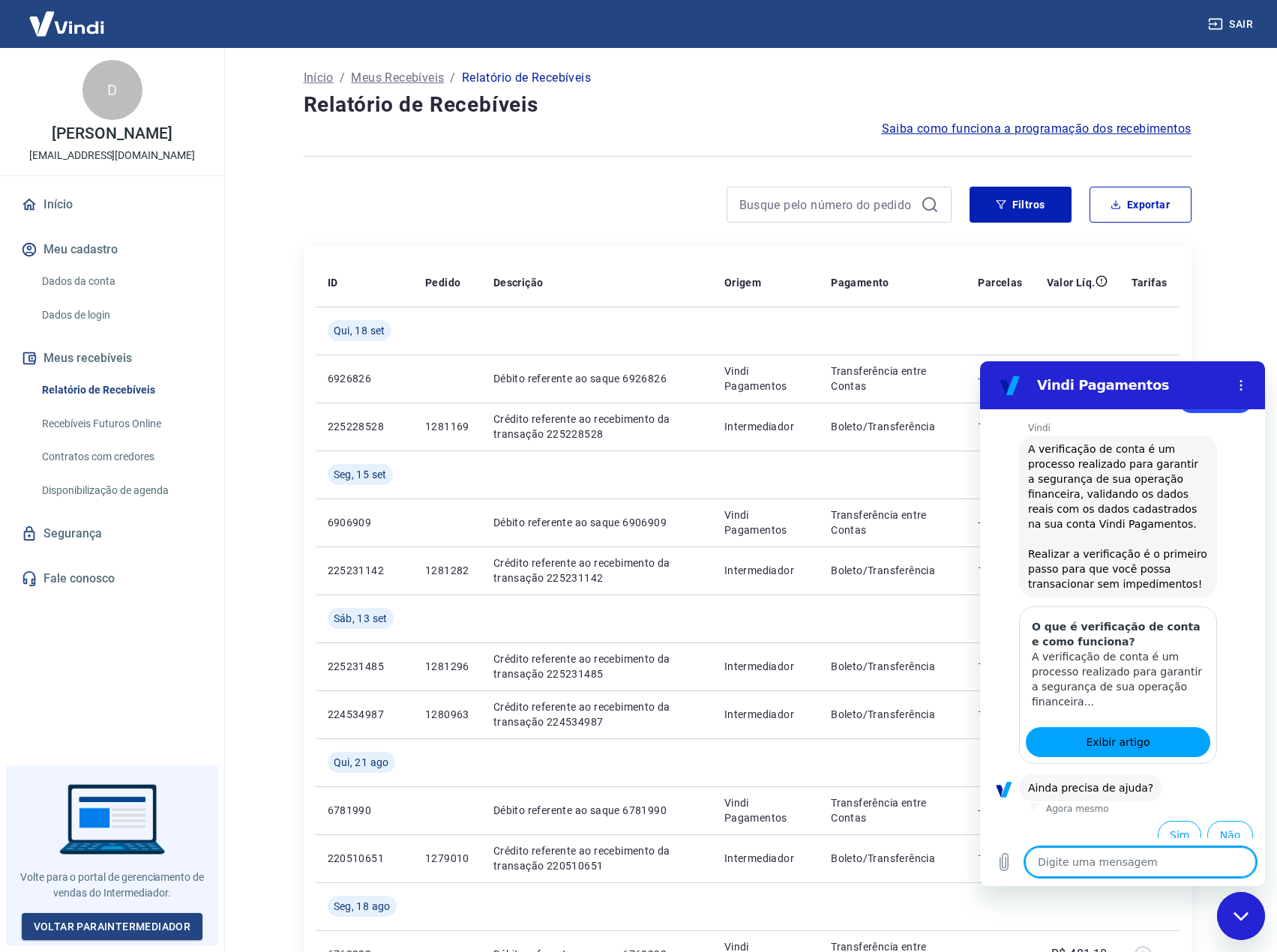
click at [1172, 822] on button "Sim" at bounding box center [1179, 834] width 44 height 29
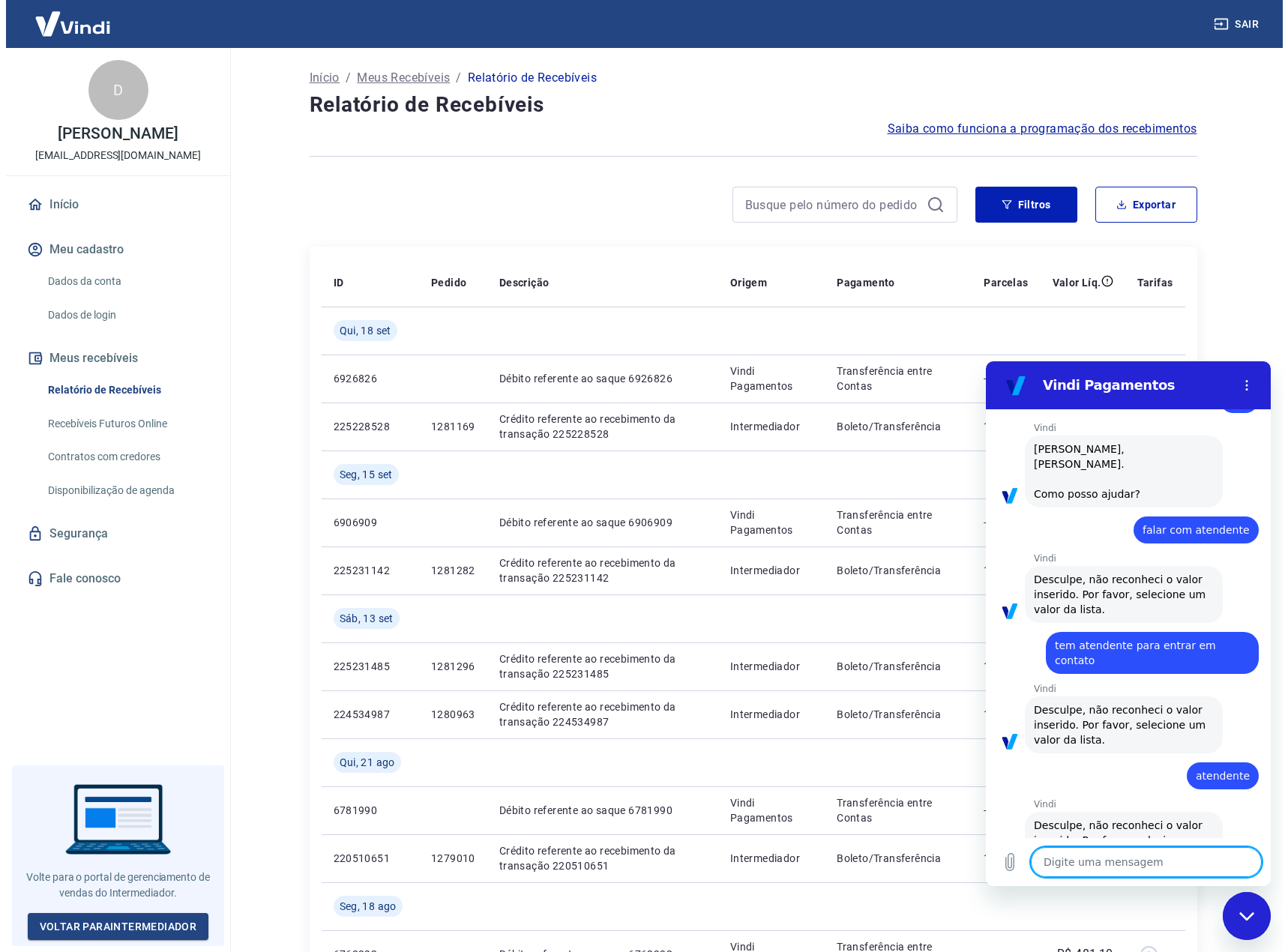
scroll to position [1162, 0]
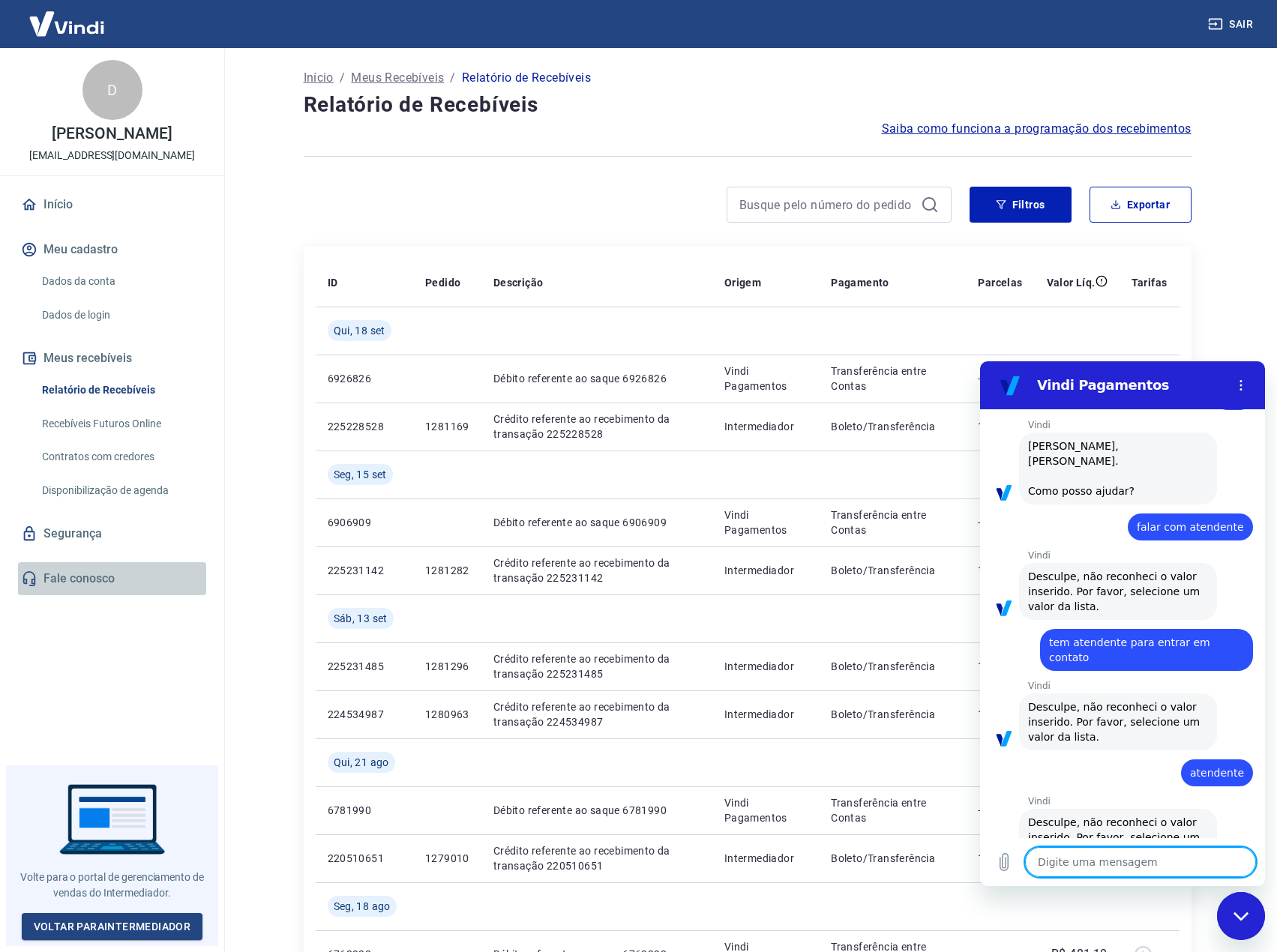
click at [104, 575] on link "Fale conosco" at bounding box center [112, 579] width 188 height 33
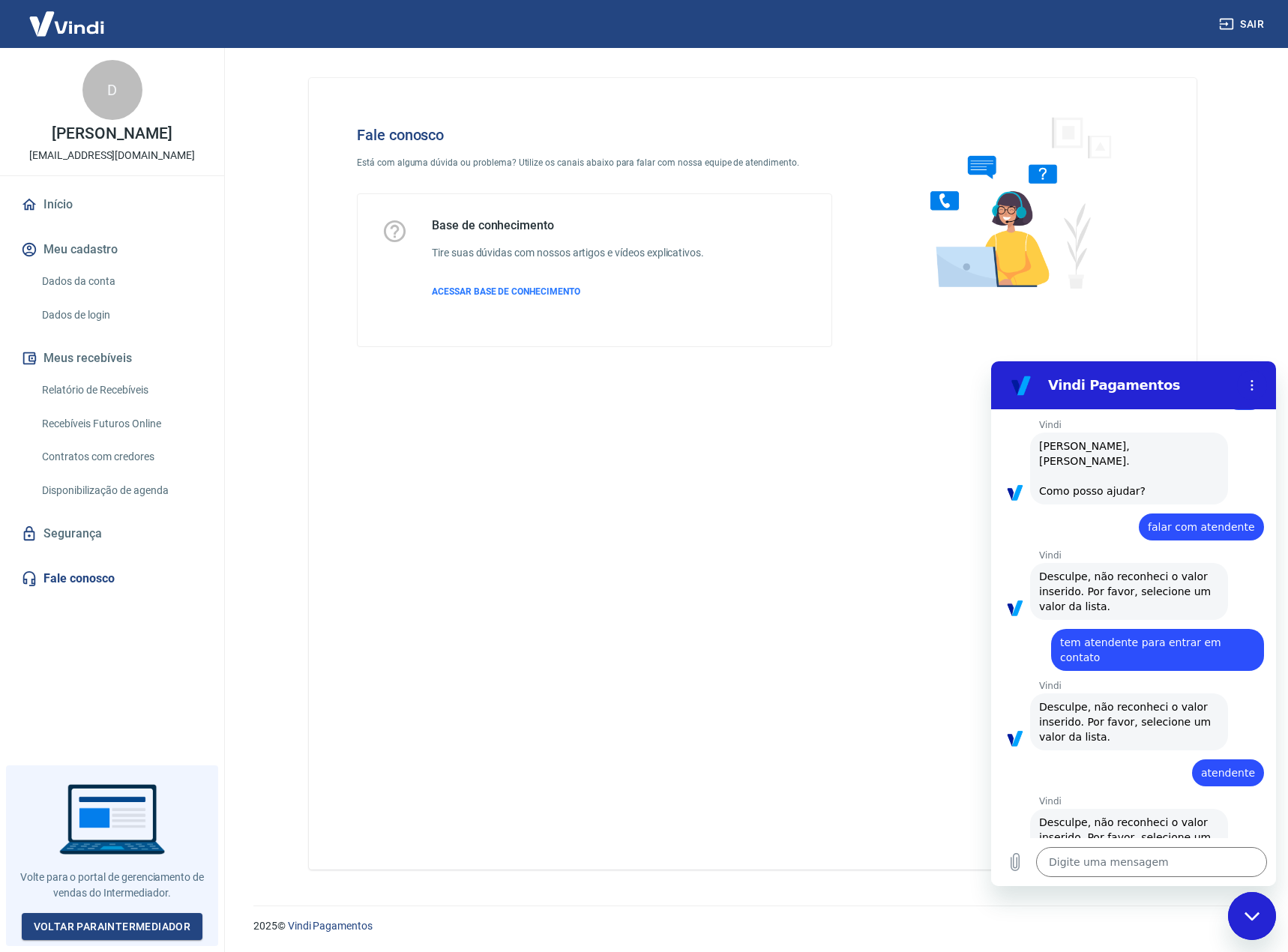
click at [500, 289] on span "ACESSAR BASE DE CONHECIMENTO" at bounding box center [506, 291] width 149 height 11
click at [1176, 857] on textarea at bounding box center [1151, 862] width 231 height 30
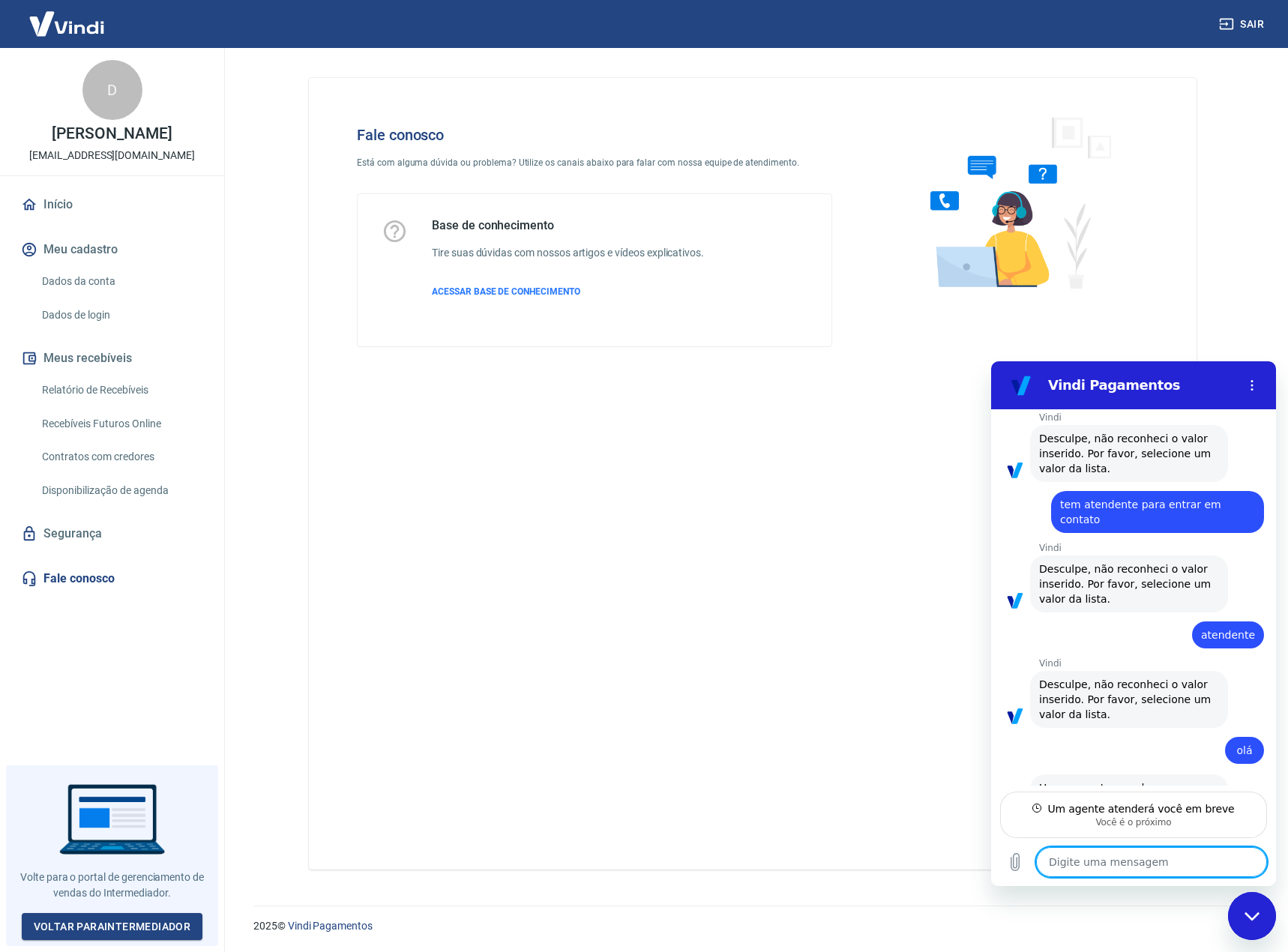
scroll to position [1303, 0]
click at [1103, 869] on textarea at bounding box center [1151, 862] width 231 height 30
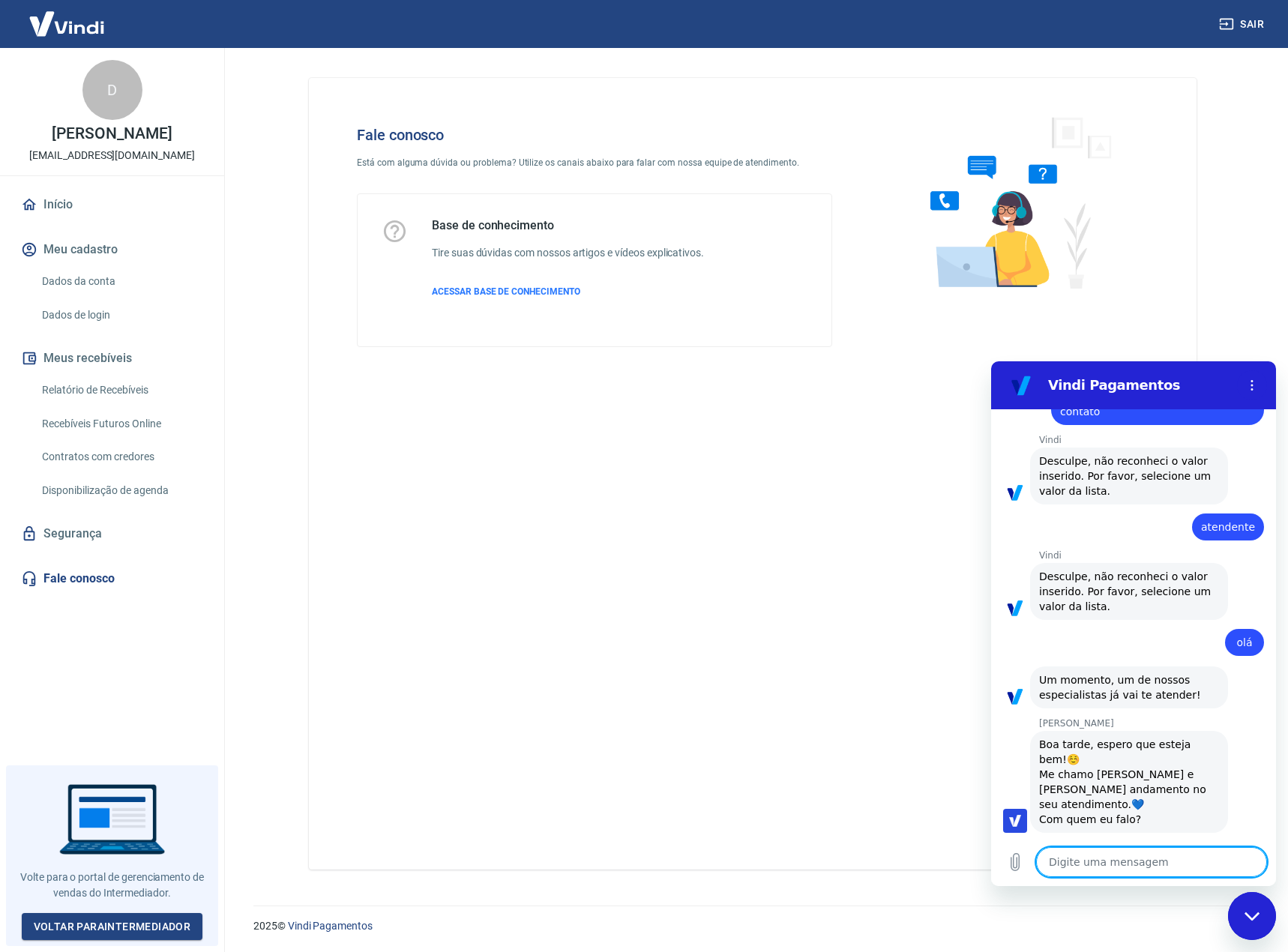
scroll to position [1412, 0]
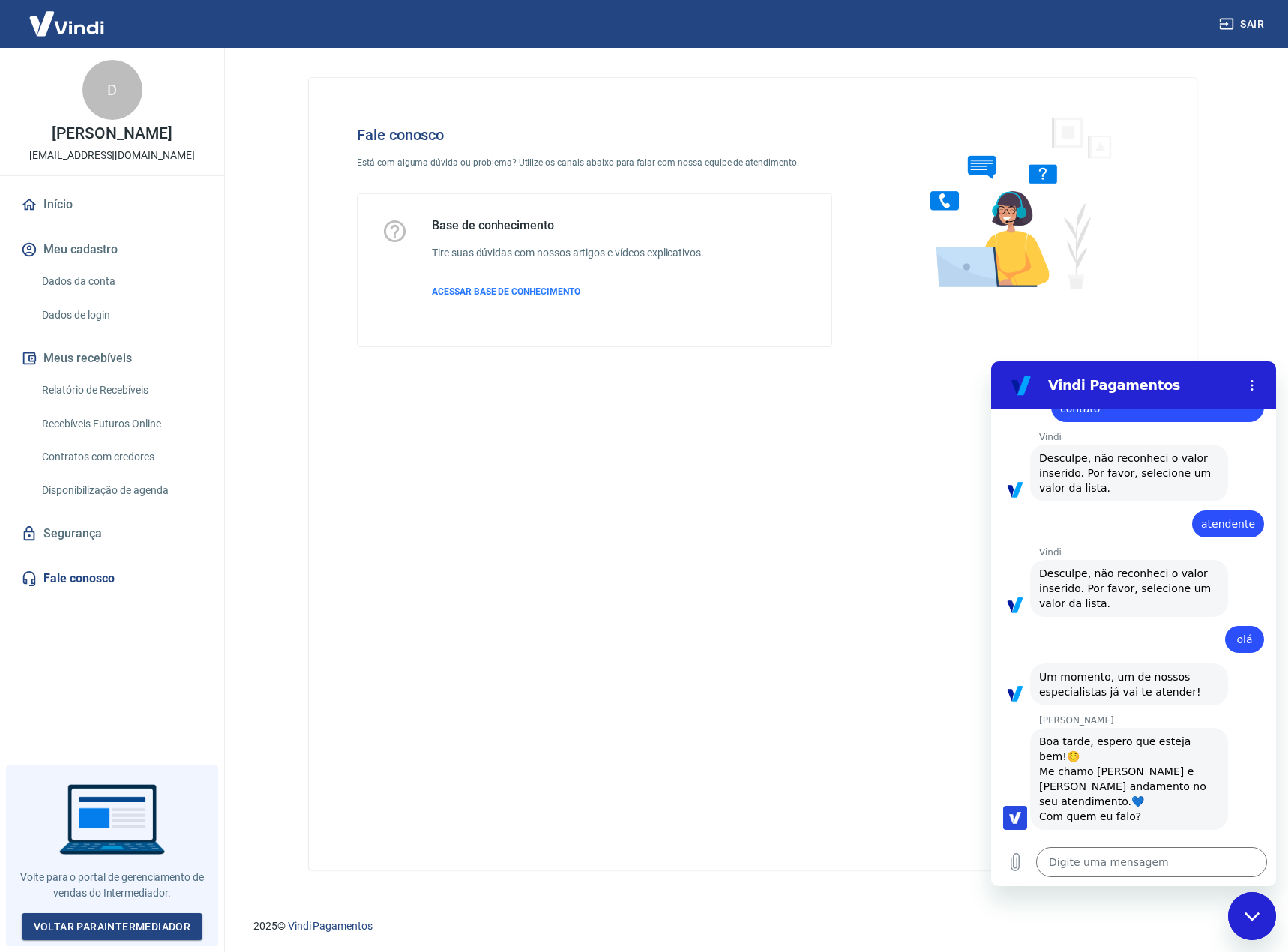
click at [1178, 856] on textarea at bounding box center [1151, 862] width 231 height 30
click at [1125, 862] on textarea at bounding box center [1151, 862] width 231 height 30
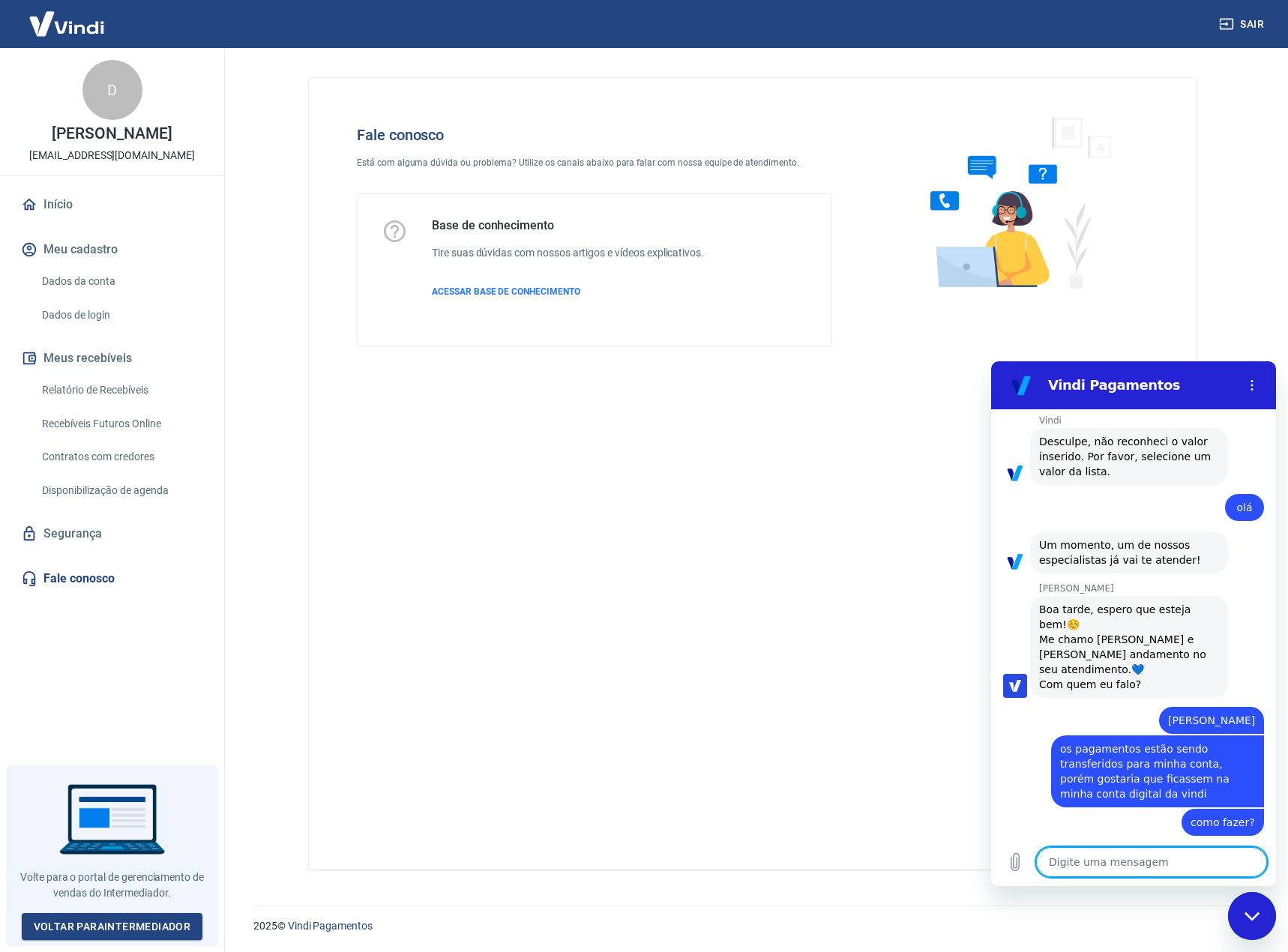
scroll to position [1541, 0]
click at [1082, 869] on textarea at bounding box center [1151, 862] width 231 height 30
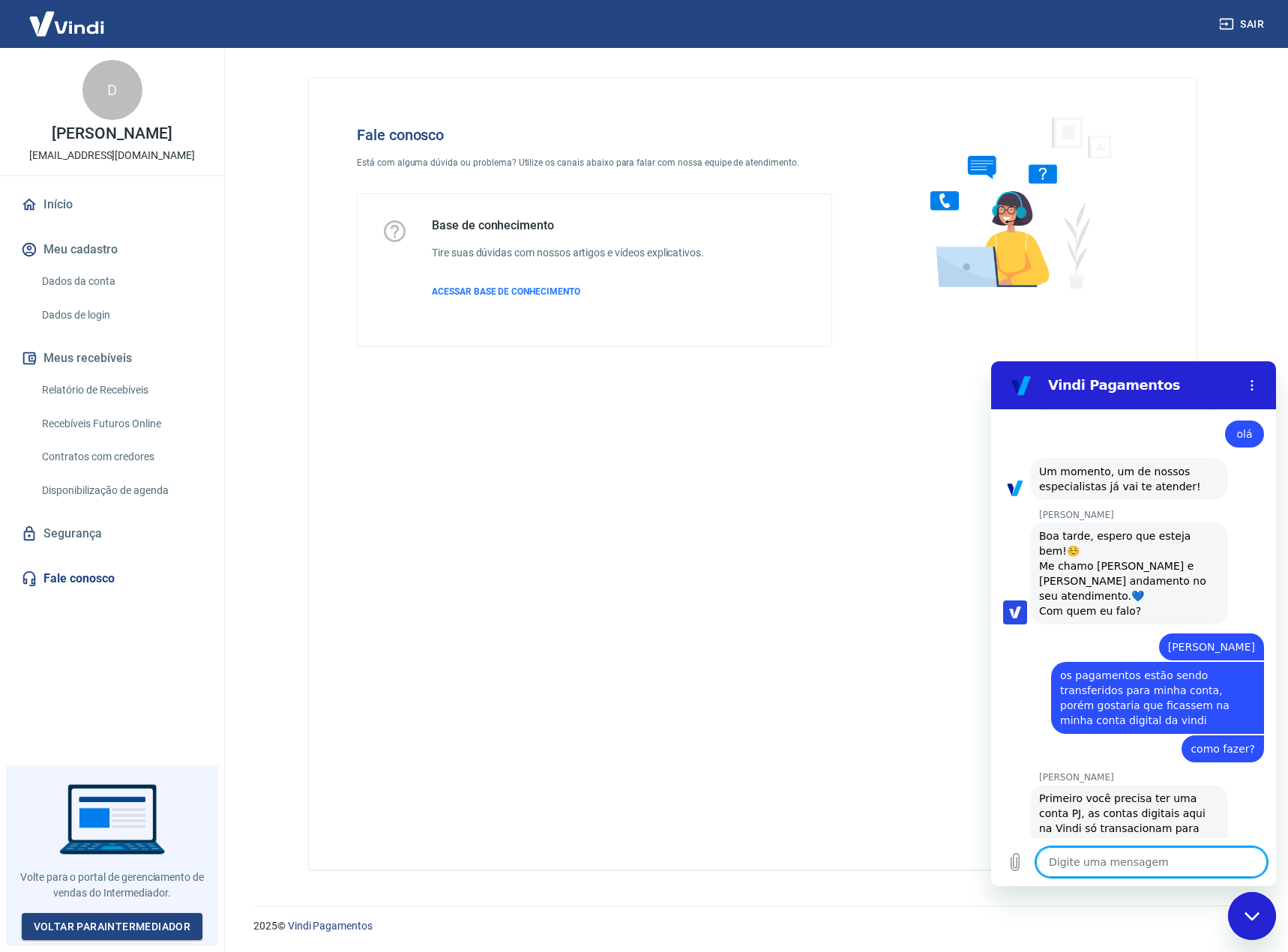
scroll to position [1615, 0]
click at [1176, 867] on textarea at bounding box center [1151, 862] width 231 height 30
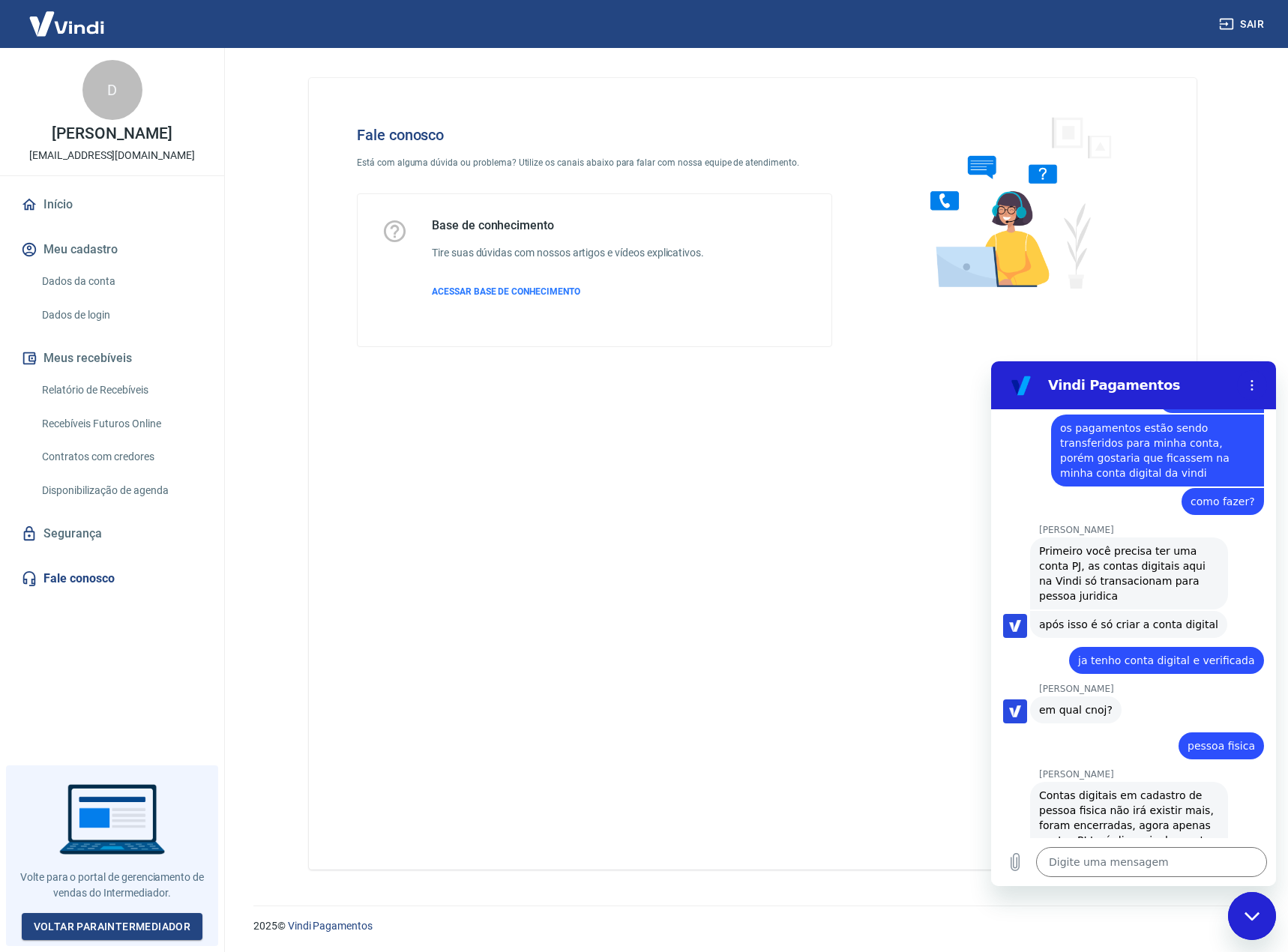
scroll to position [1867, 0]
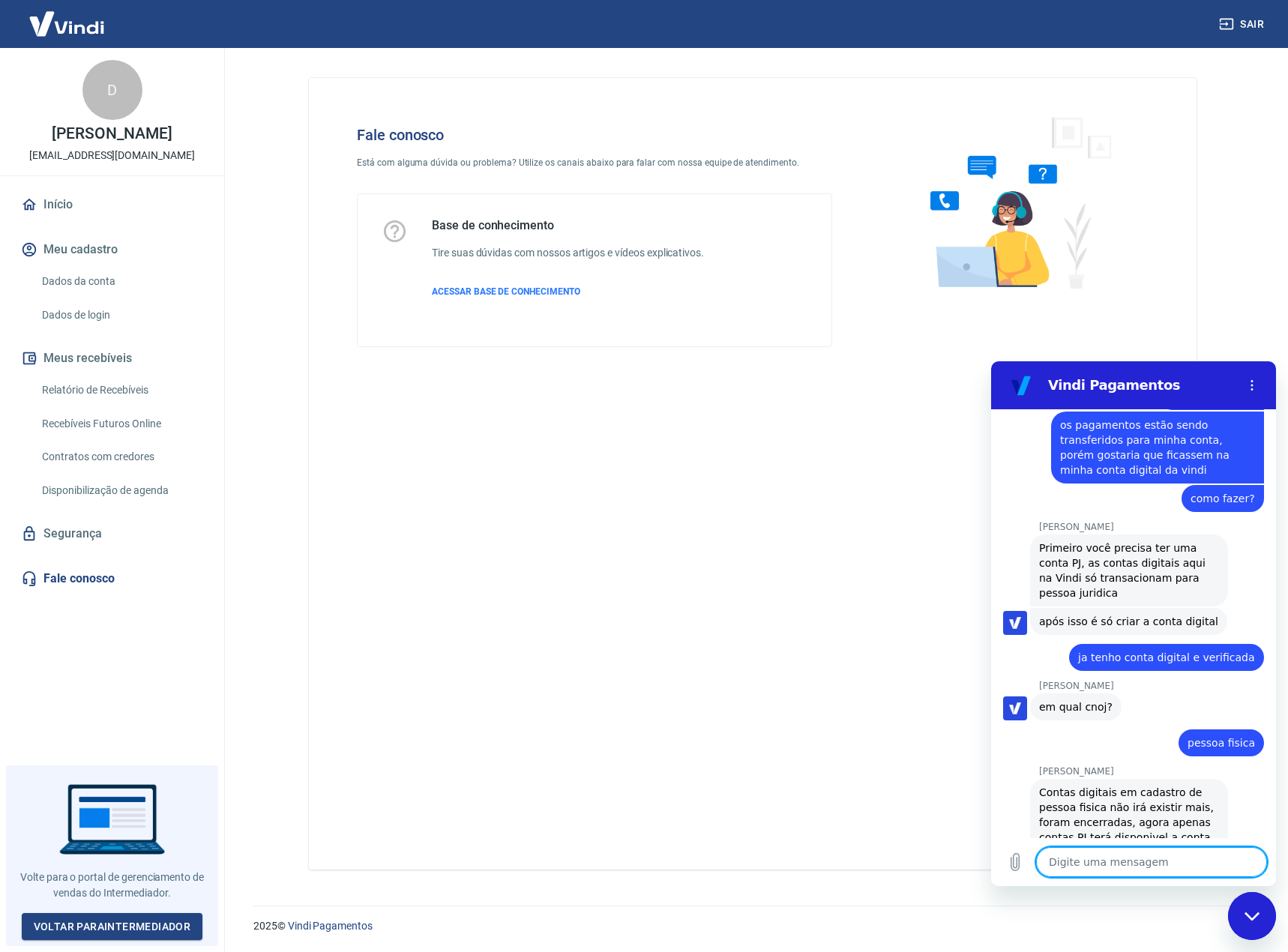
click at [1145, 862] on textarea at bounding box center [1151, 862] width 231 height 30
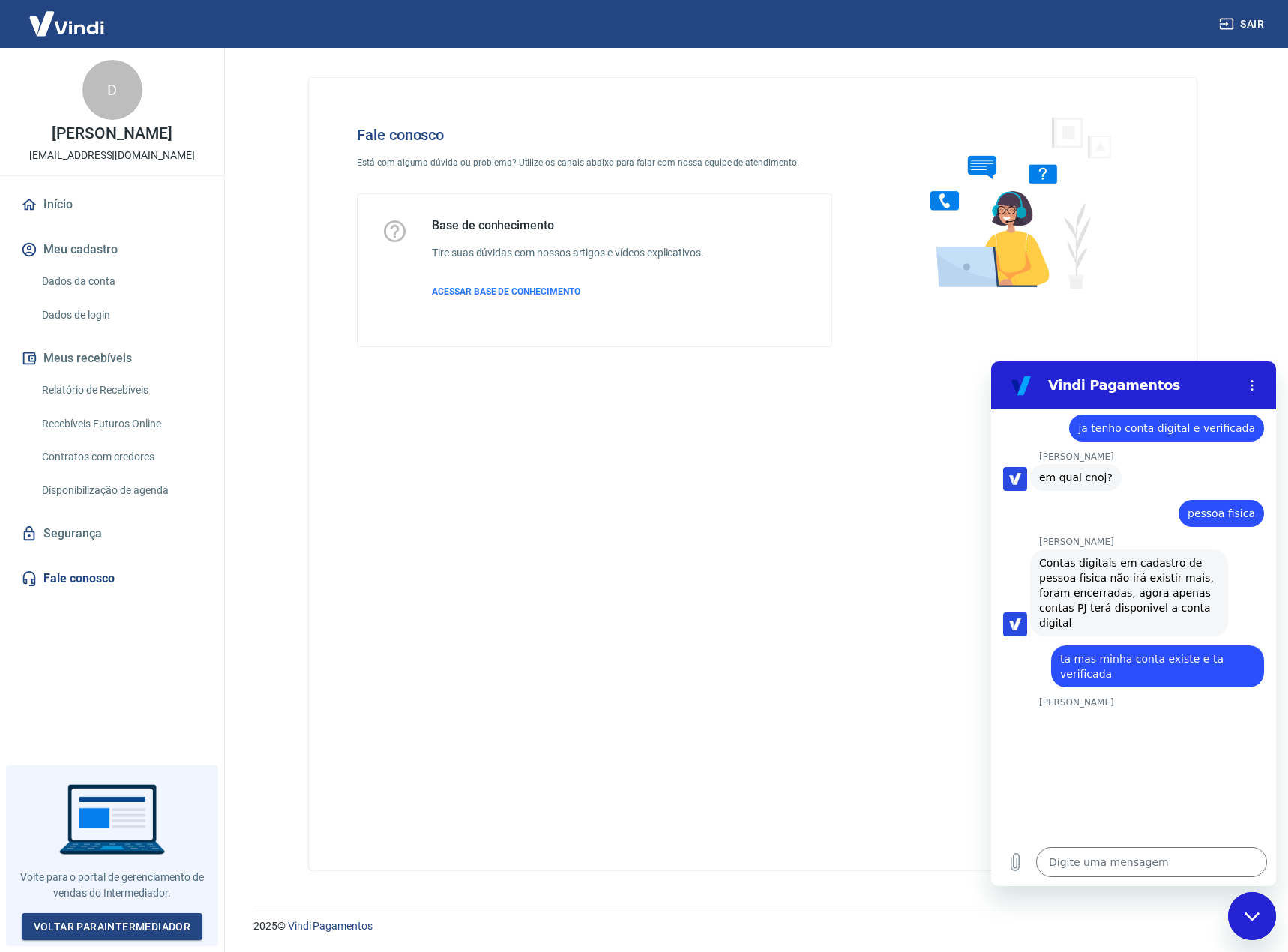
scroll to position [2099, 0]
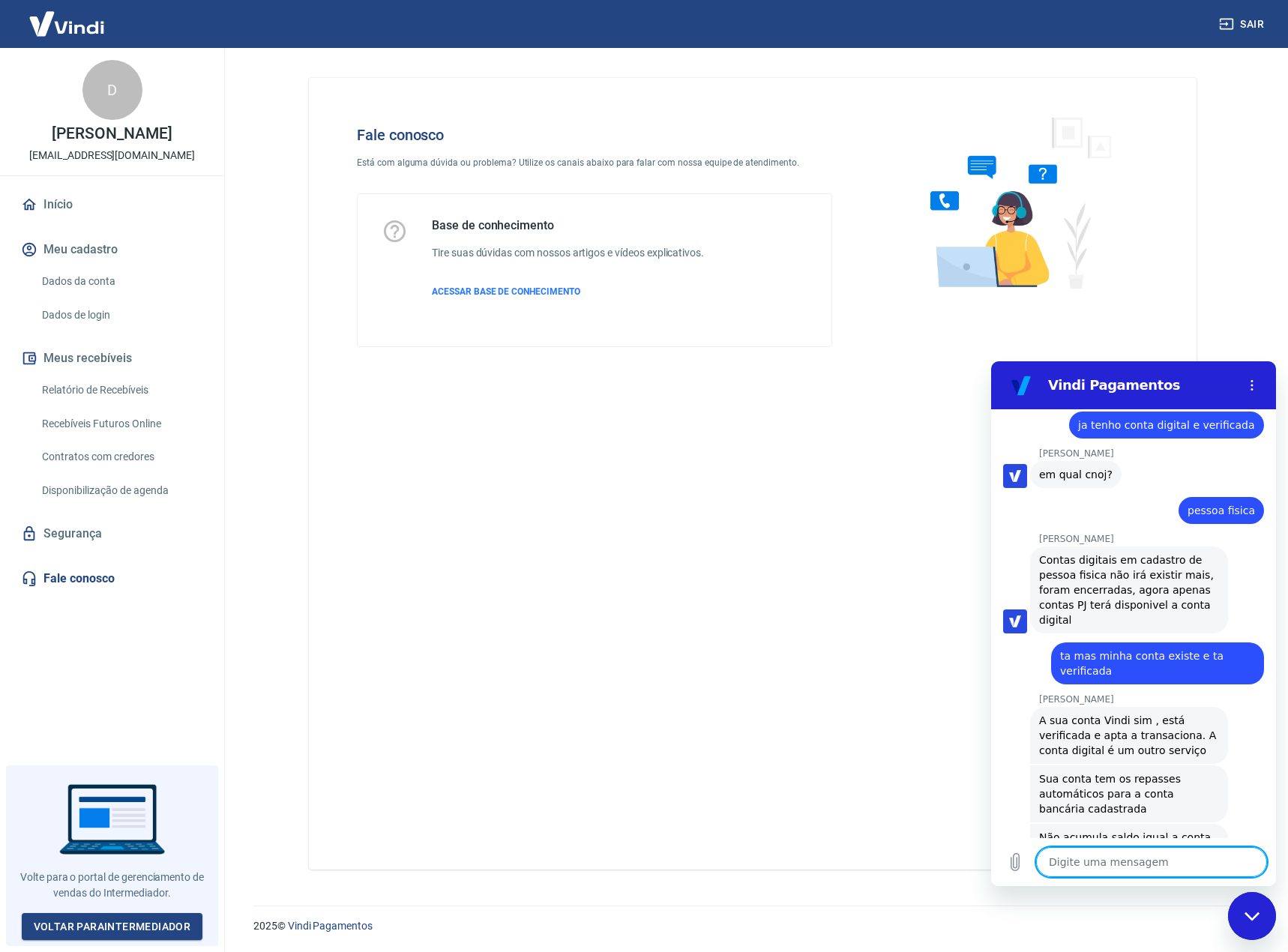
click at [1112, 864] on textarea at bounding box center [1151, 862] width 231 height 30
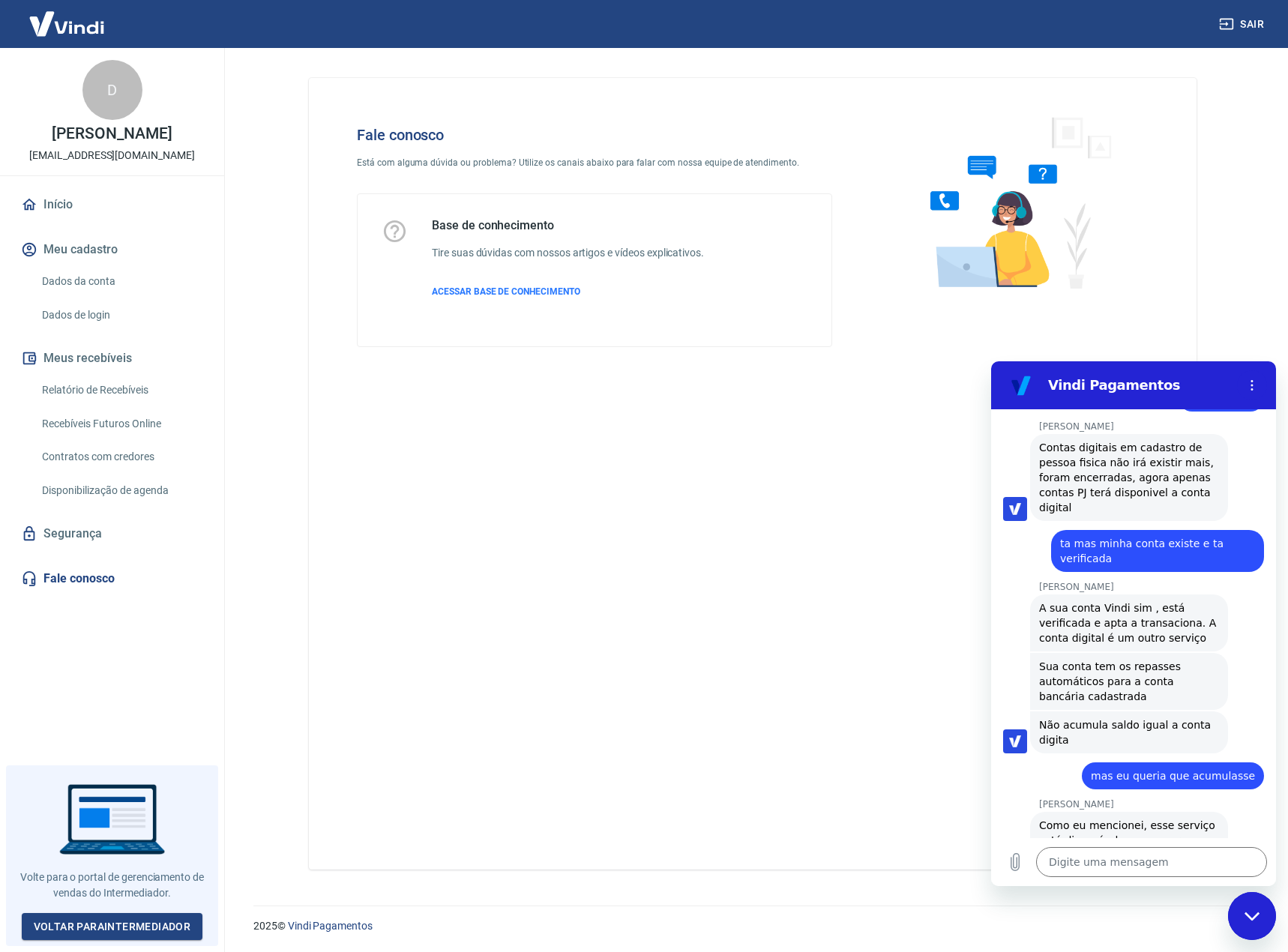
scroll to position [2215, 0]
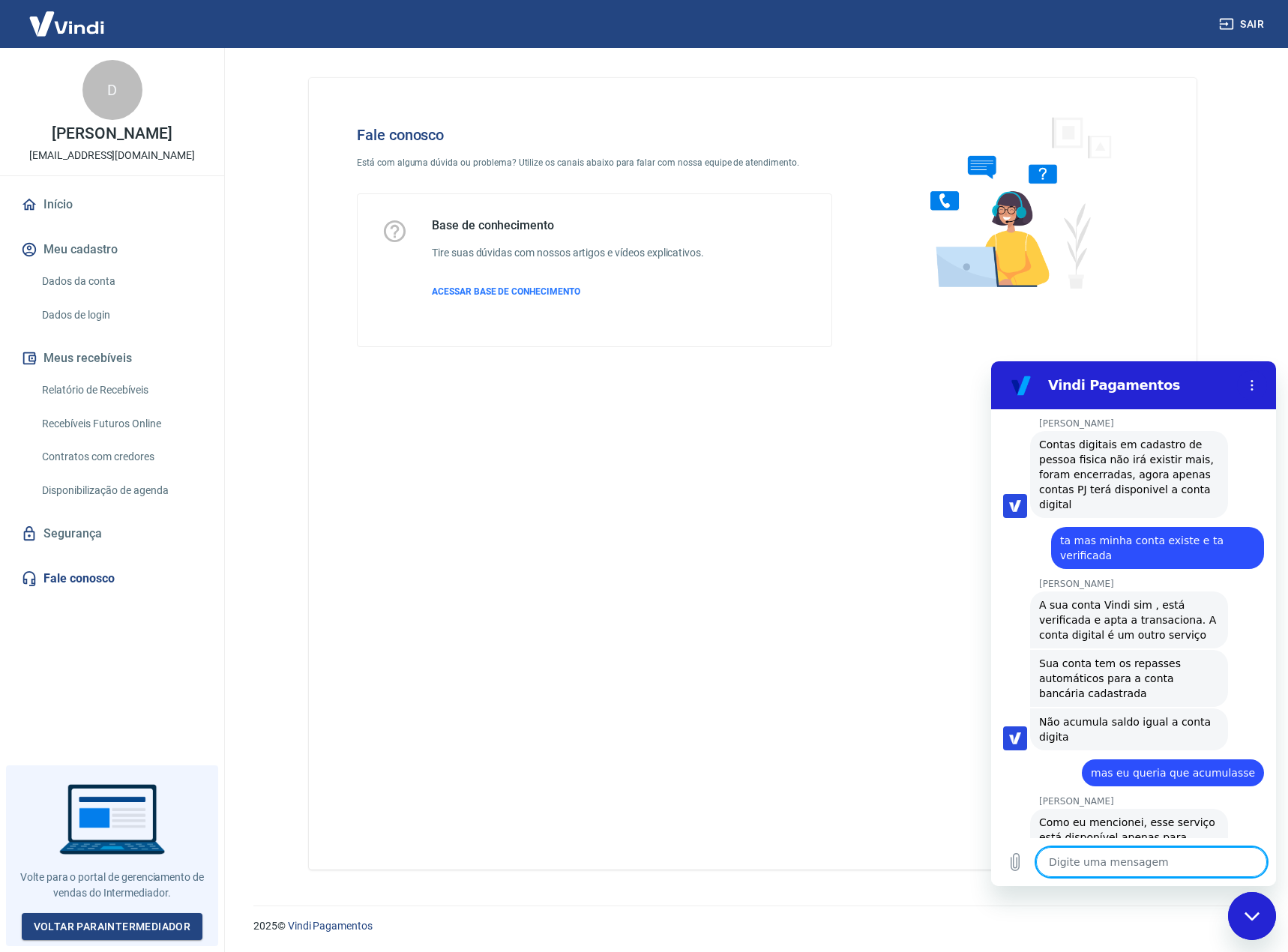
click at [1100, 867] on textarea at bounding box center [1151, 862] width 231 height 30
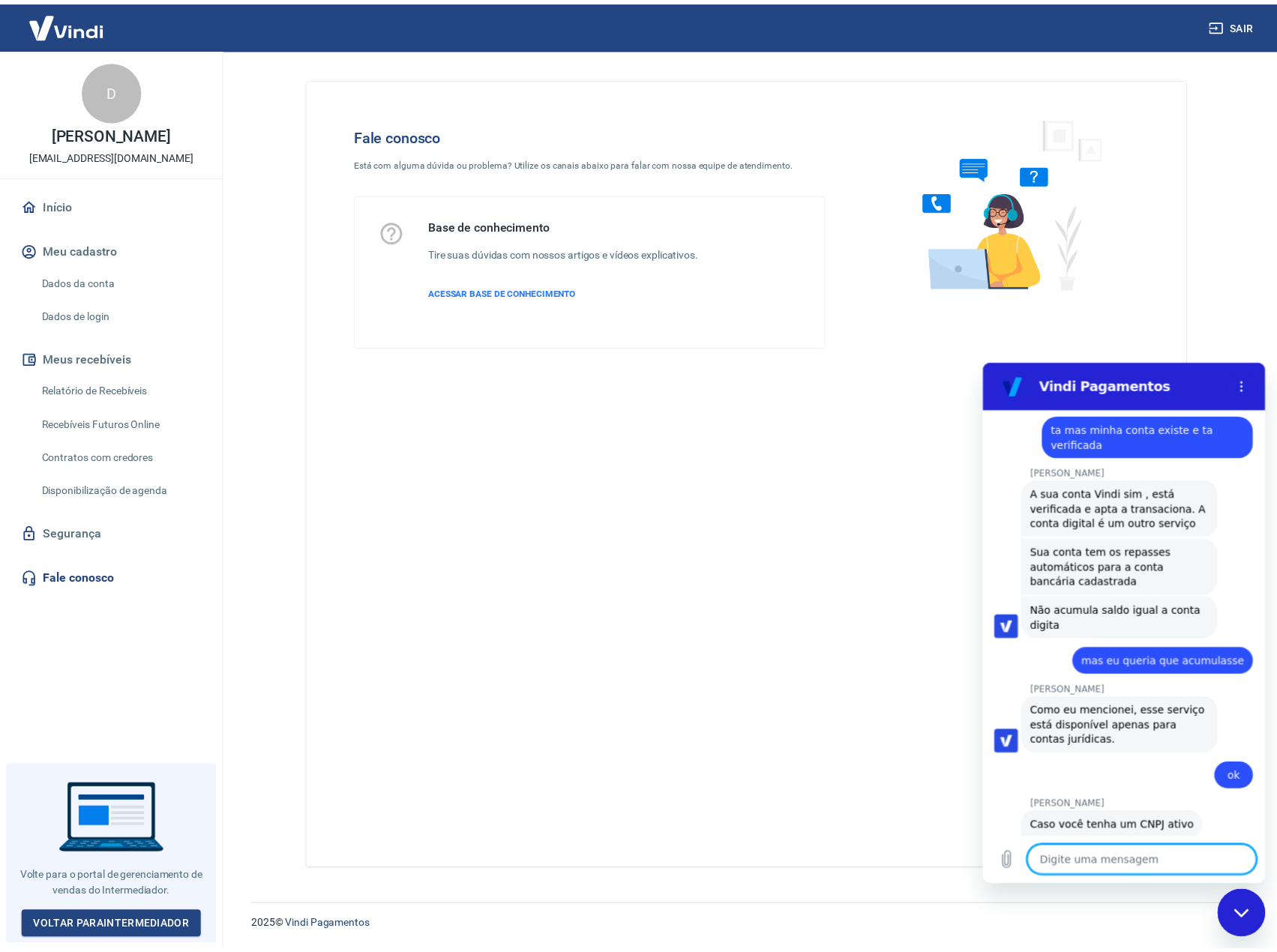
scroll to position [2328, 0]
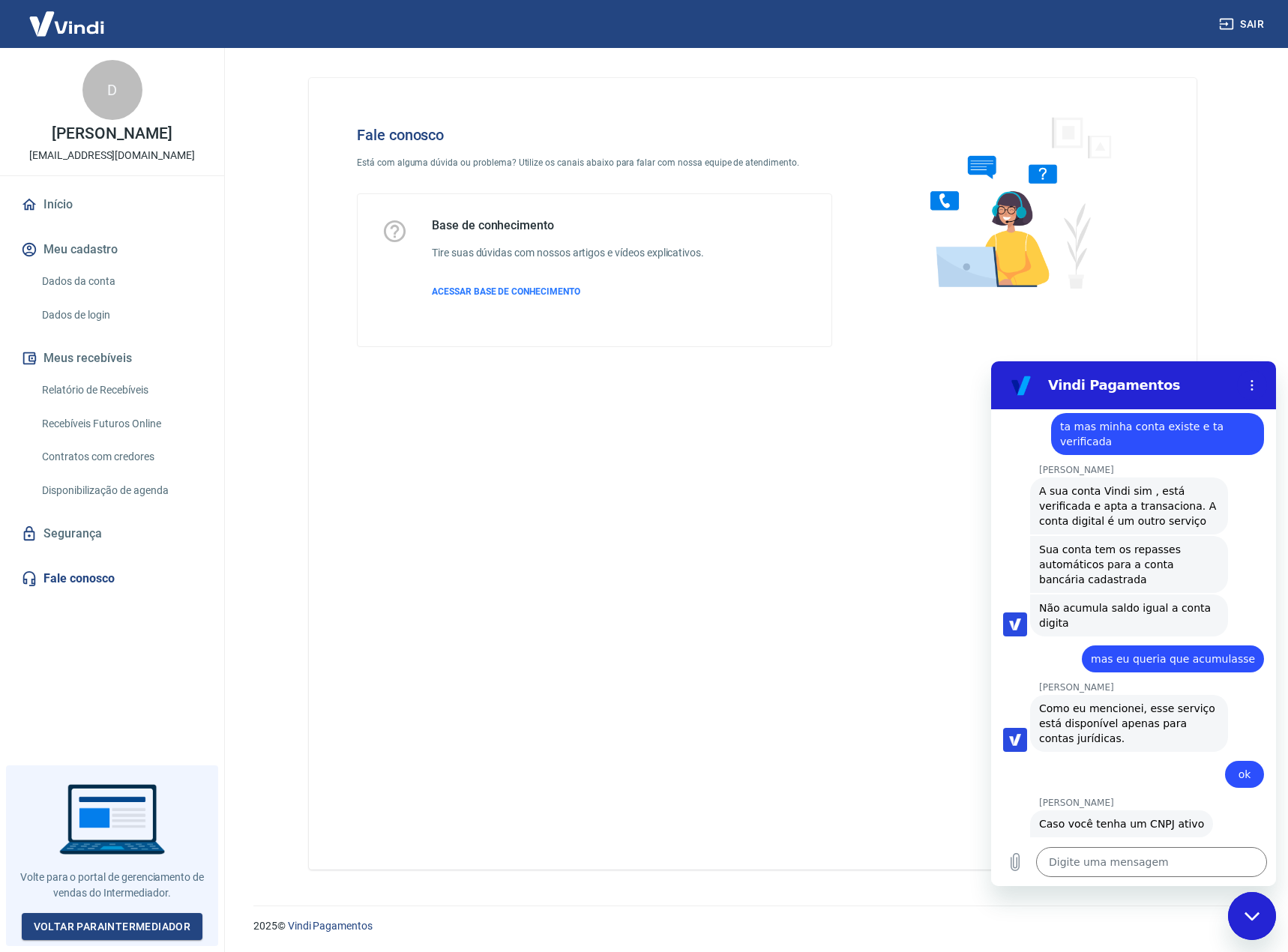
click at [77, 277] on link "Dados da conta" at bounding box center [121, 281] width 170 height 30
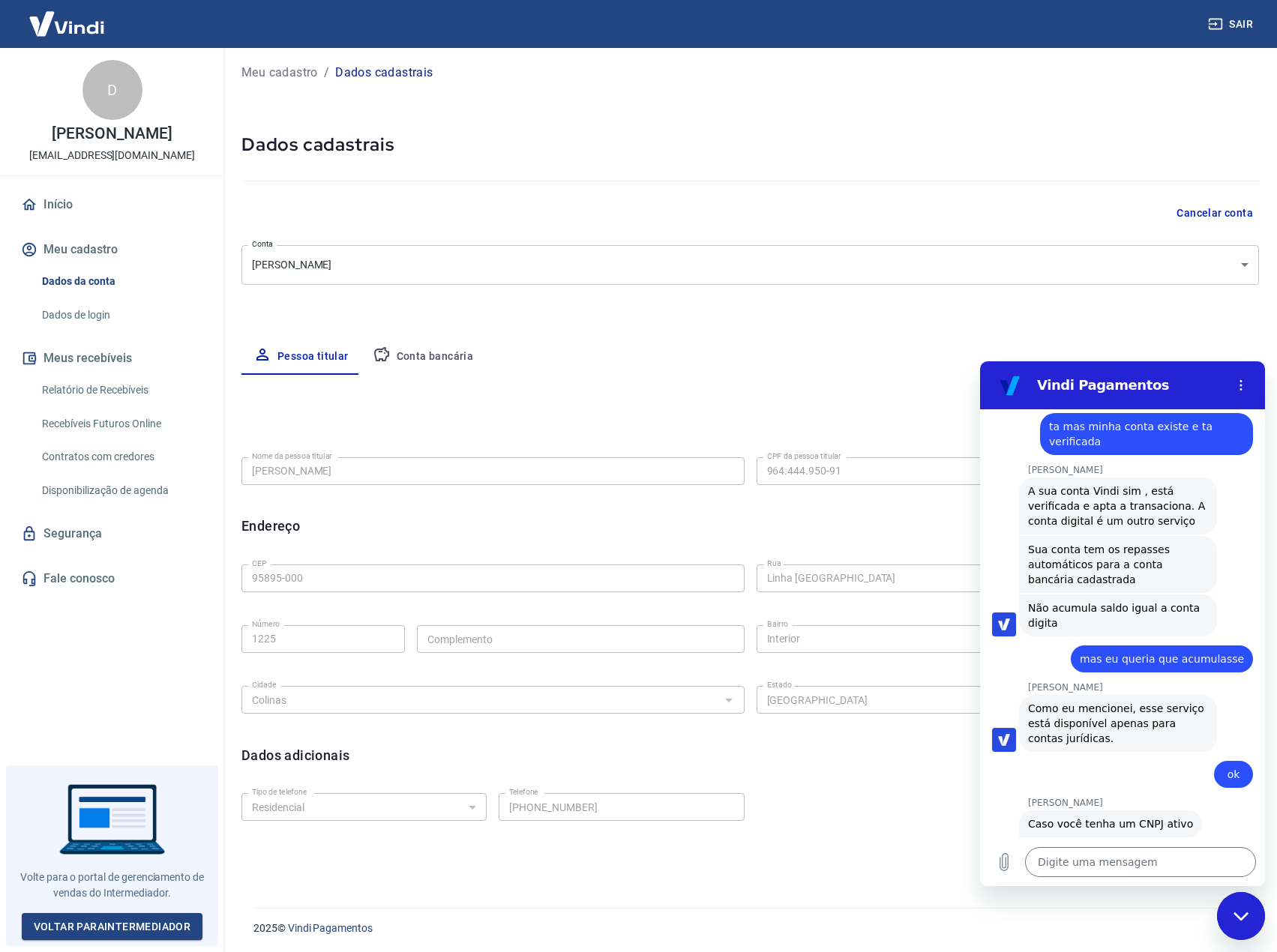
scroll to position [7, 0]
click at [451, 358] on button "Conta bancária" at bounding box center [423, 354] width 125 height 36
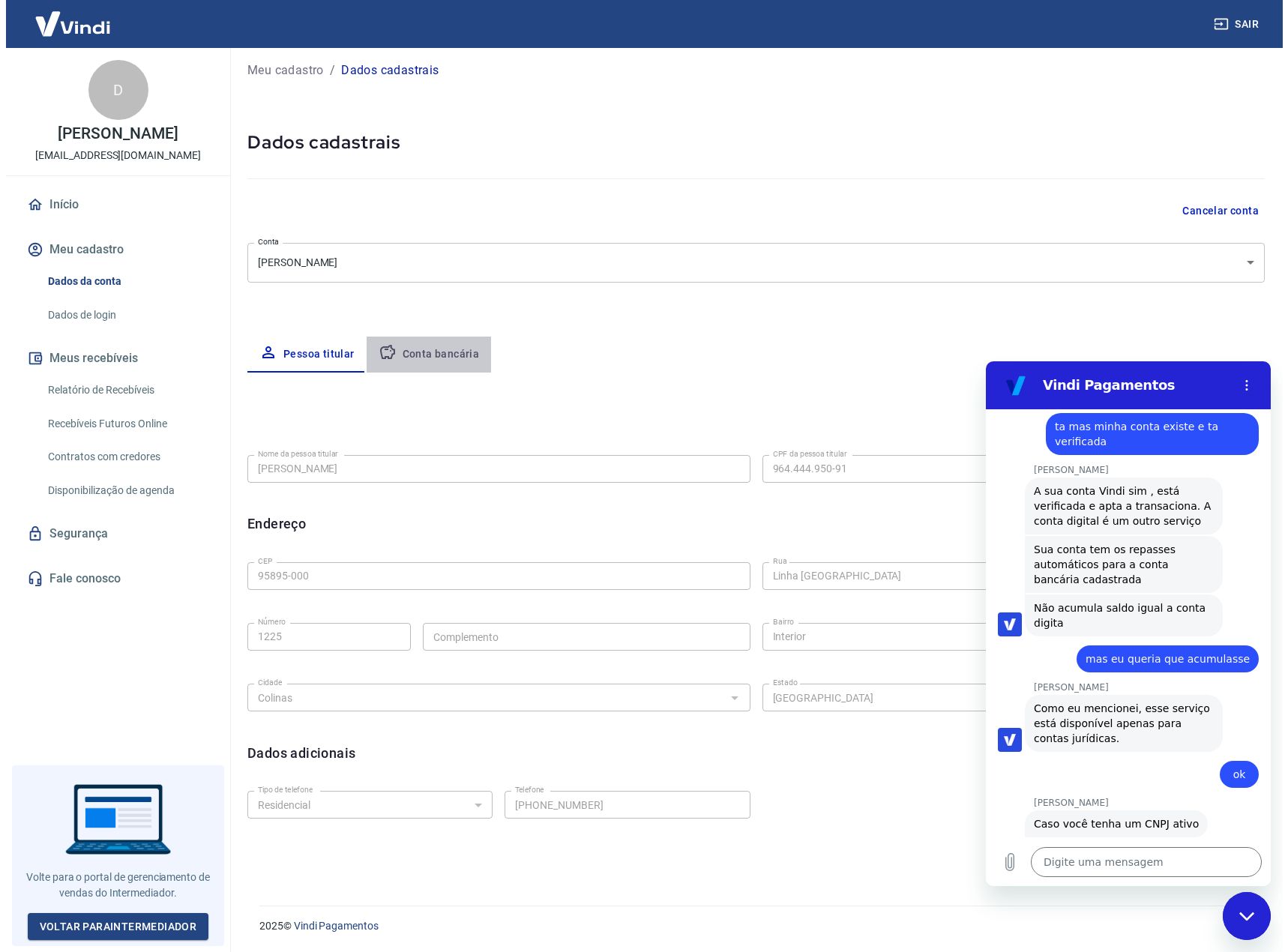
scroll to position [0, 0]
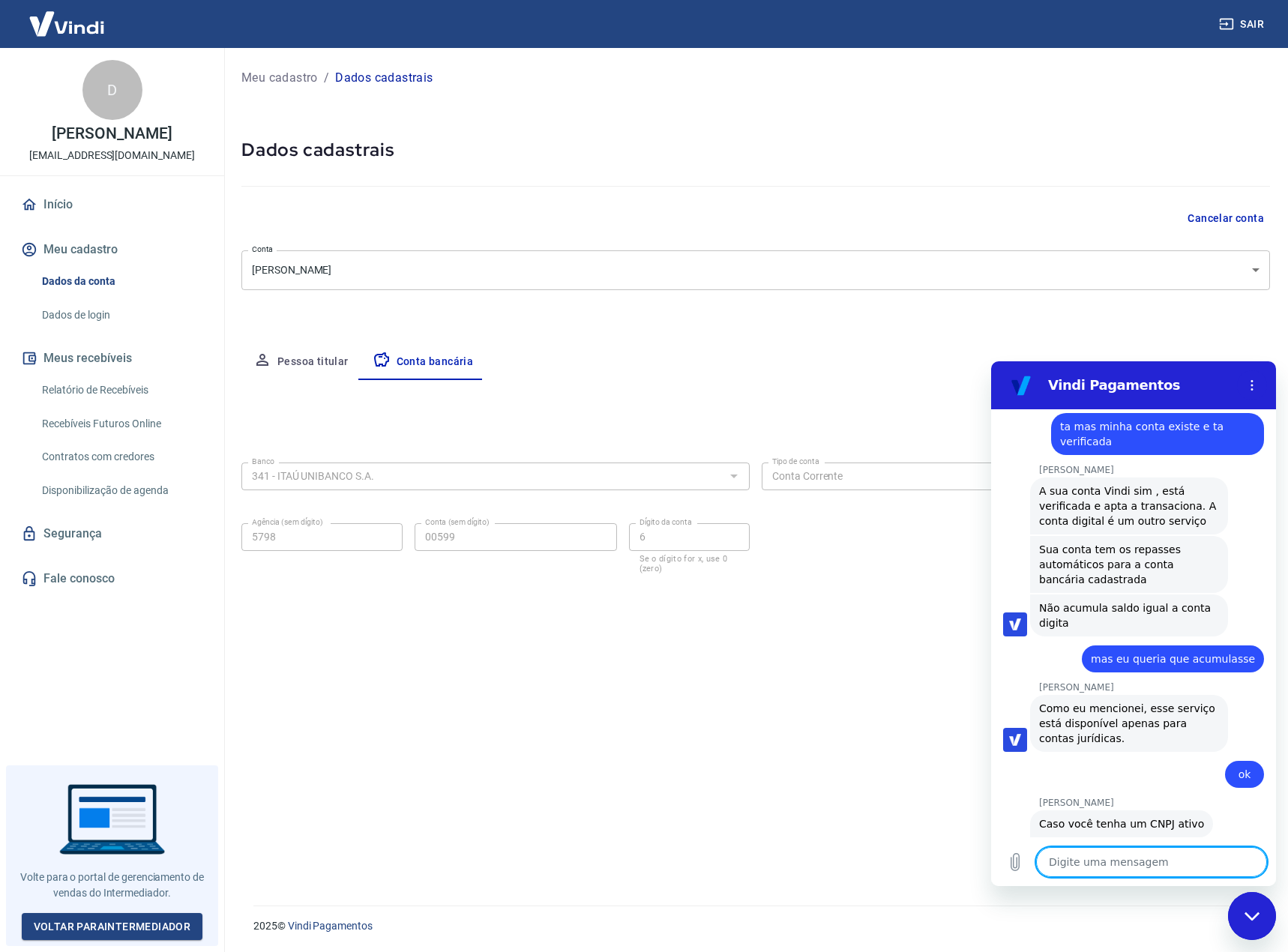
click at [1082, 861] on textarea at bounding box center [1151, 862] width 231 height 30
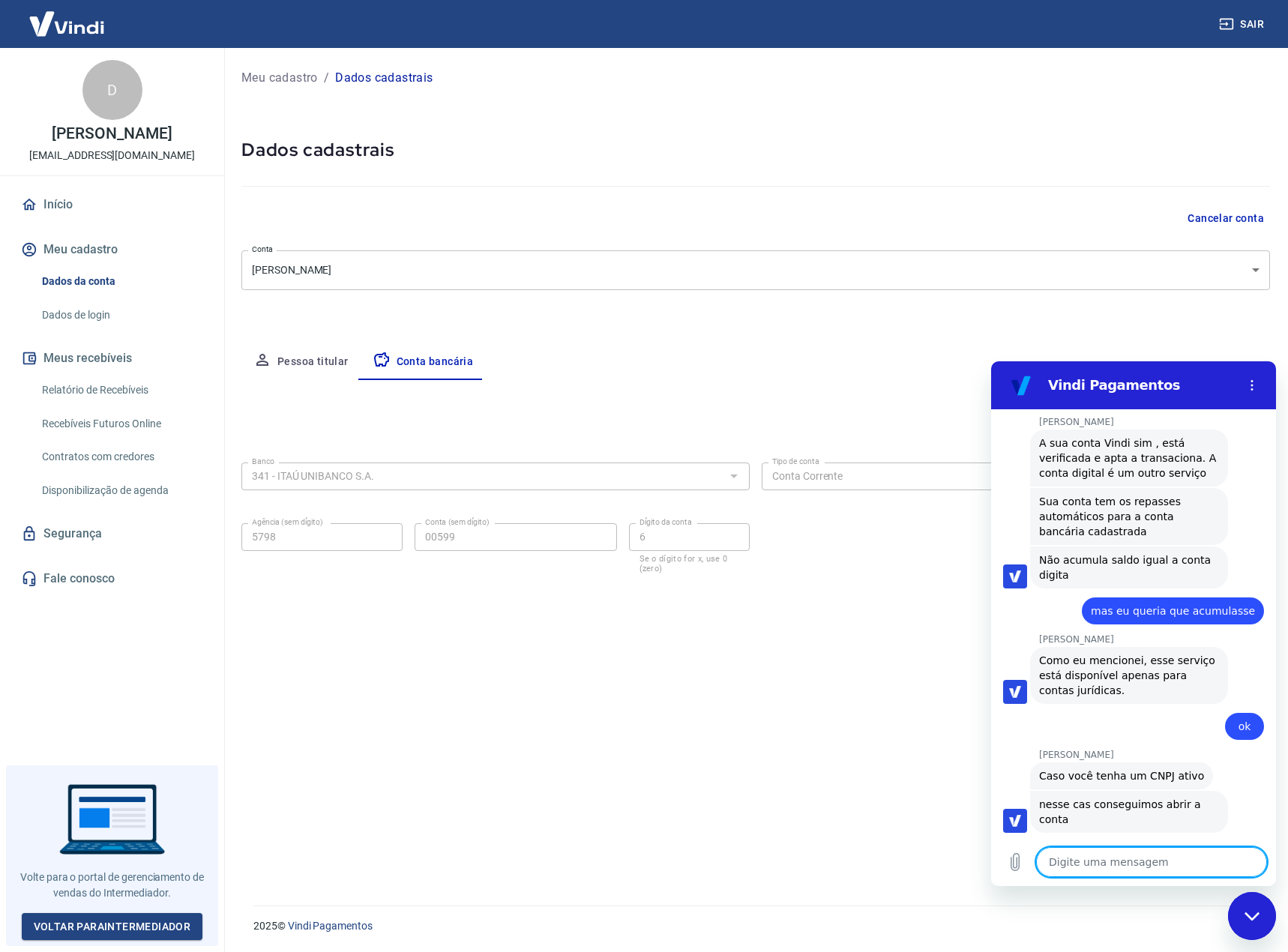
scroll to position [2379, 0]
click at [734, 654] on div "Editar conta bancária Banco 341 - ITAÚ UNIBANCO S.A. Banco Tipo de conta Conta …" at bounding box center [756, 624] width 1029 height 489
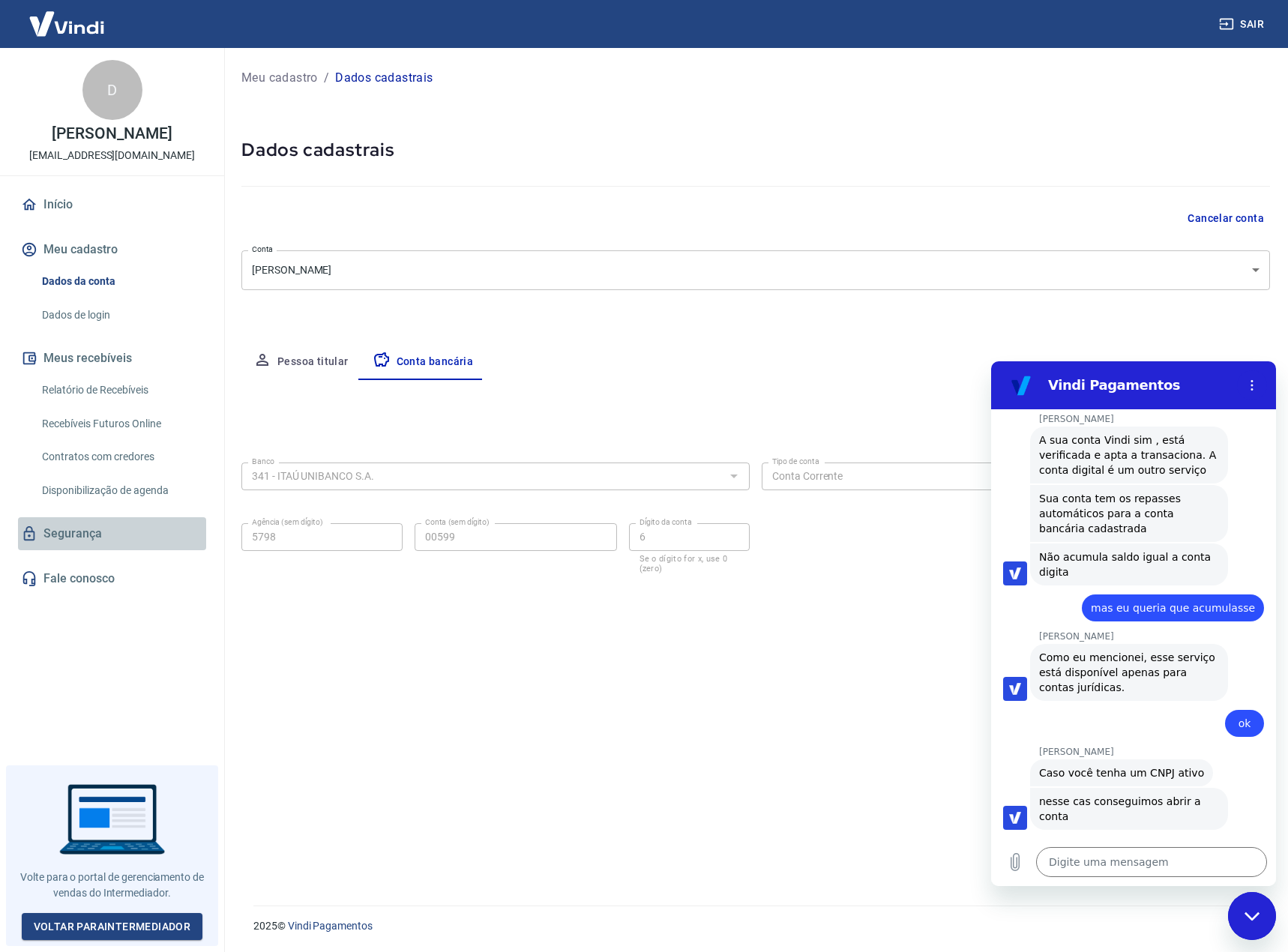
click at [48, 538] on link "Segurança" at bounding box center [112, 534] width 188 height 33
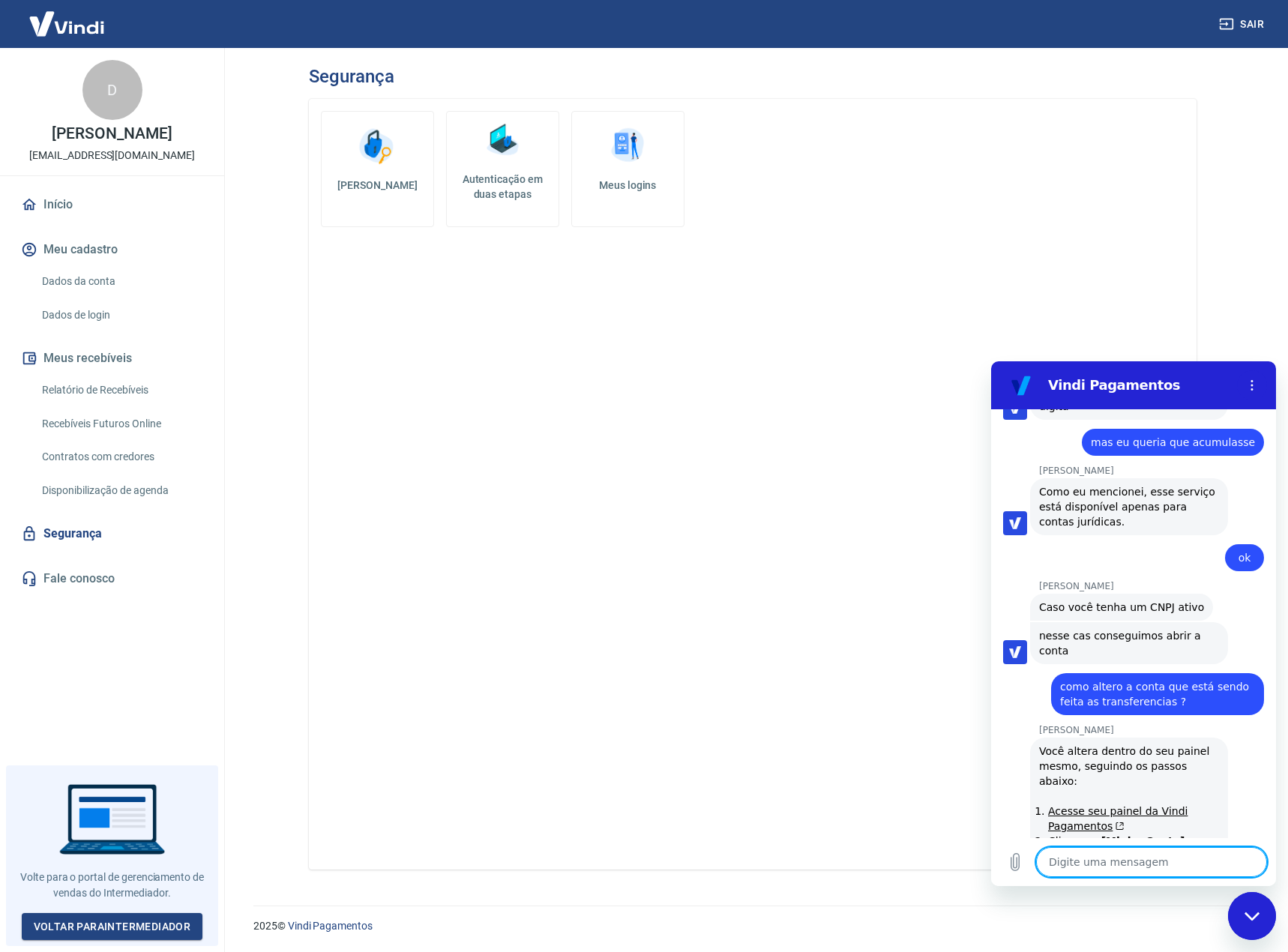
scroll to position [2549, 0]
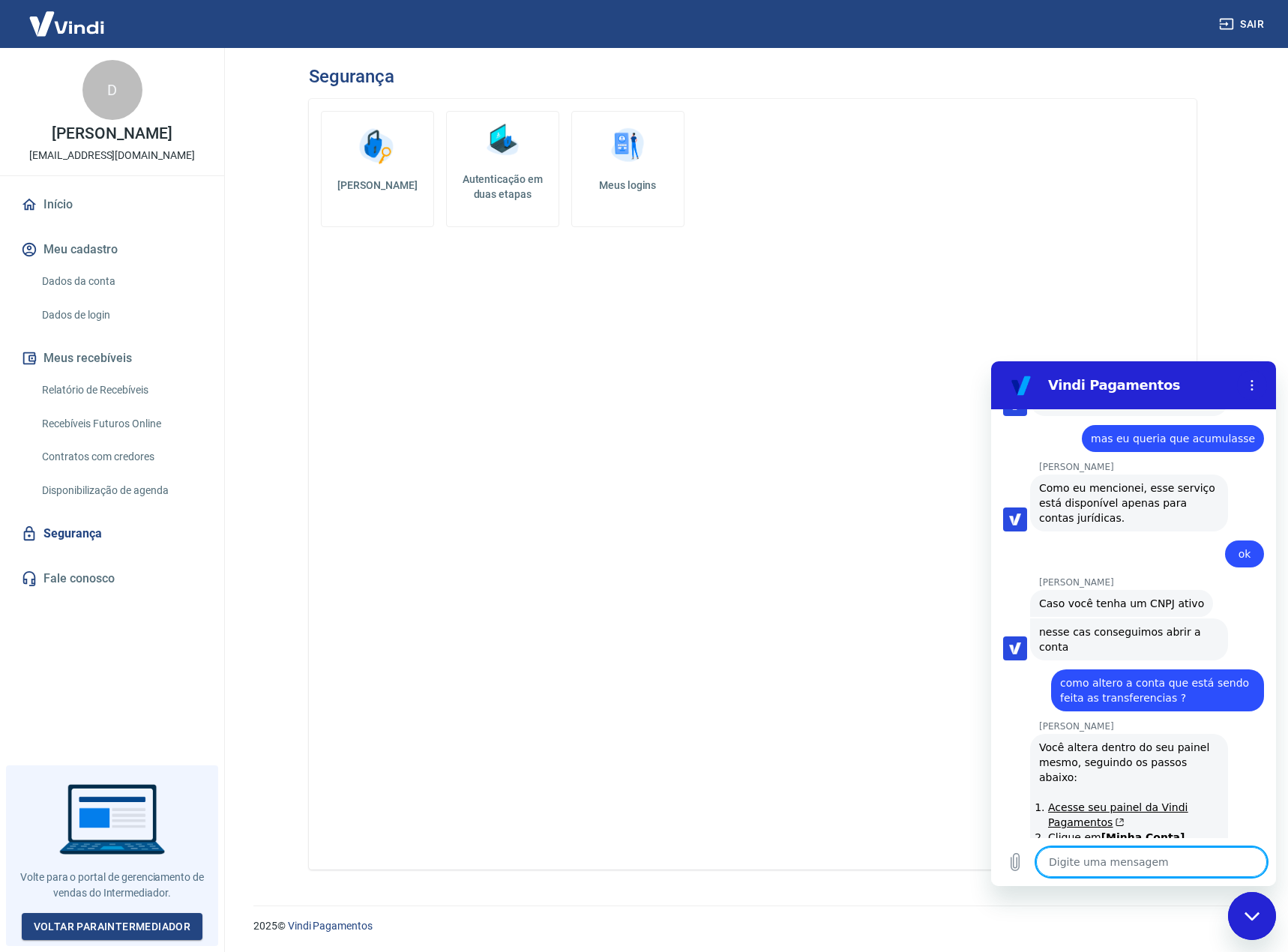
click at [1086, 802] on link "Acesse seu painel da Vindi Pagamentos" at bounding box center [1118, 815] width 140 height 27
click at [1194, 854] on textarea at bounding box center [1151, 862] width 231 height 30
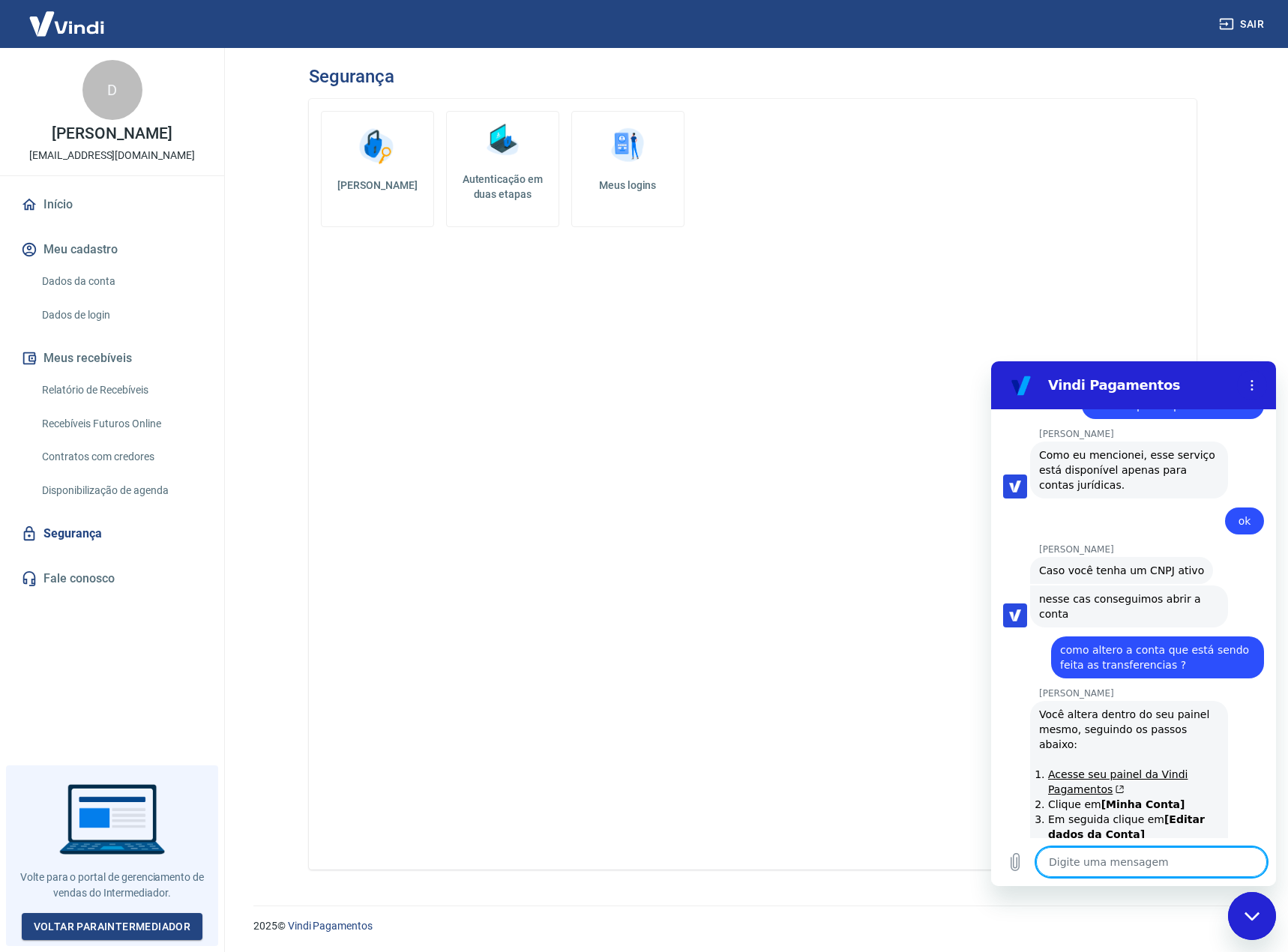
scroll to position [2585, 0]
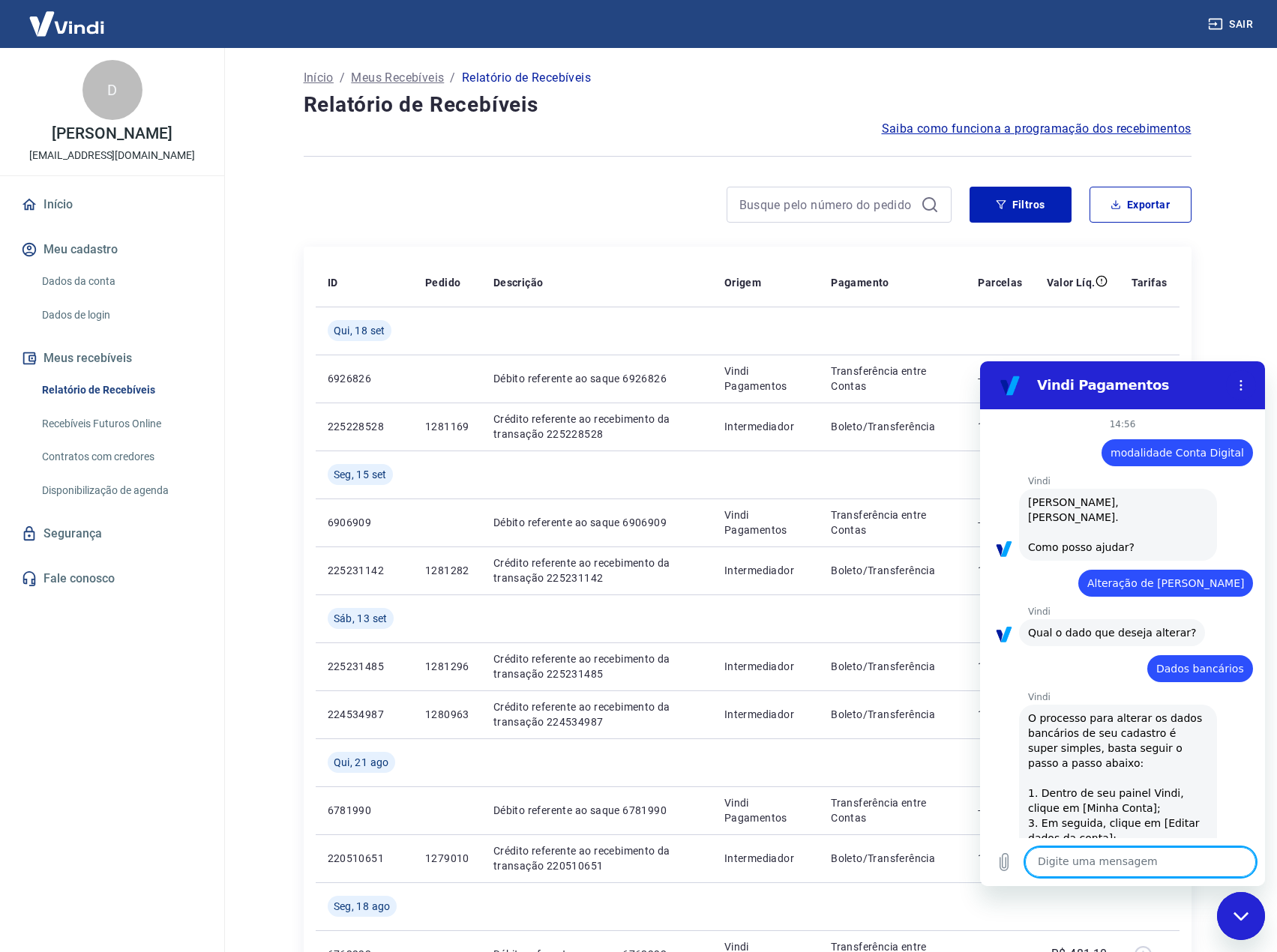
scroll to position [1299, 0]
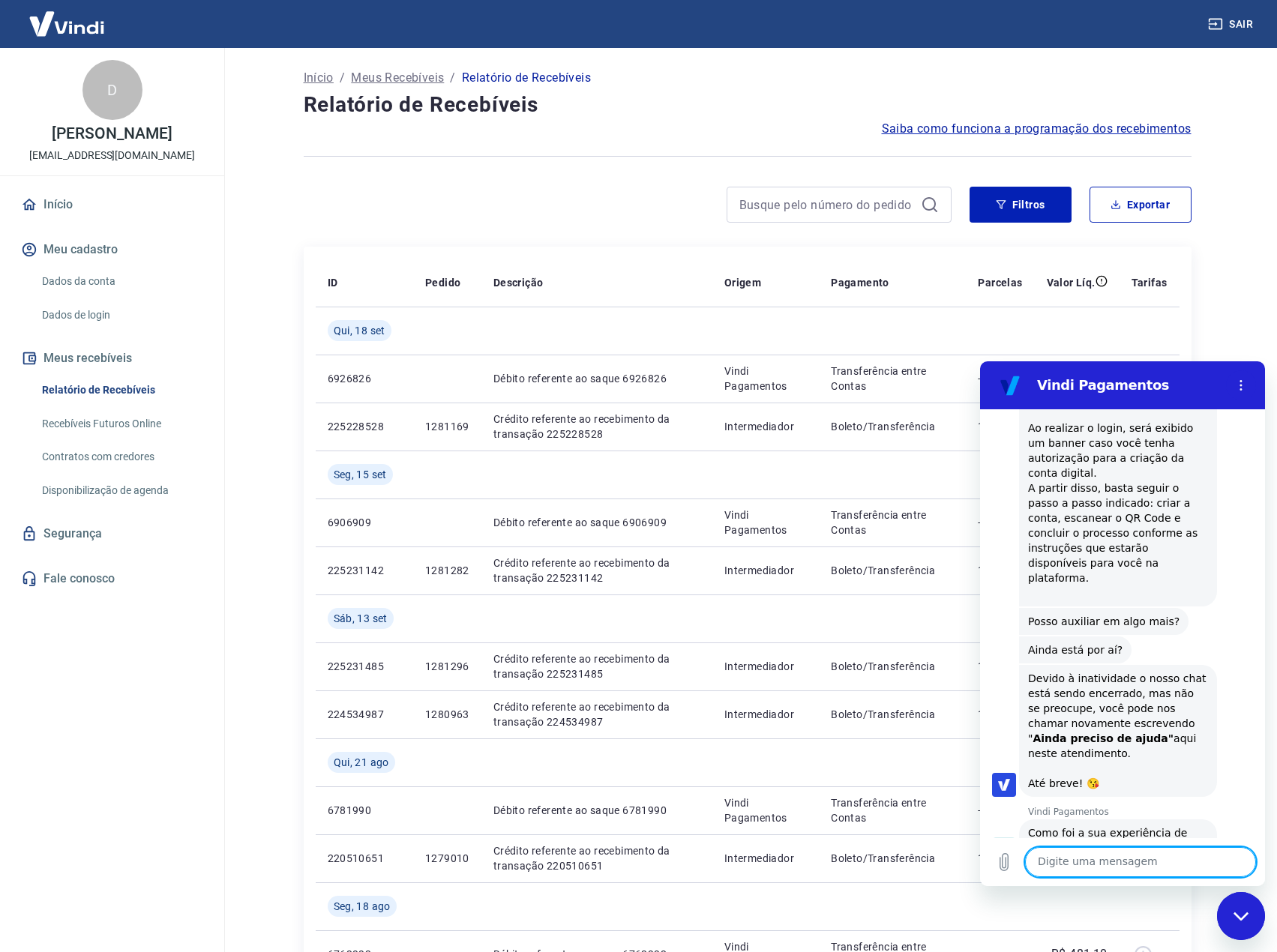
click at [1242, 386] on circle "Menu de opções" at bounding box center [1241, 386] width 2 height 2
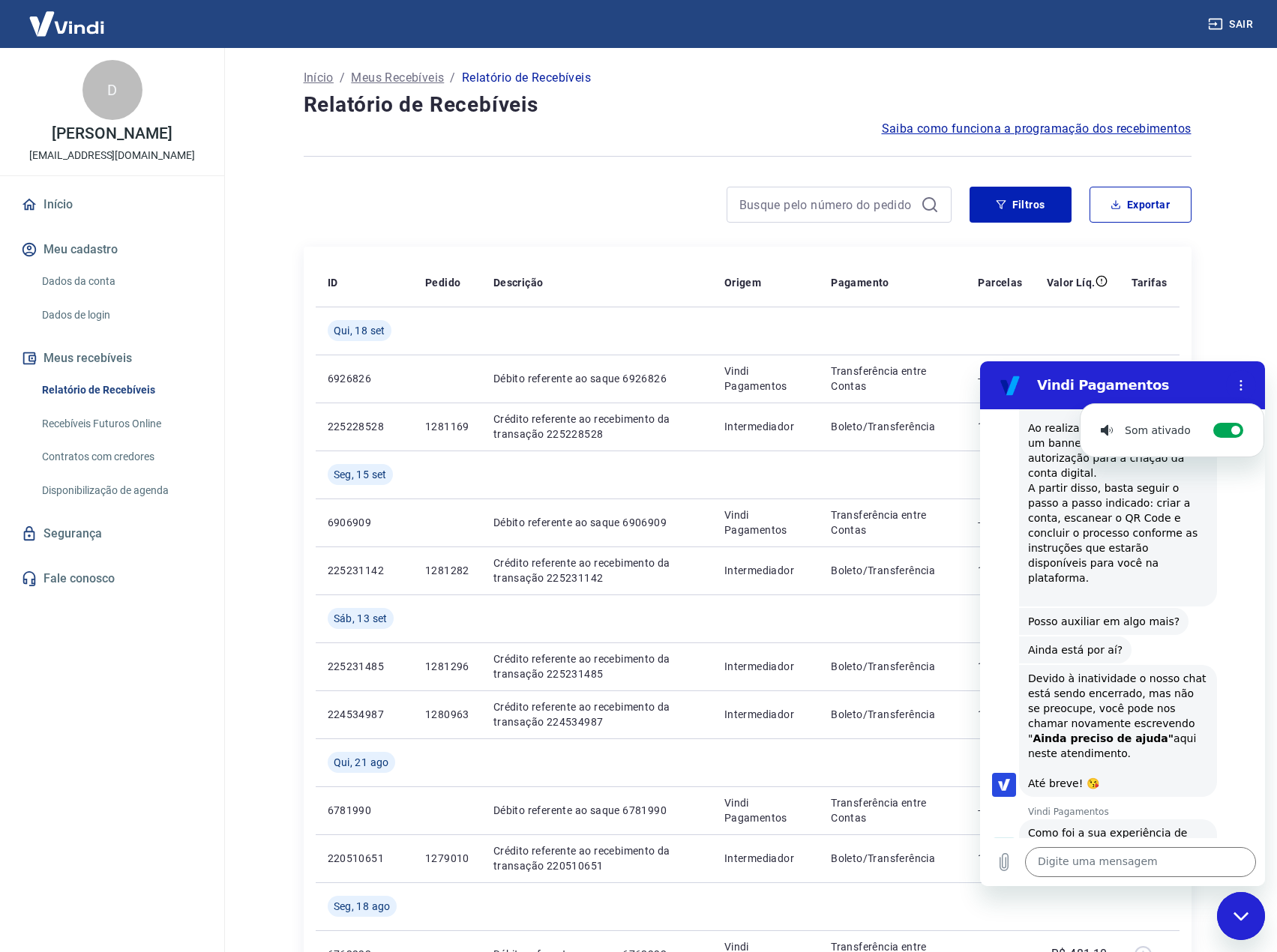
click at [1230, 326] on main "Início / Meus Recebíveis / Relatório de Recebíveis Relatório de Recebíveis Saib…" at bounding box center [747, 499] width 1059 height 903
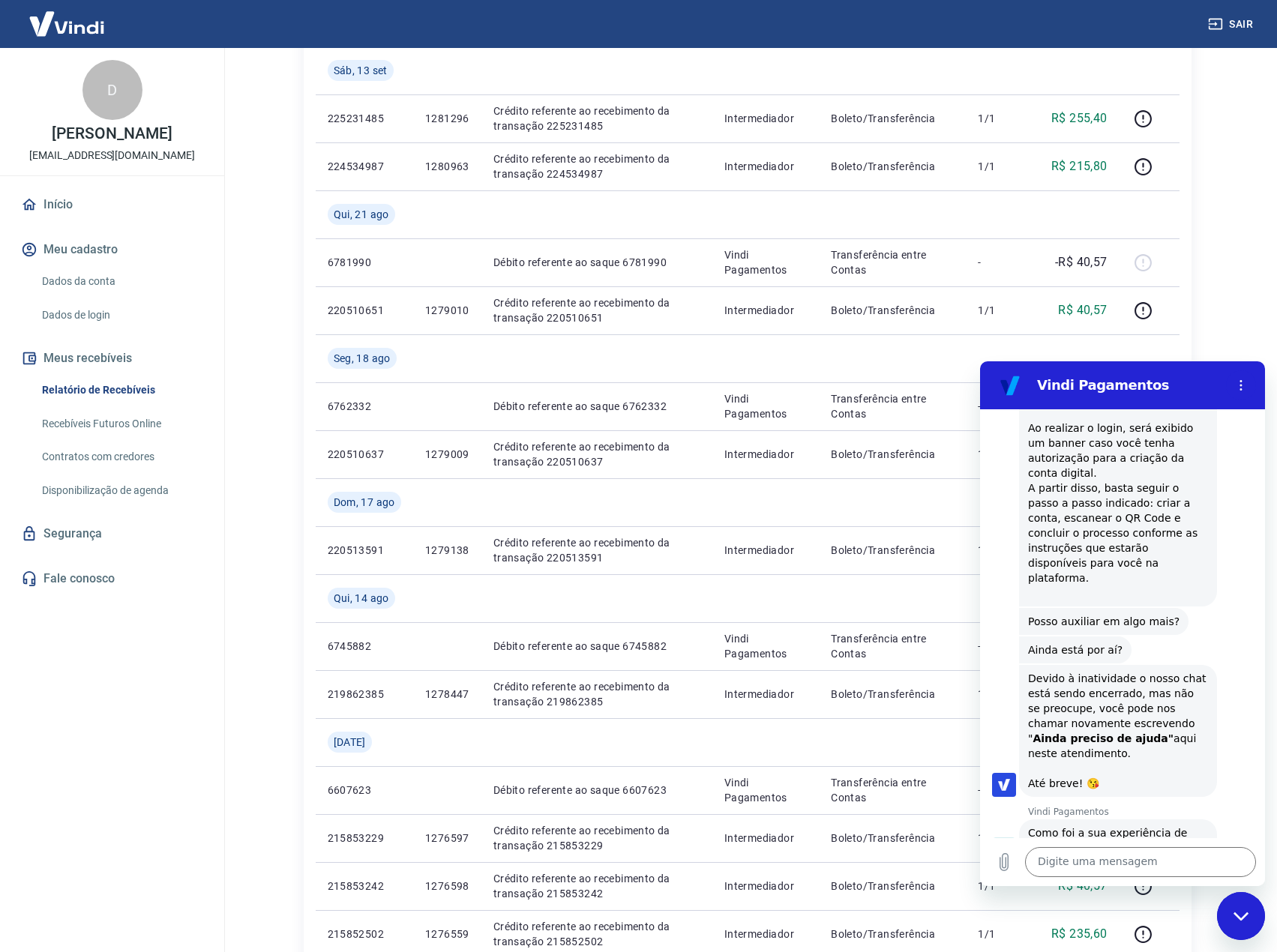
scroll to position [599, 0]
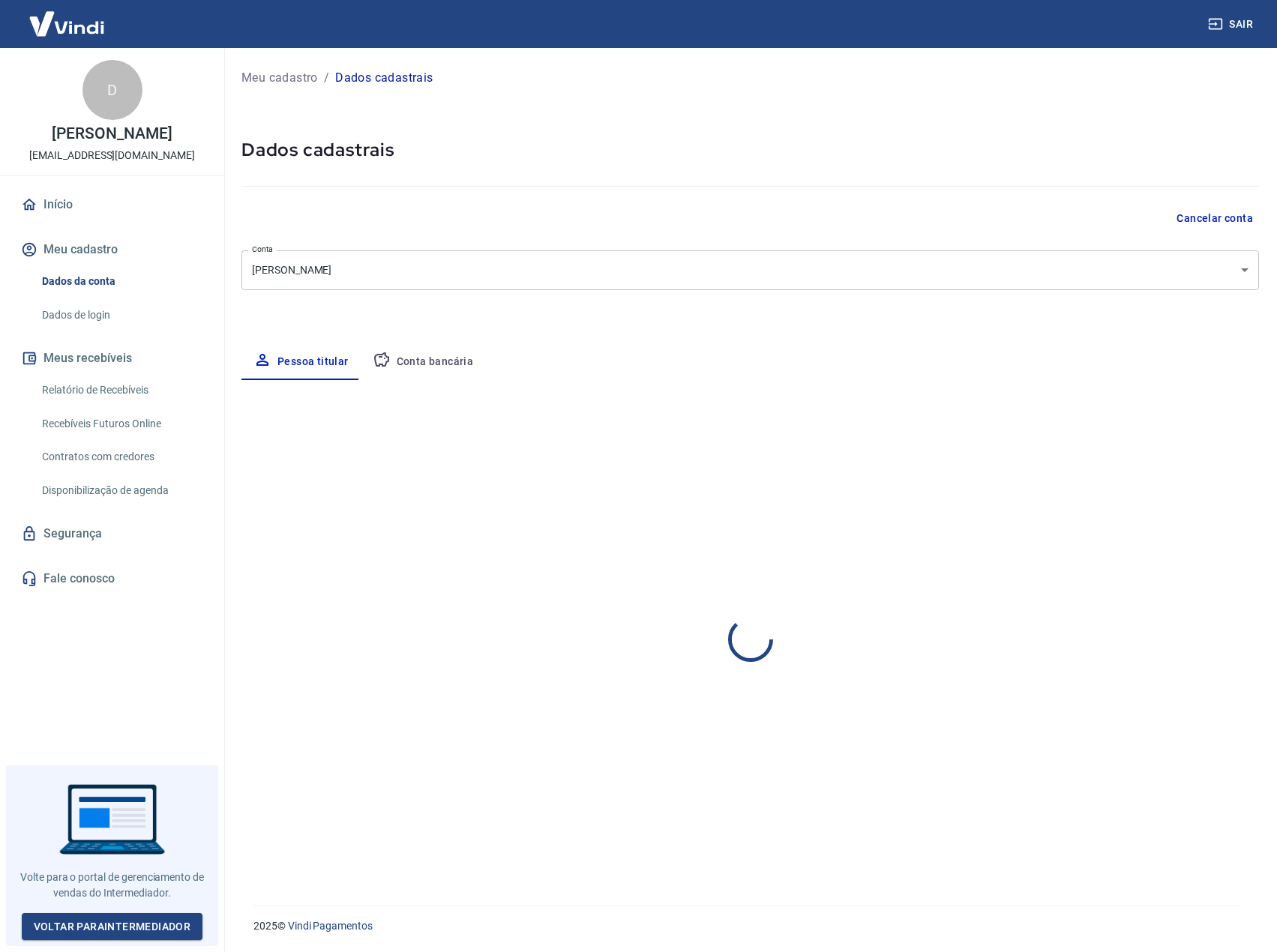
select select "RS"
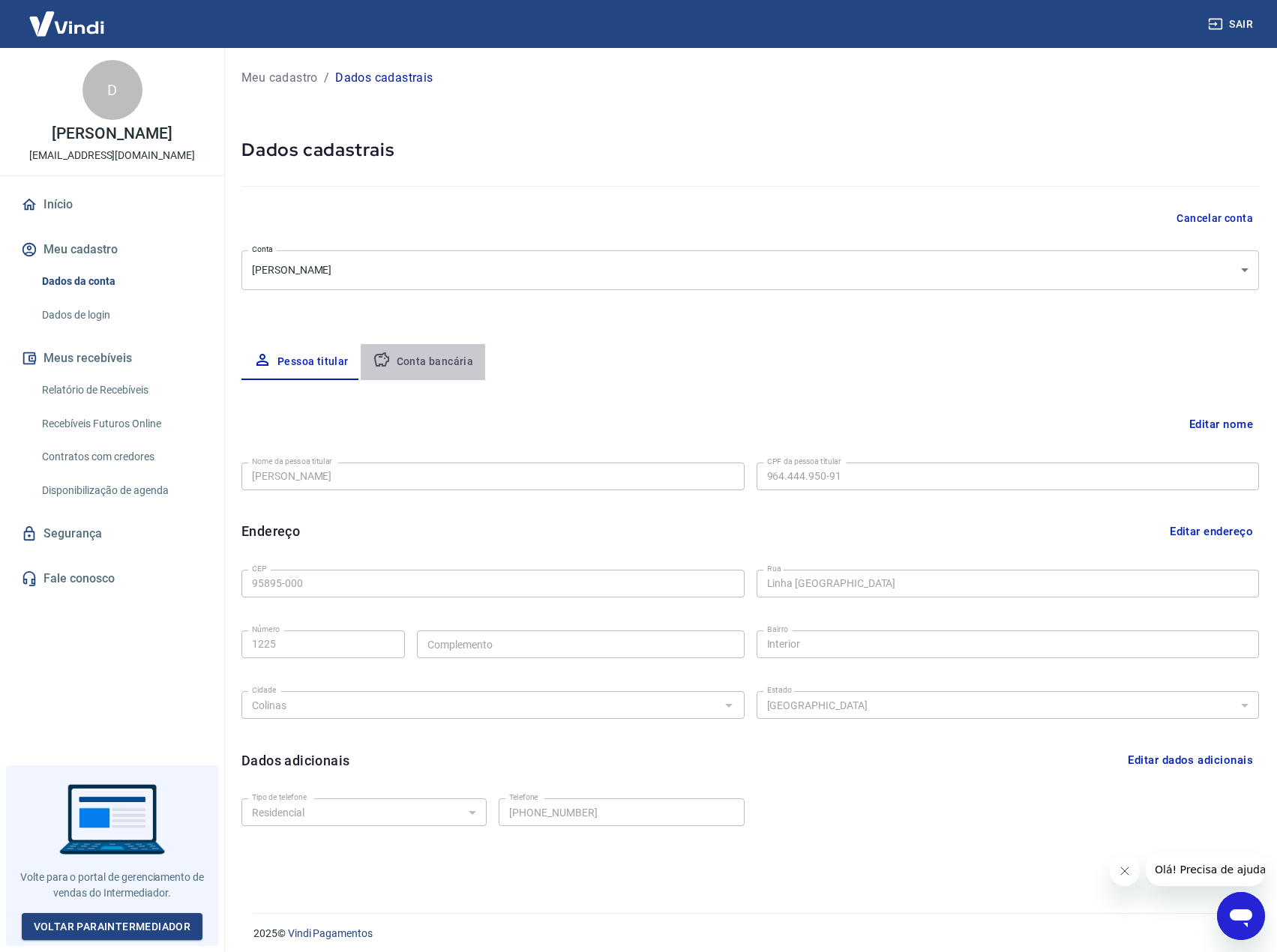
click at [437, 365] on button "Conta bancária" at bounding box center [423, 362] width 125 height 36
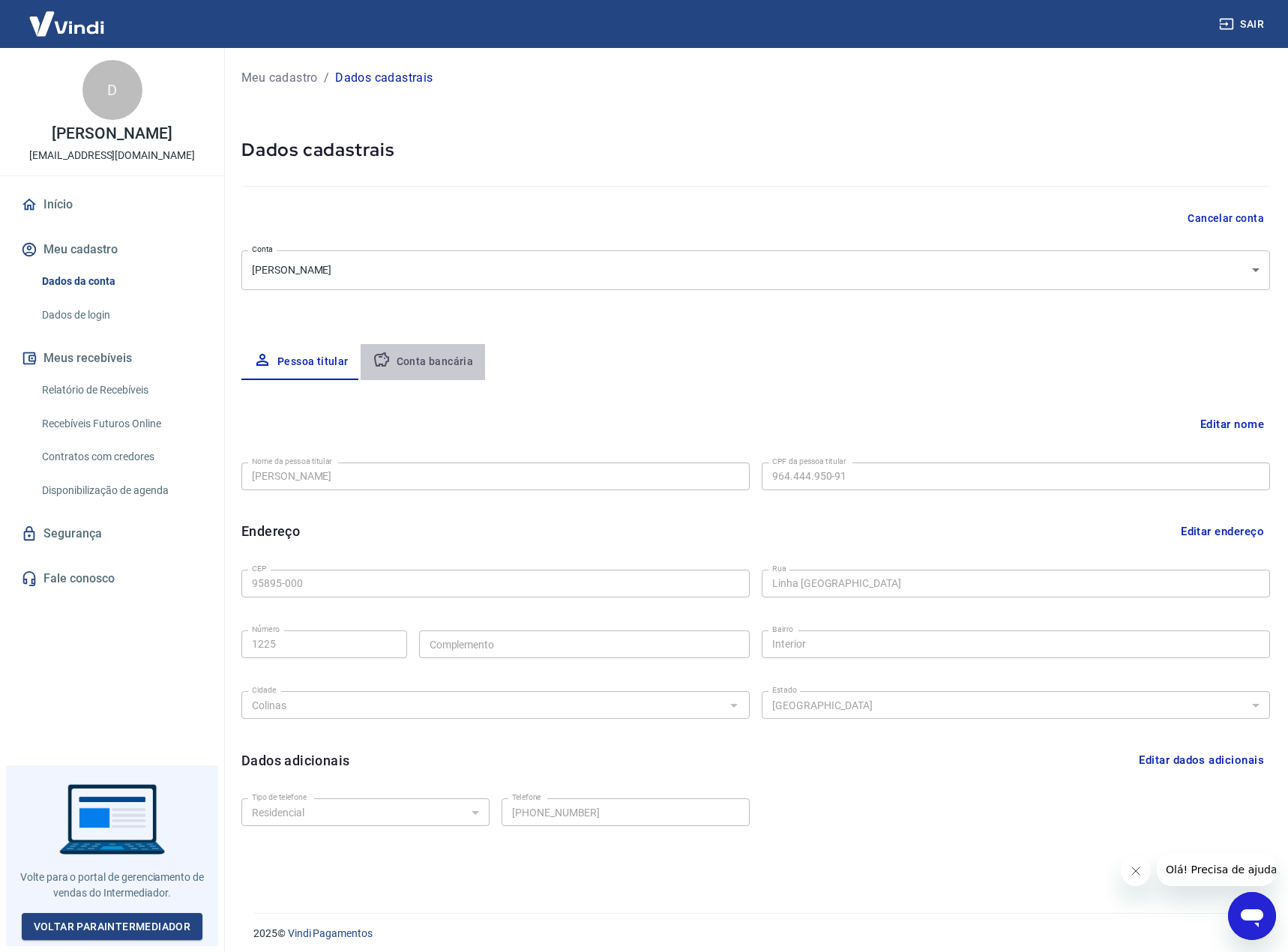
select select "1"
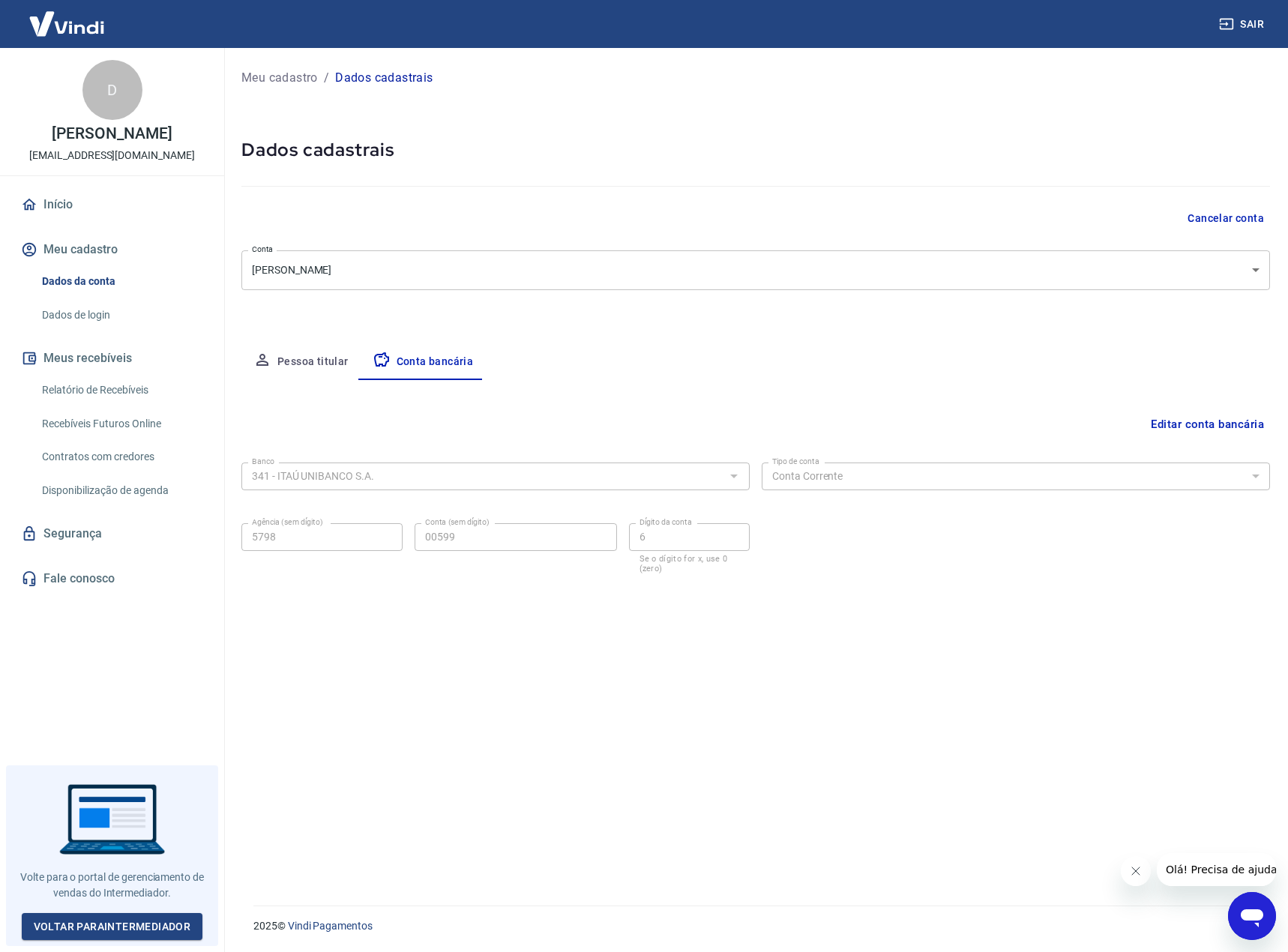
click at [1209, 424] on button "Editar conta bancária" at bounding box center [1207, 424] width 125 height 29
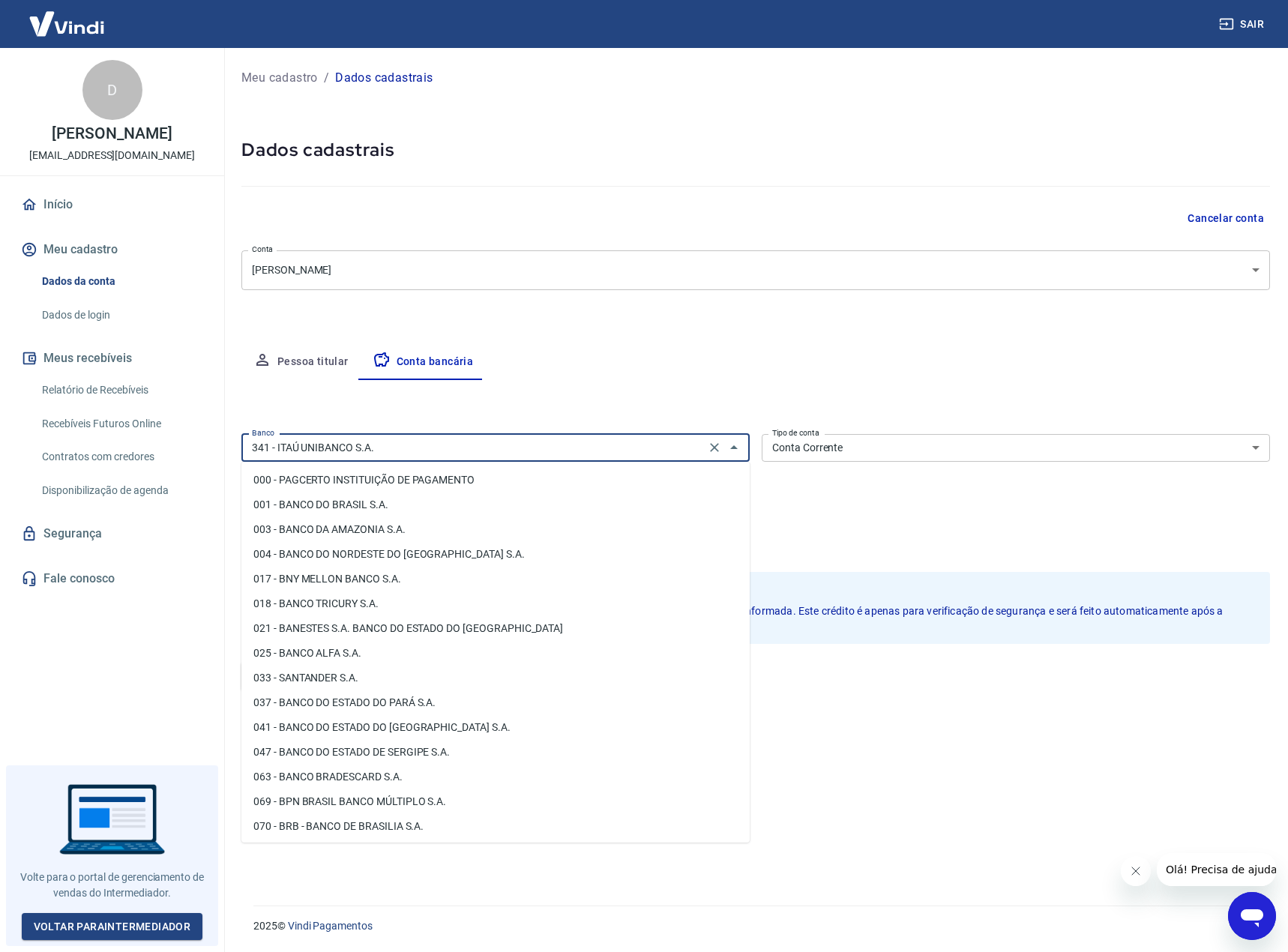
click at [605, 447] on input "341 - ITAÚ UNIBANCO S.A." at bounding box center [473, 447] width 455 height 19
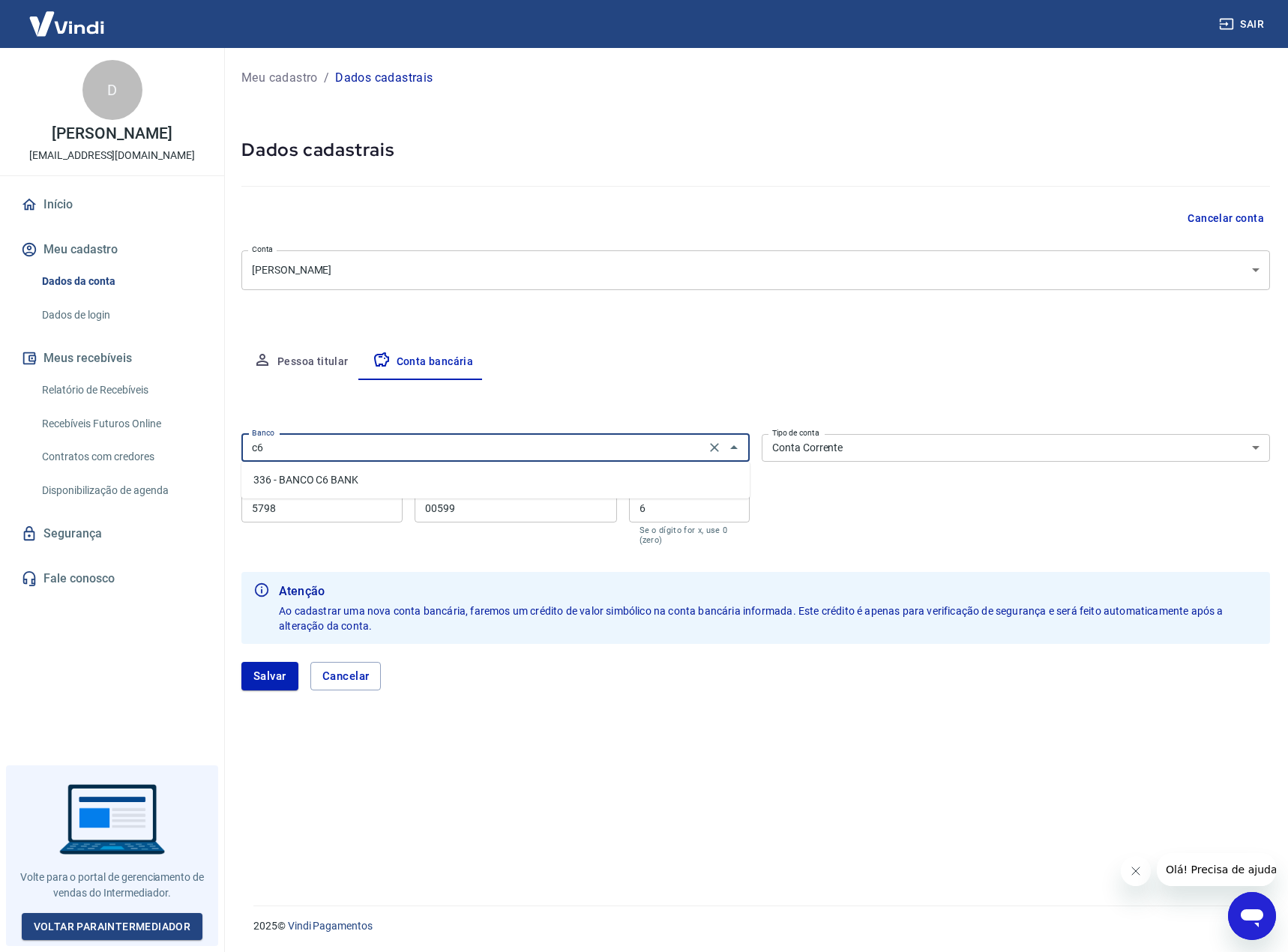
click at [339, 478] on li "336 - BANCO C6 BANK" at bounding box center [496, 480] width 508 height 25
type input "336 - BANCO C6 BANK"
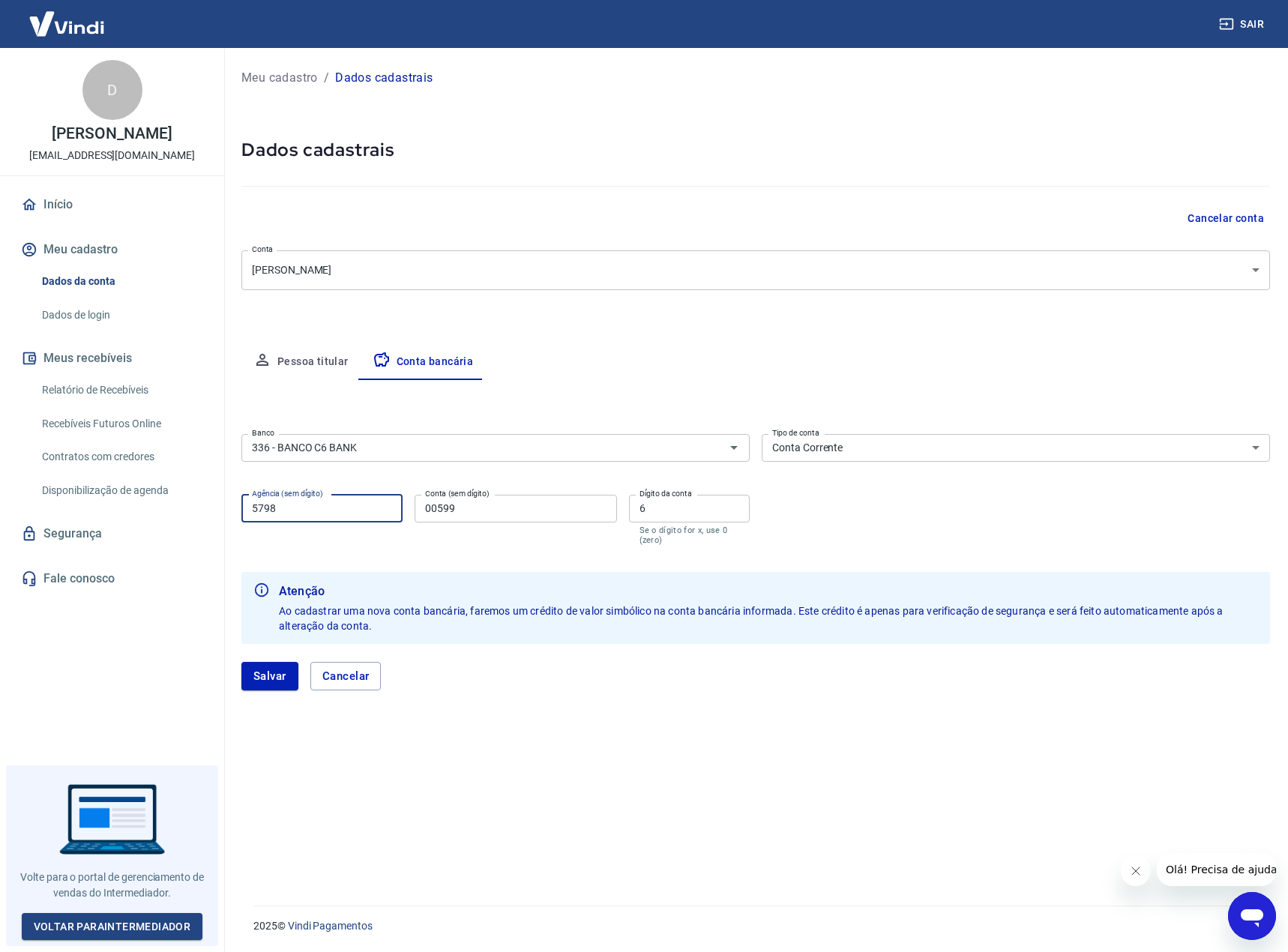
drag, startPoint x: 290, startPoint y: 513, endPoint x: 248, endPoint y: 513, distance: 42.0
click at [248, 513] on input "5798" at bounding box center [322, 509] width 161 height 28
type input "0001"
click at [488, 506] on input "00599" at bounding box center [515, 509] width 202 height 28
type input "2769009"
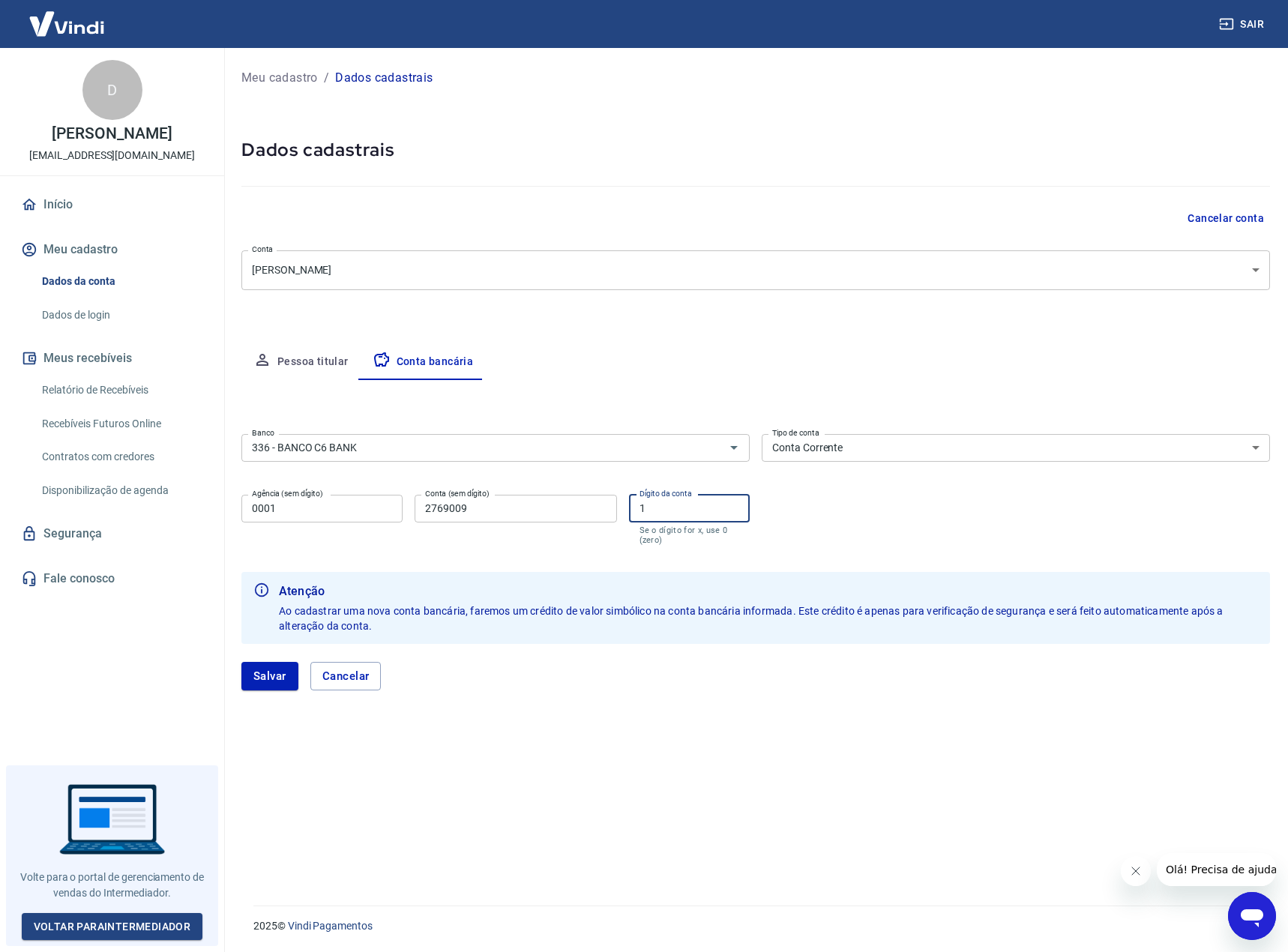
type input "1"
click at [548, 536] on div "Conta (sem dígito) 2769009 Conta (sem dígito)" at bounding box center [515, 520] width 202 height 50
click at [267, 685] on button "Salvar" at bounding box center [270, 676] width 57 height 29
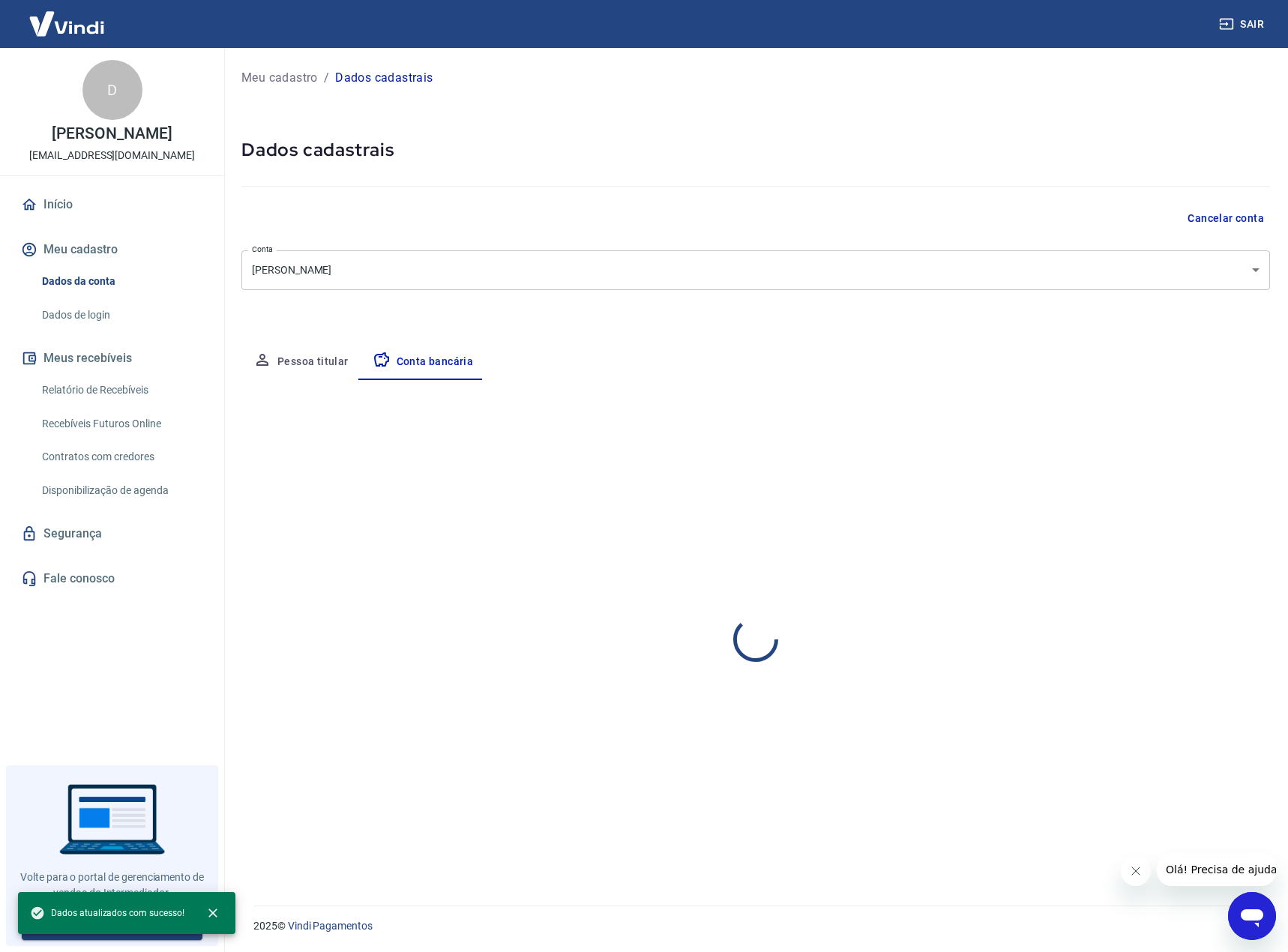
select select "1"
click at [209, 919] on icon "close" at bounding box center [213, 913] width 15 height 15
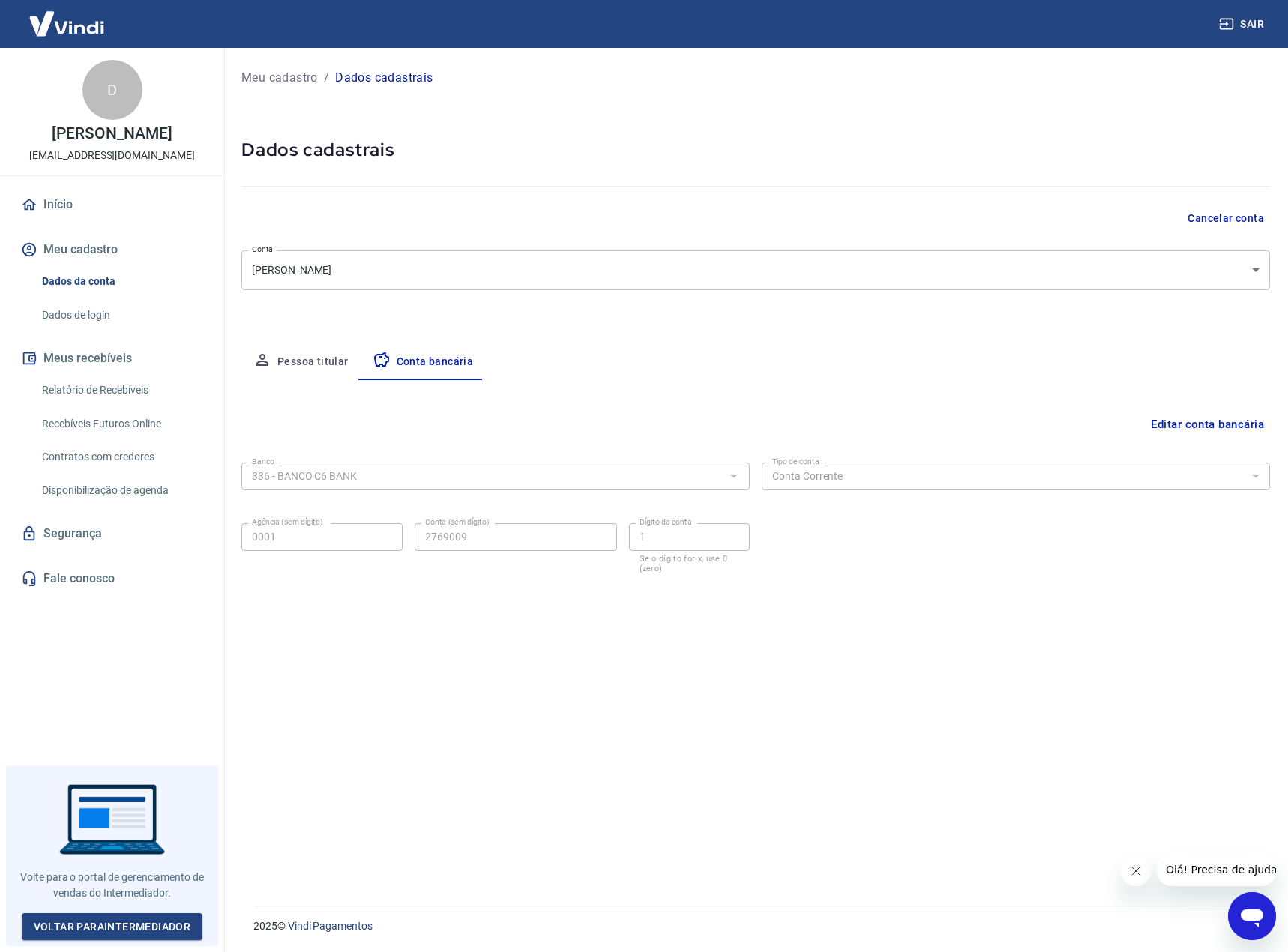
click at [146, 915] on link "Voltar para Intermediador" at bounding box center [112, 927] width 182 height 28
